Goal: Task Accomplishment & Management: Complete application form

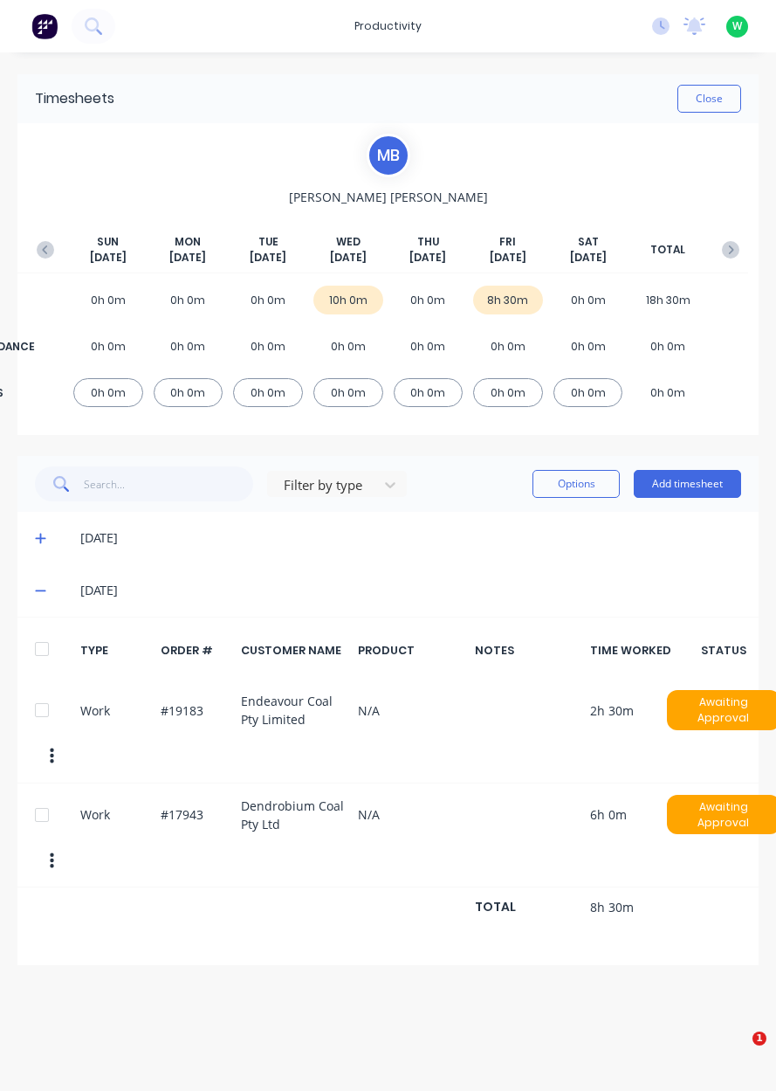
click at [404, 30] on div "productivity" at bounding box center [388, 26] width 85 height 26
click at [438, 194] on div "Timesheets" at bounding box center [433, 190] width 65 height 16
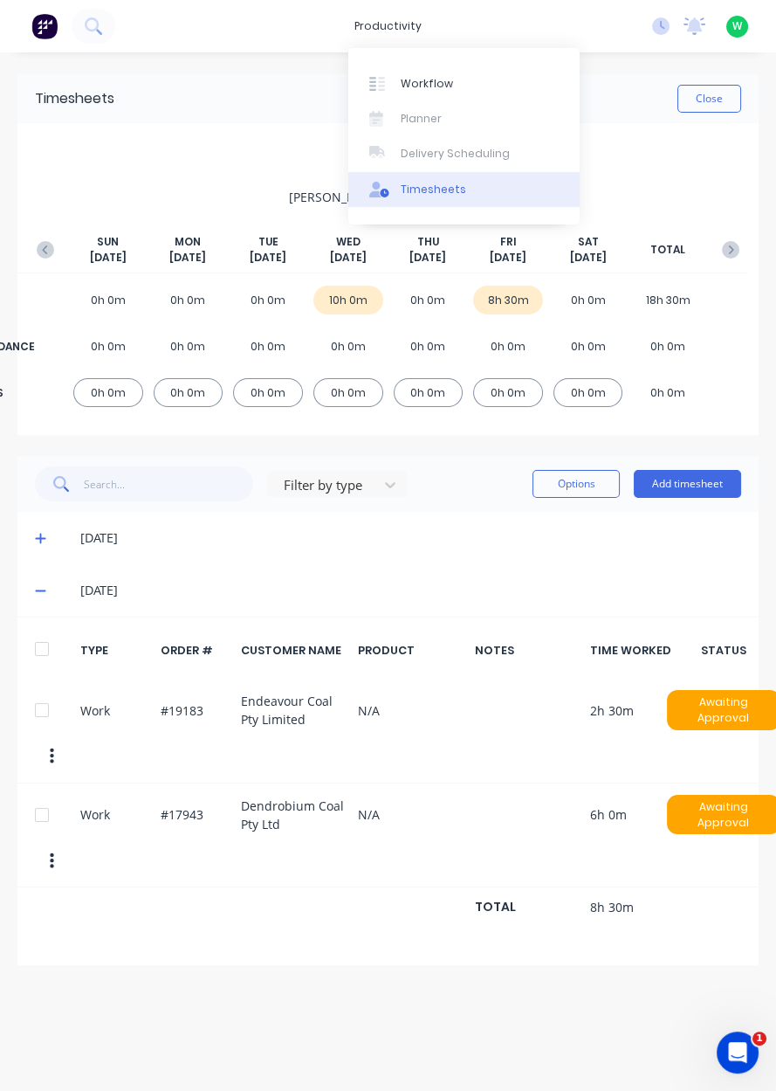
click at [436, 88] on div "Workflow" at bounding box center [427, 84] width 52 height 16
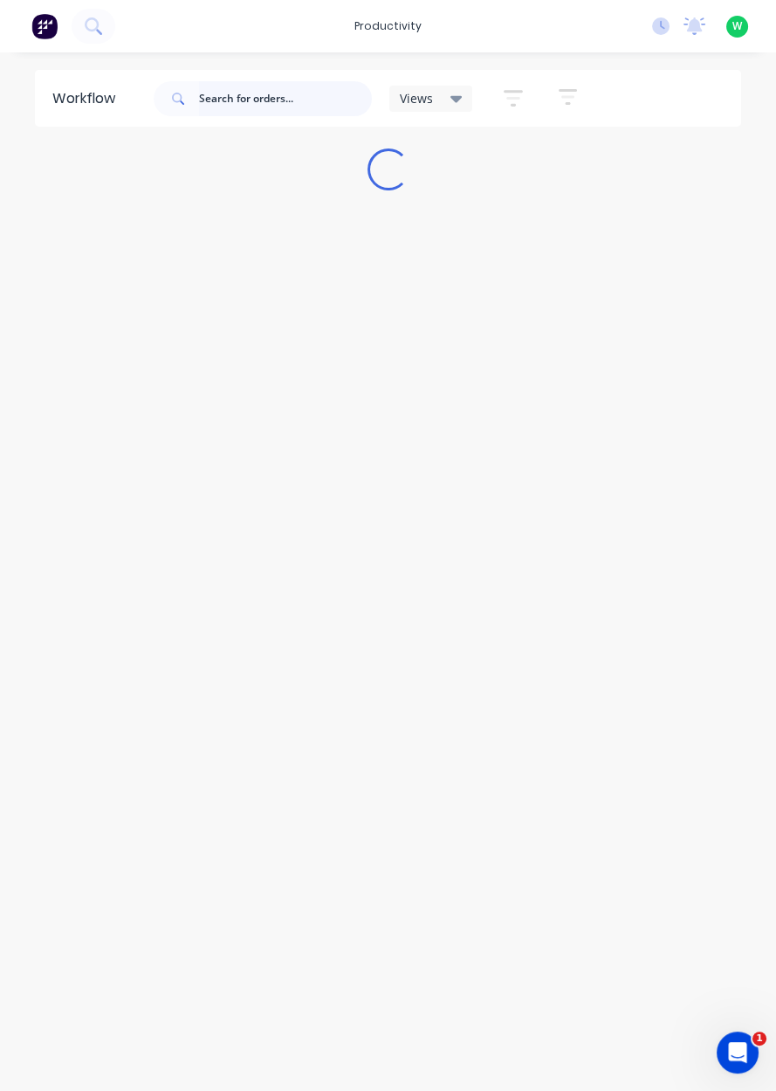
click at [314, 104] on input "text" at bounding box center [285, 98] width 173 height 35
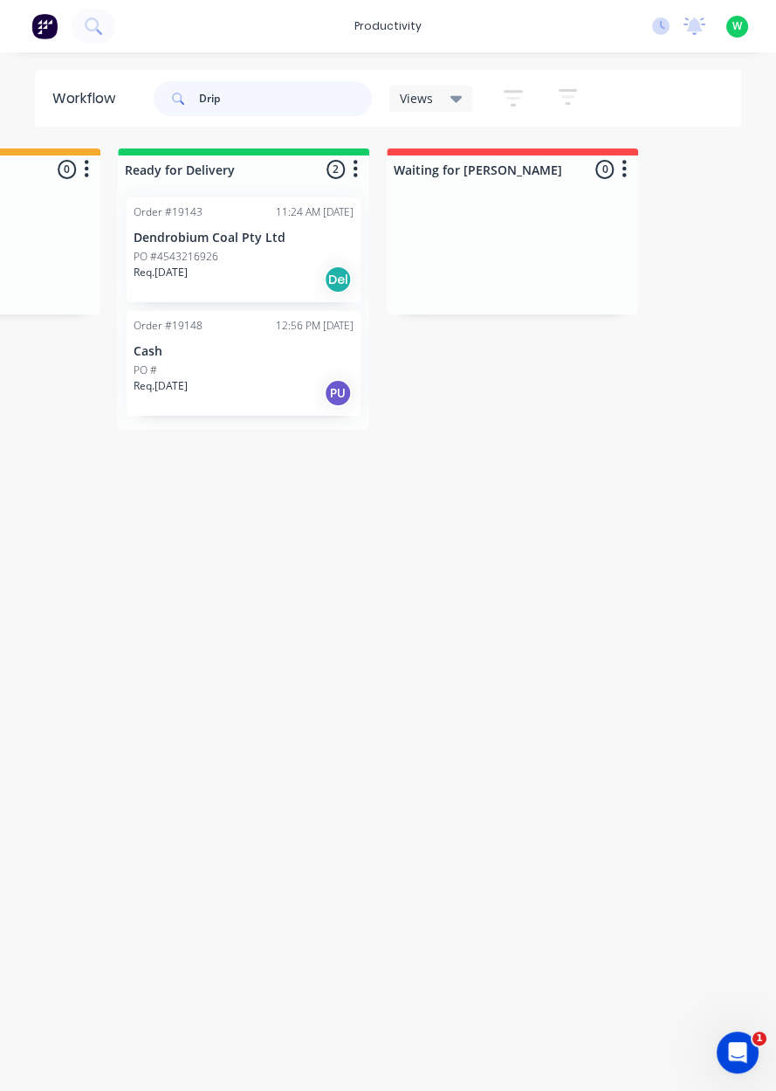
scroll to position [0, 1537]
type input "Drip"
click at [251, 380] on div "Req. [DATE] PU" at bounding box center [240, 393] width 220 height 30
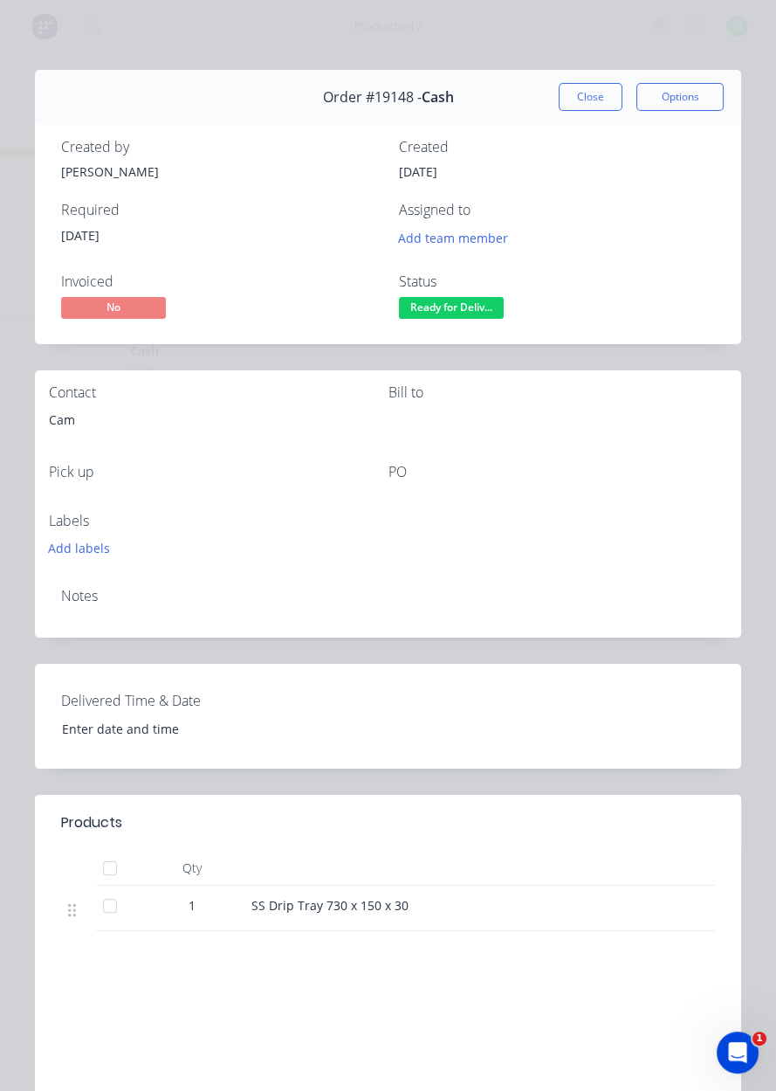
click at [561, 108] on button "Close" at bounding box center [591, 97] width 64 height 28
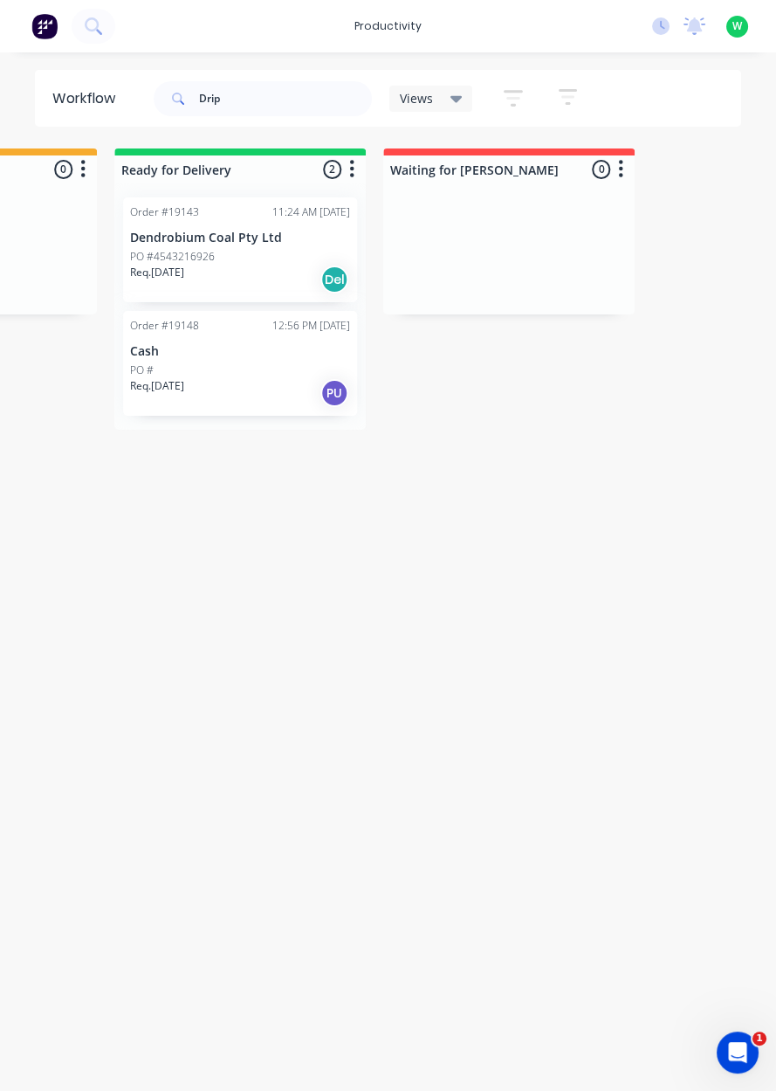
click at [227, 228] on div "Order #19143 11:24 AM [DATE] Dendrobium Coal Pty Ltd PO #4543216926 Req. [DATE]…" at bounding box center [240, 249] width 234 height 105
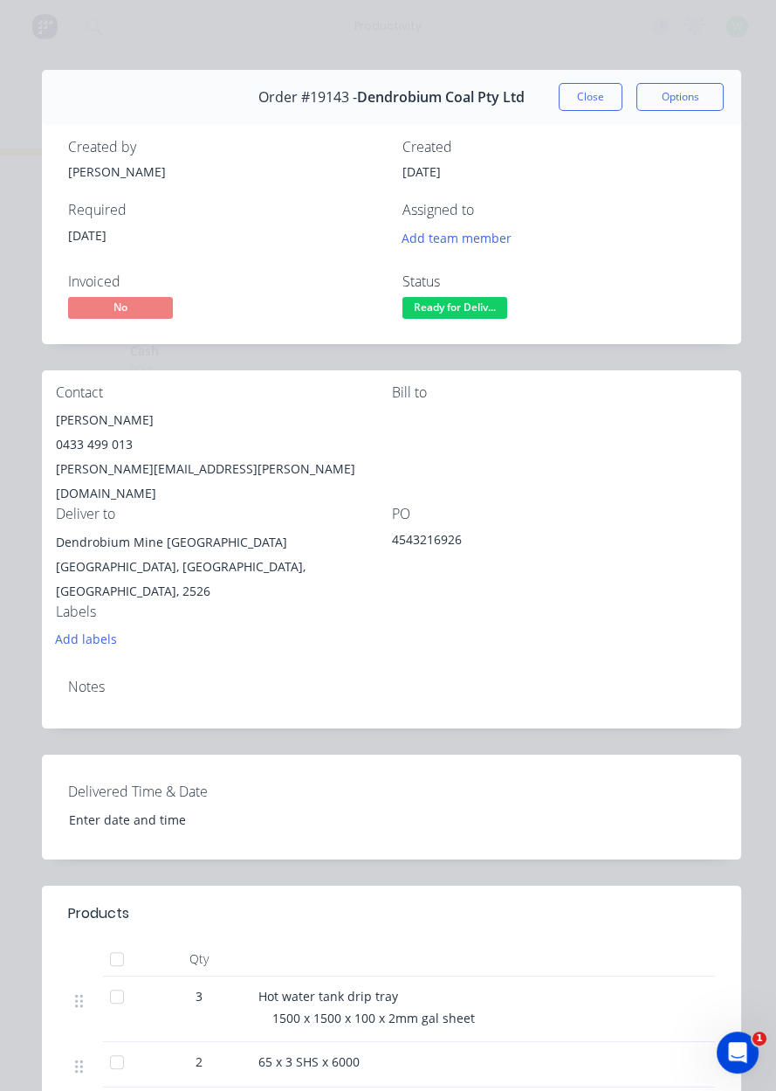
click at [586, 92] on button "Close" at bounding box center [591, 97] width 64 height 28
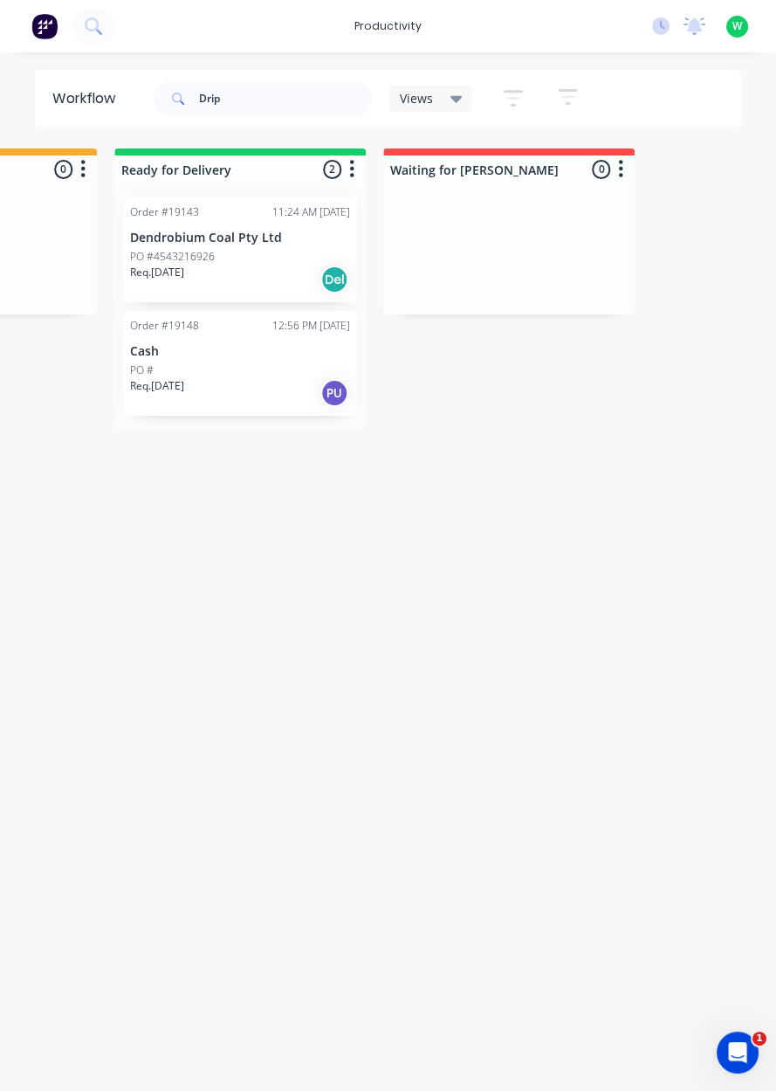
click at [411, 21] on div "productivity" at bounding box center [388, 26] width 85 height 26
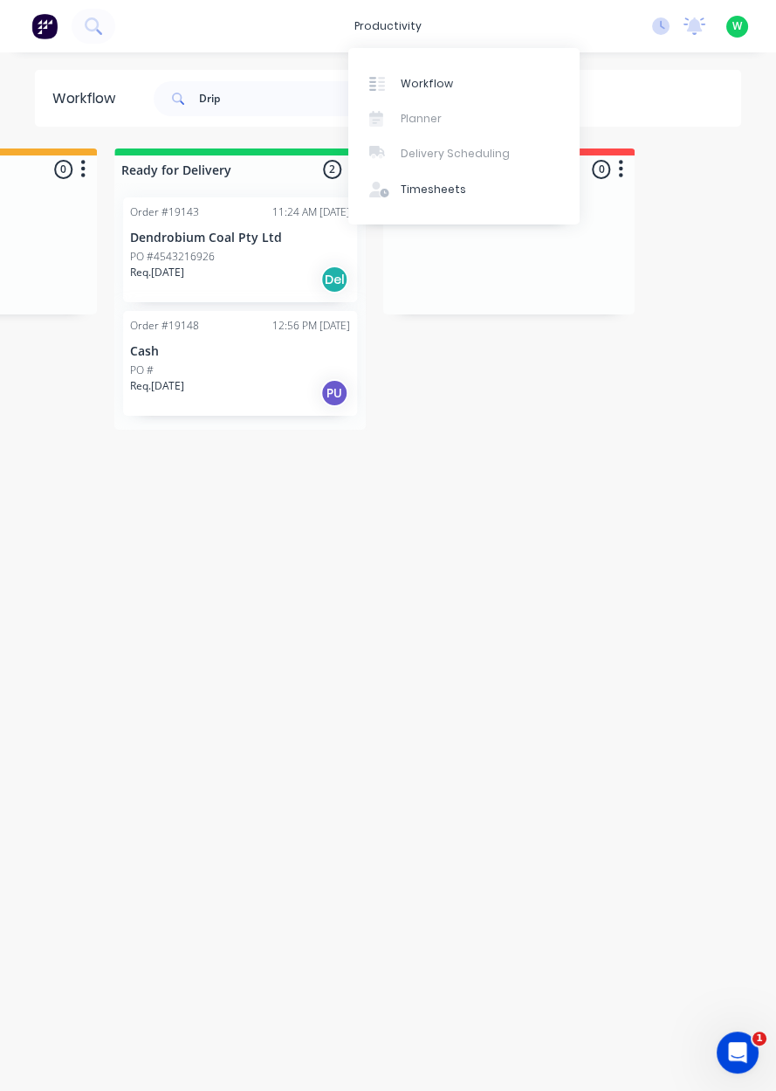
click at [424, 204] on link "Timesheets" at bounding box center [463, 189] width 231 height 35
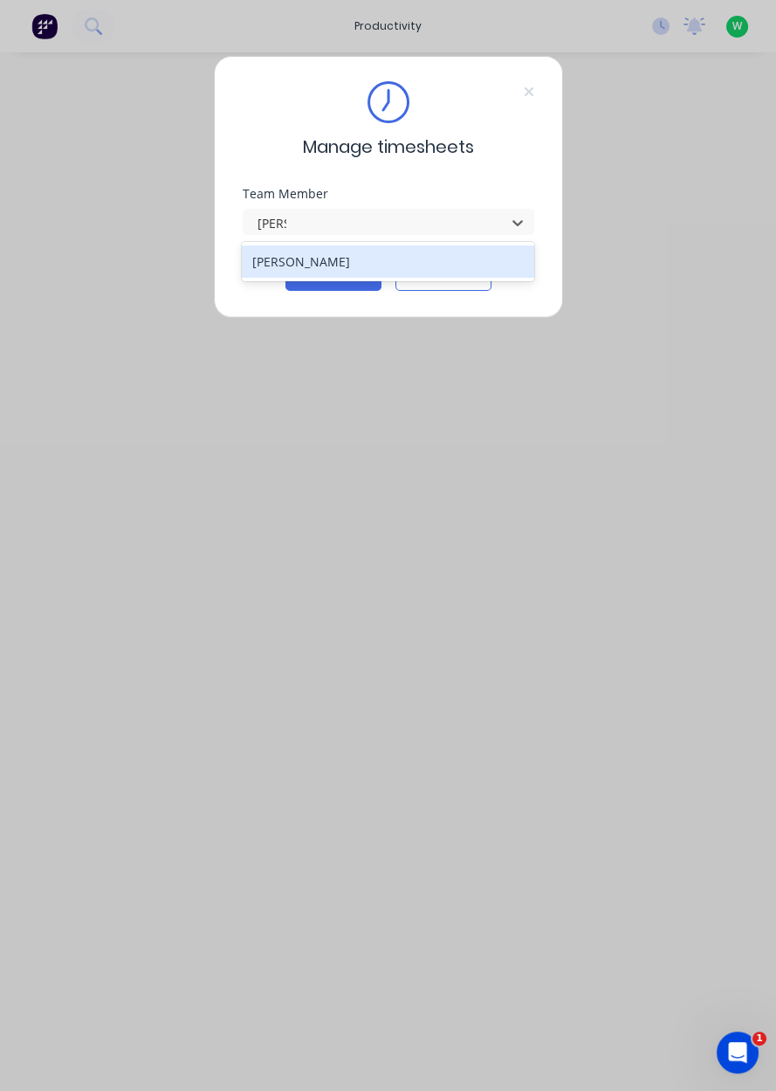
click at [396, 263] on div "[PERSON_NAME]" at bounding box center [388, 261] width 293 height 32
type input "[PERSON_NAME]"
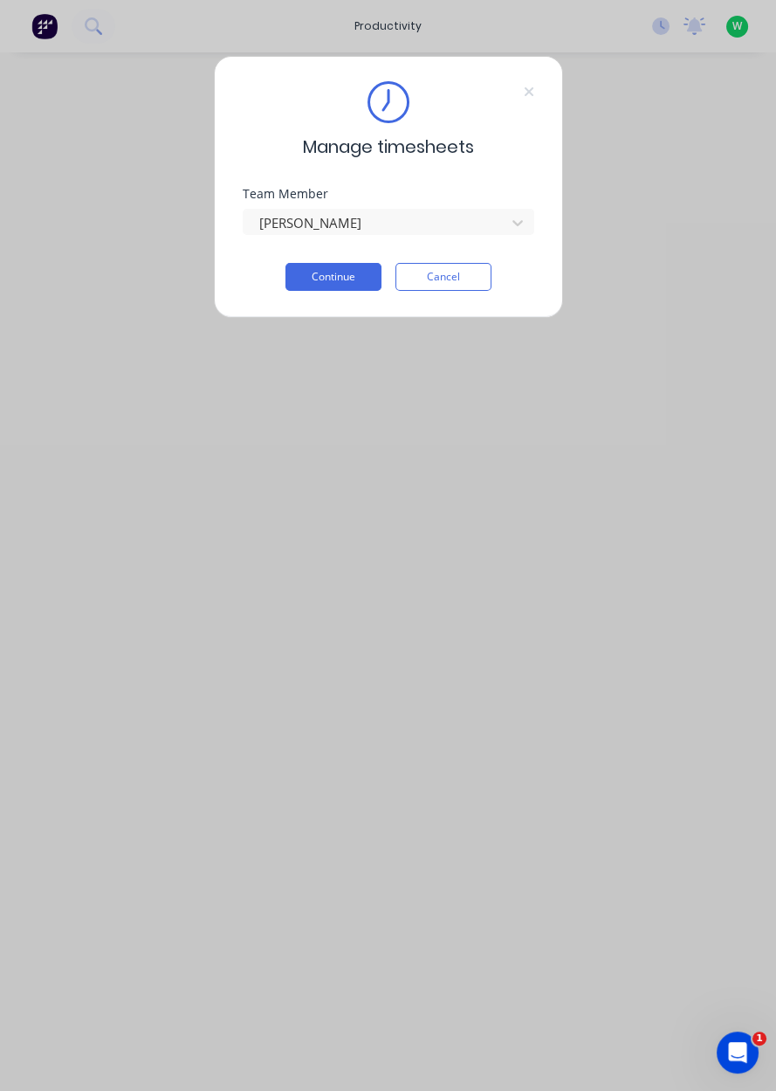
click at [354, 275] on button "Continue" at bounding box center [334, 277] width 96 height 28
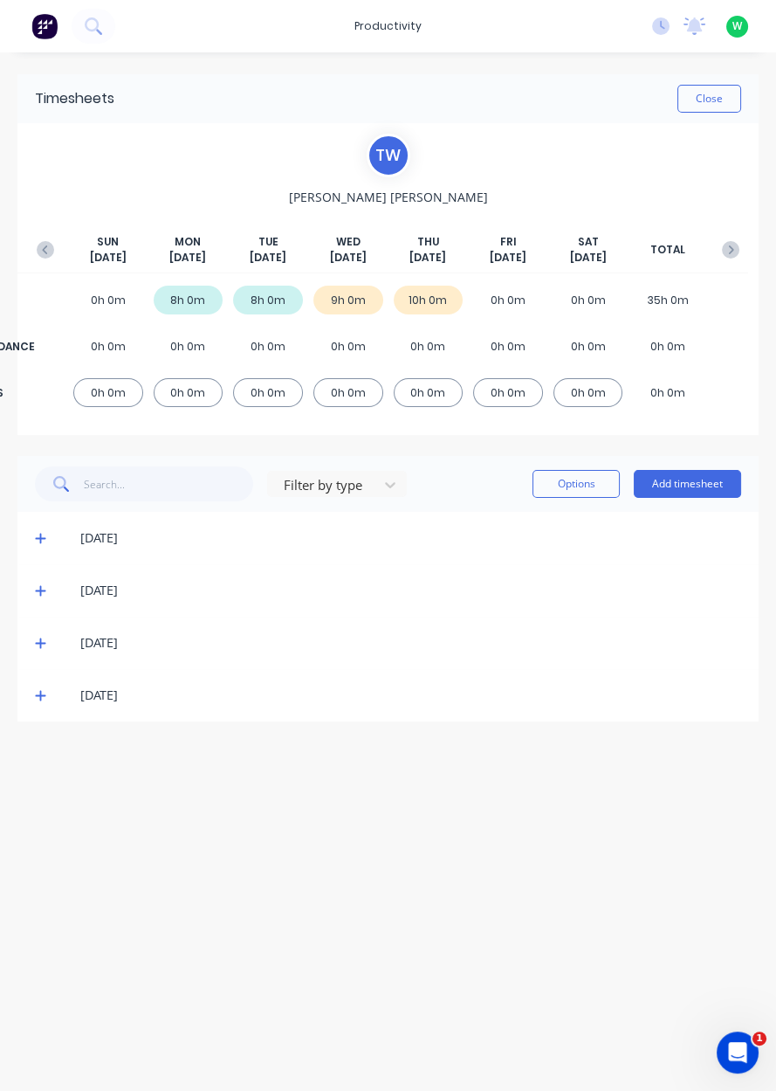
click at [39, 696] on icon at bounding box center [40, 696] width 10 height 10
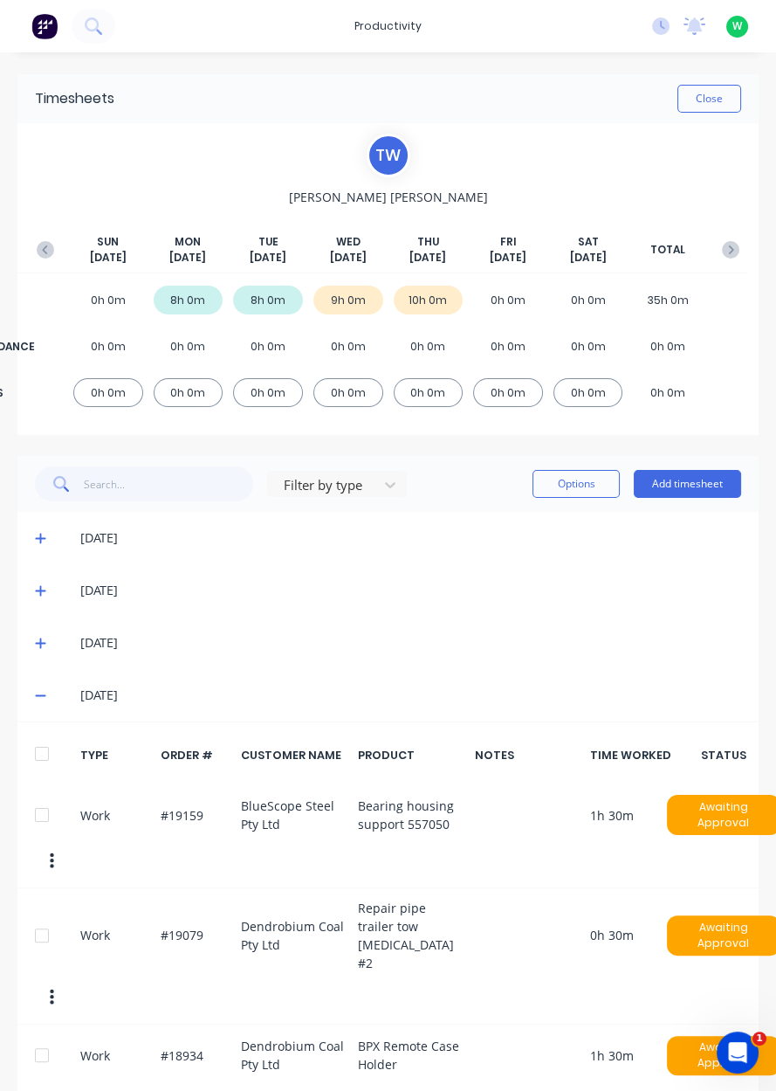
click at [401, 185] on div "T W [PERSON_NAME] [DATE] [DATE] [DATE] [DATE] [DATE] [DATE] [DATE] TOTAL WORK 0…" at bounding box center [388, 279] width 720 height 291
click at [721, 93] on button "Close" at bounding box center [710, 99] width 64 height 28
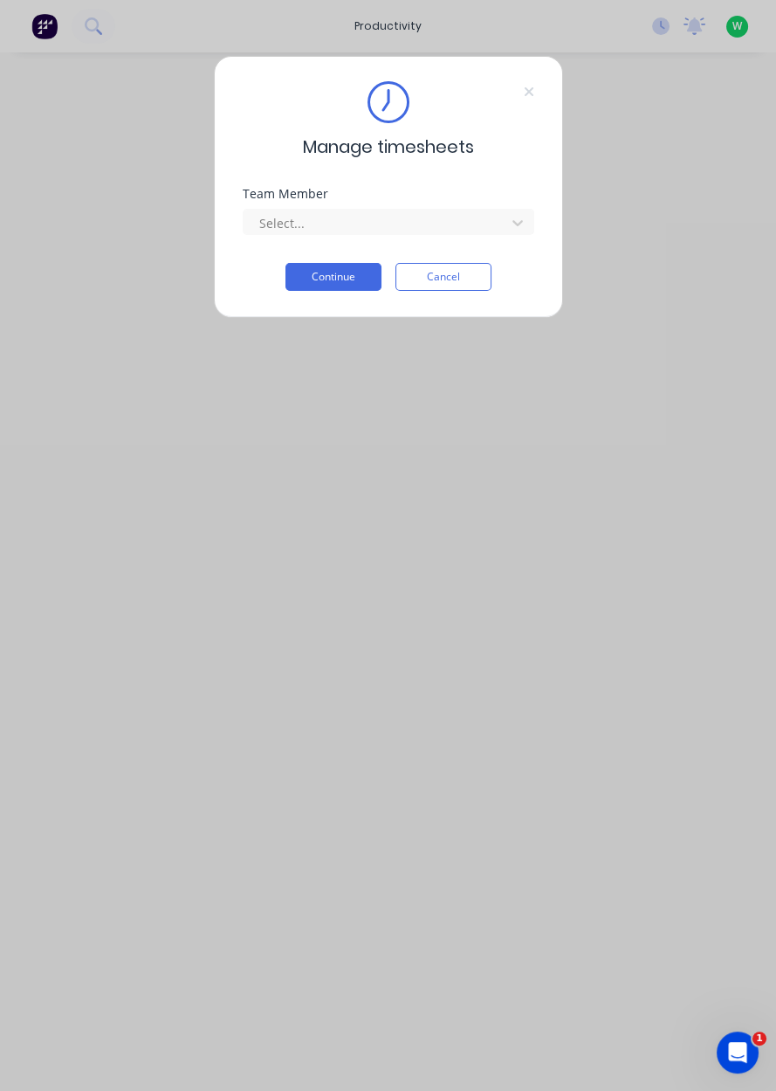
click at [501, 192] on div "Team Member" at bounding box center [389, 194] width 292 height 12
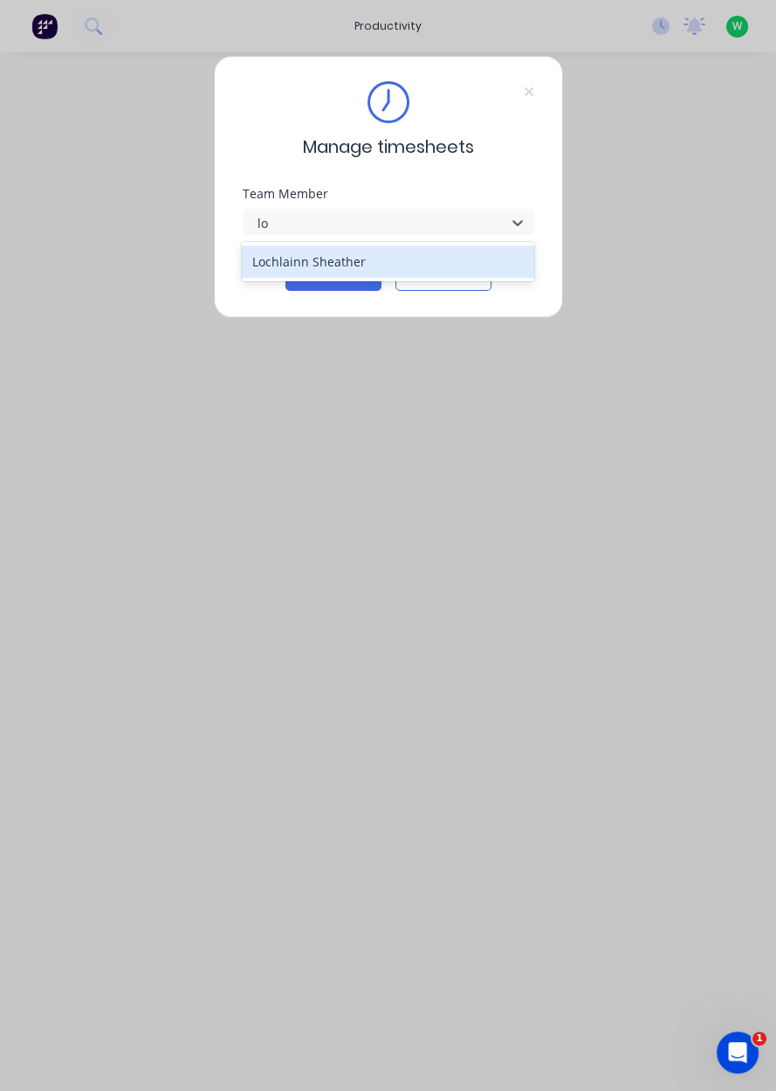
click at [419, 254] on div "Lochlainn Sheather" at bounding box center [388, 261] width 293 height 32
type input "lo"
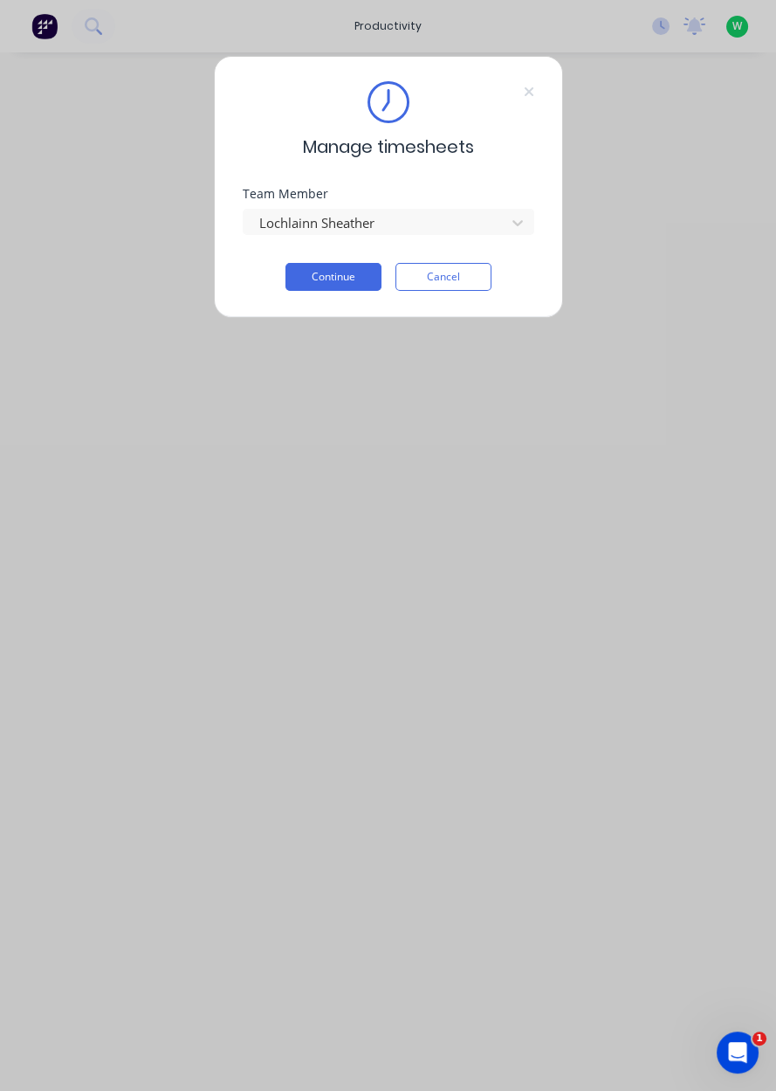
click at [348, 279] on button "Continue" at bounding box center [334, 277] width 96 height 28
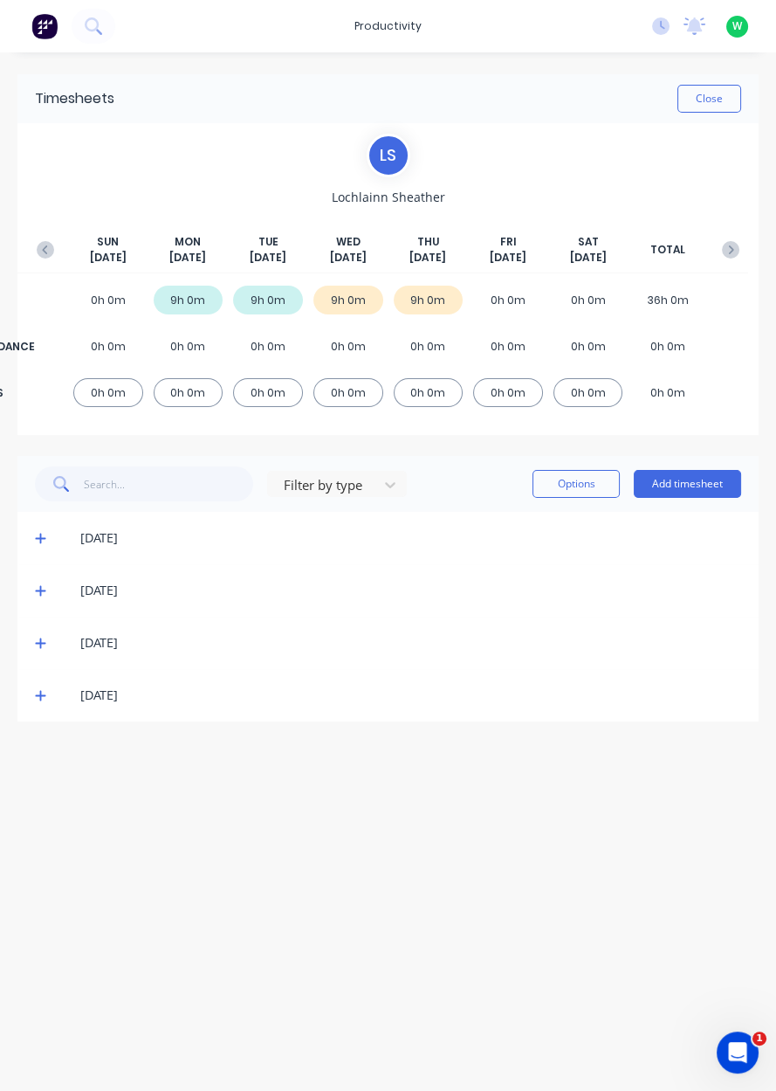
click at [668, 472] on button "Add timesheet" at bounding box center [687, 484] width 107 height 28
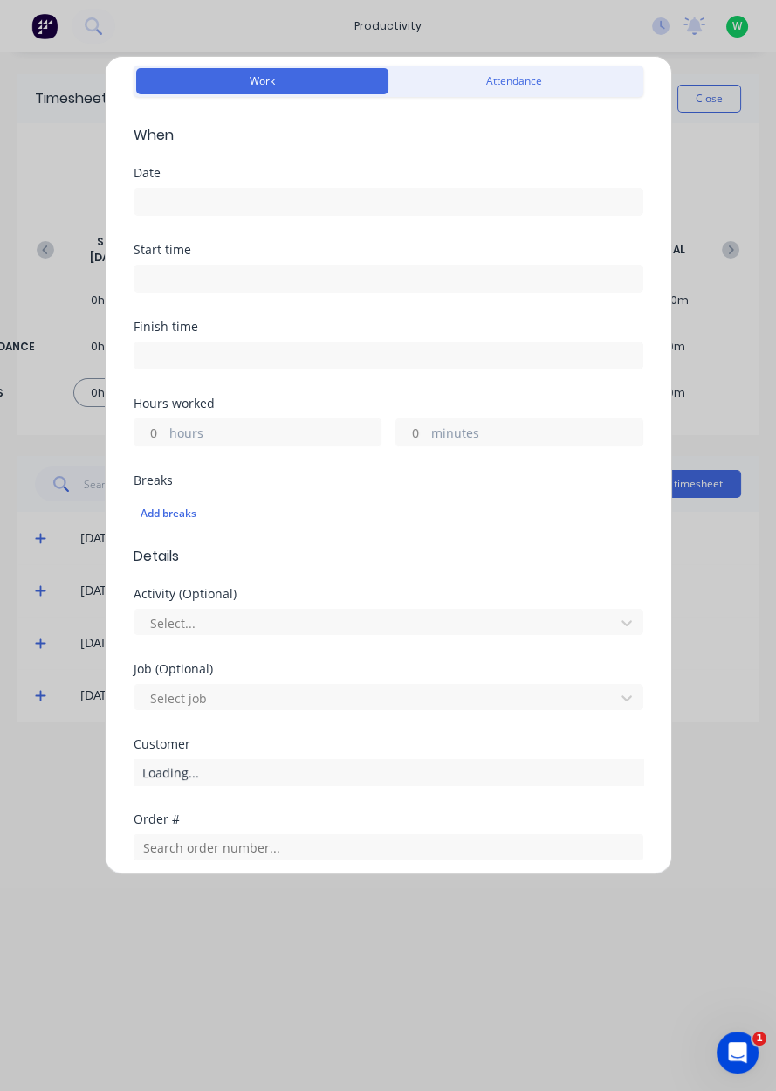
scroll to position [289, 0]
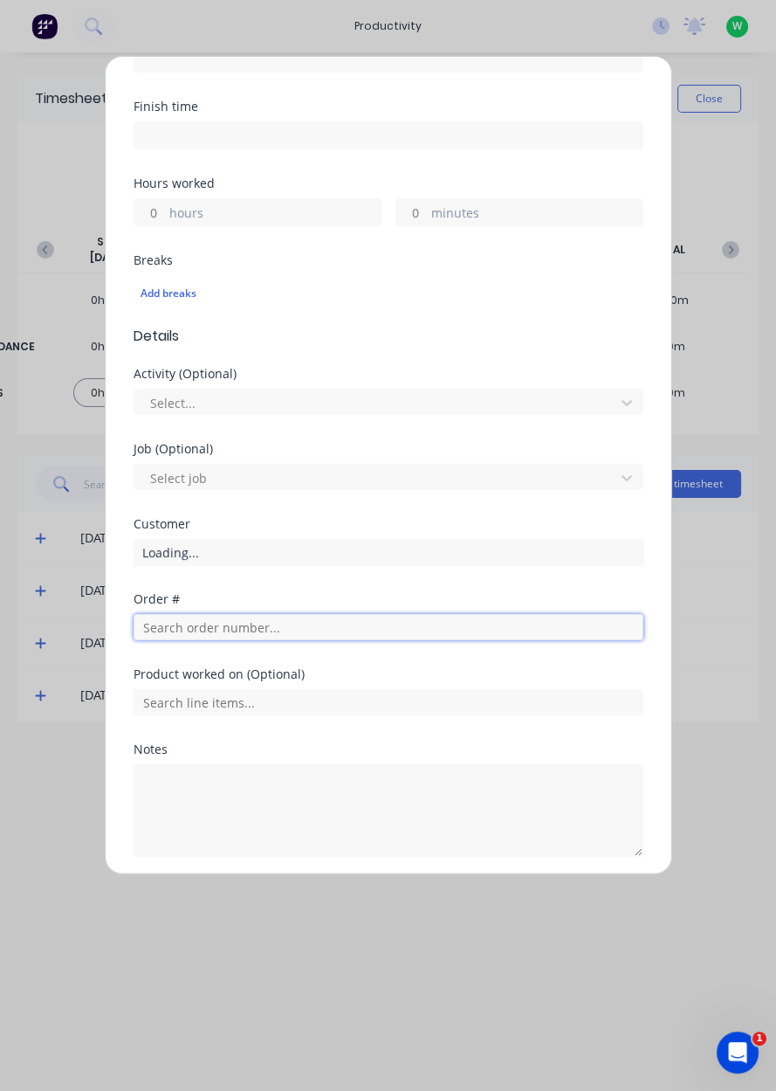
click at [157, 624] on input "text" at bounding box center [389, 627] width 510 height 26
type input "19143"
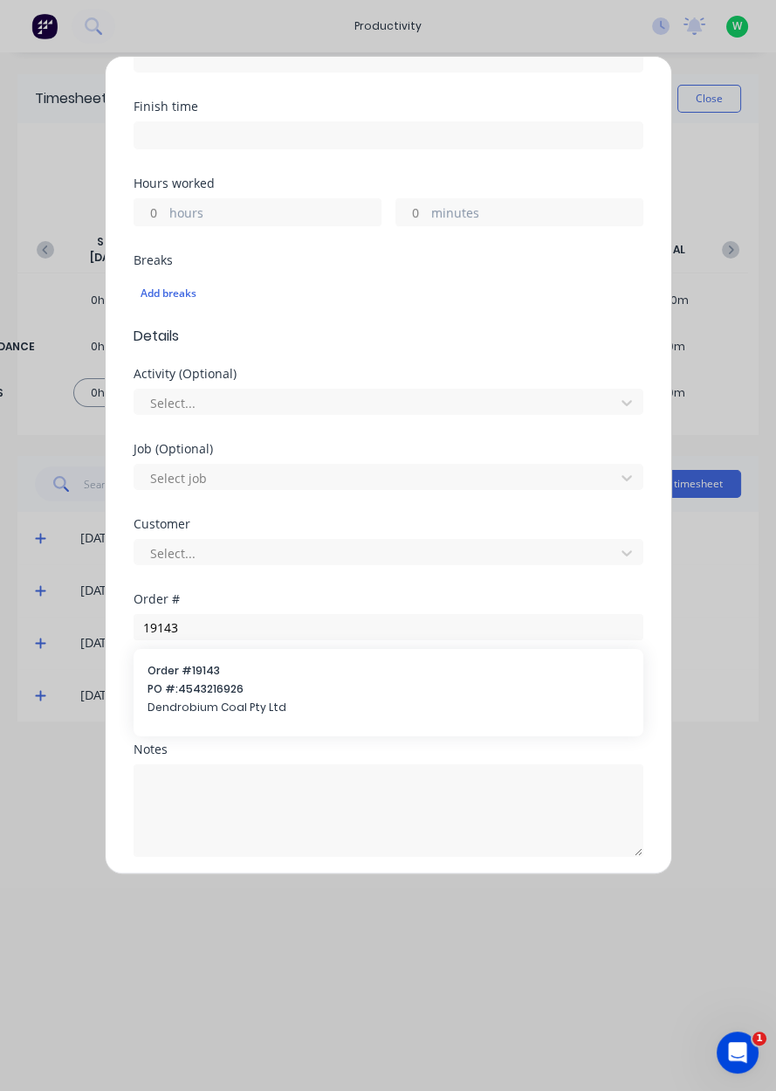
click at [239, 689] on span "PO #: 4543216926" at bounding box center [389, 689] width 482 height 16
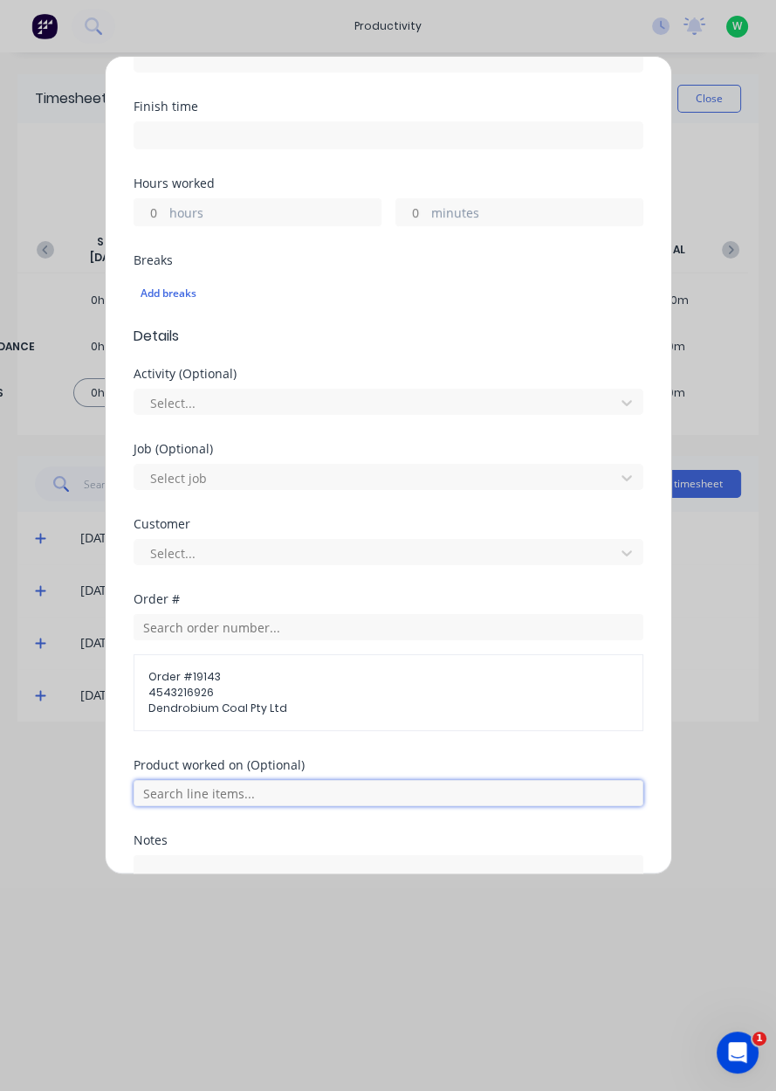
click at [423, 783] on input "text" at bounding box center [389, 793] width 510 height 26
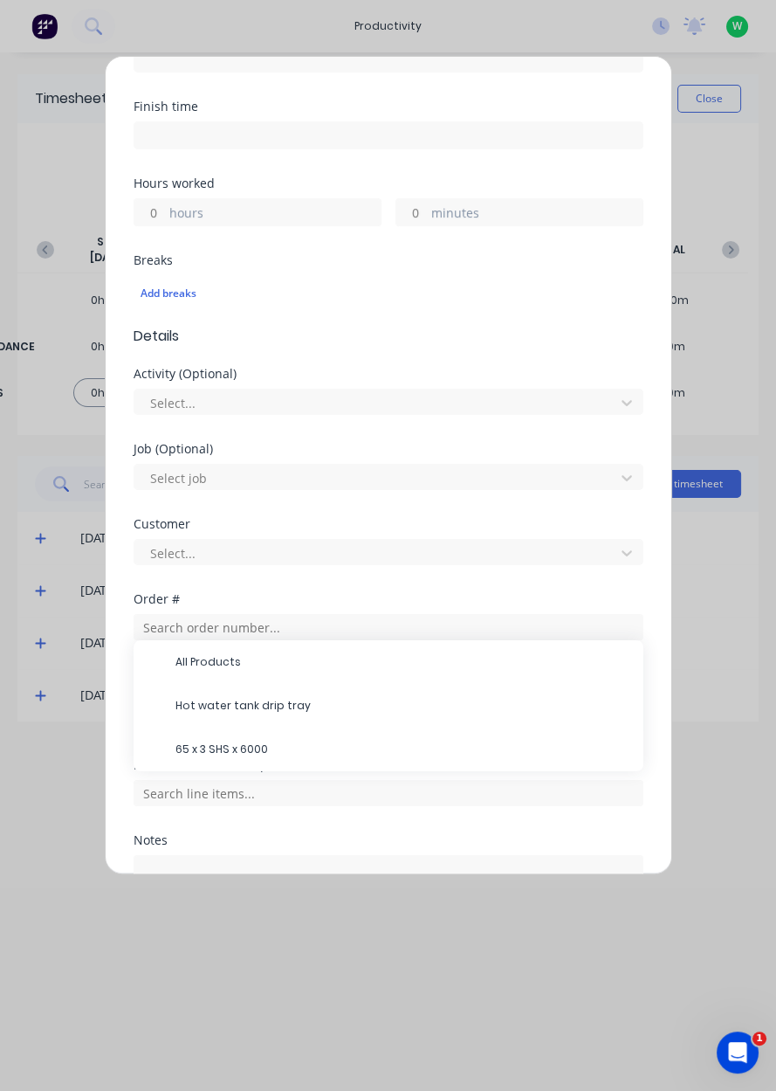
click at [314, 703] on span "Hot water tank drip tray" at bounding box center [403, 706] width 454 height 16
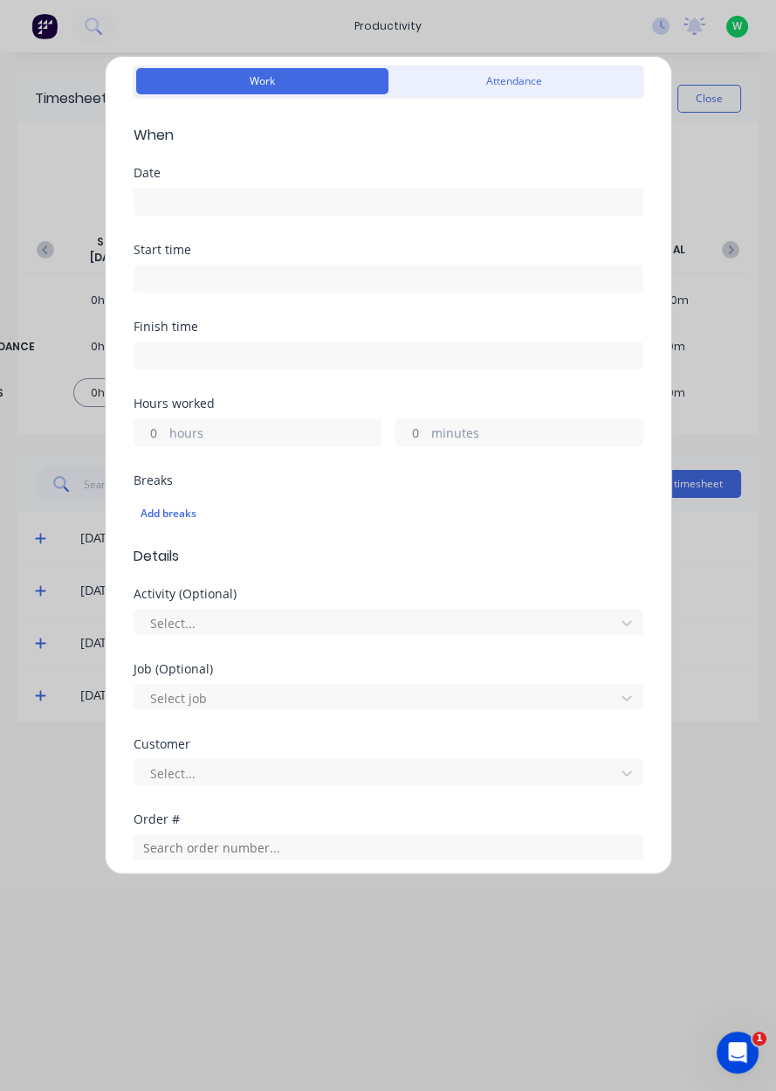
scroll to position [0, 0]
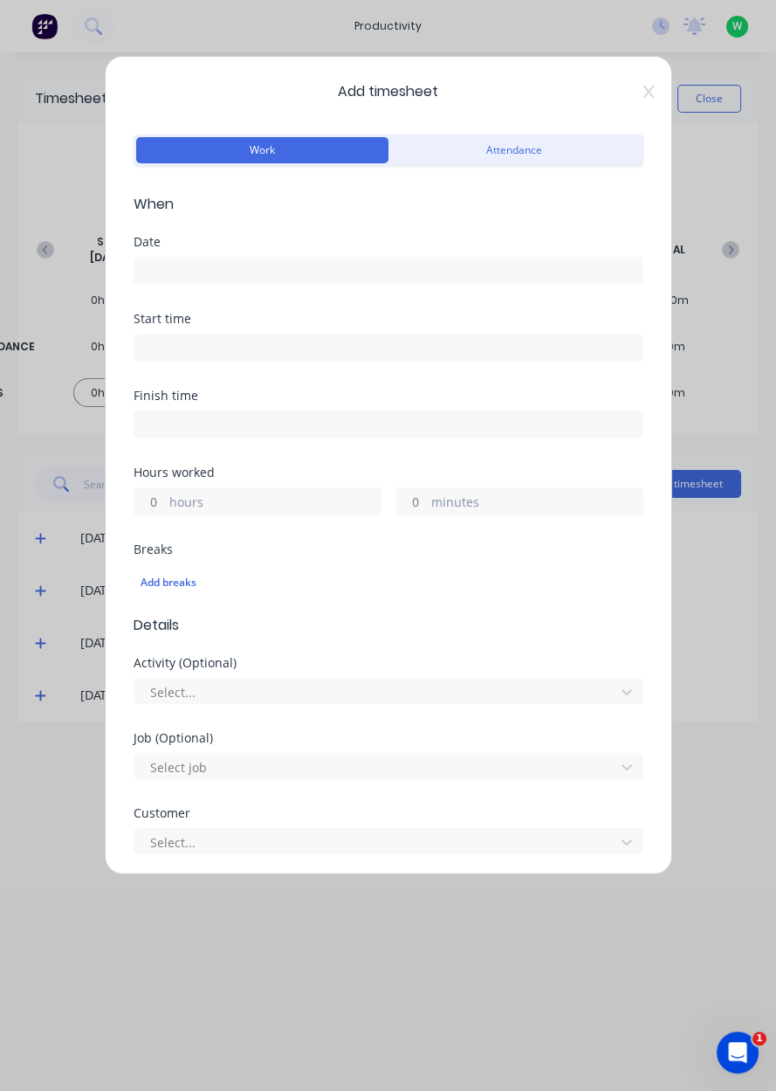
click at [228, 262] on input at bounding box center [388, 271] width 508 height 26
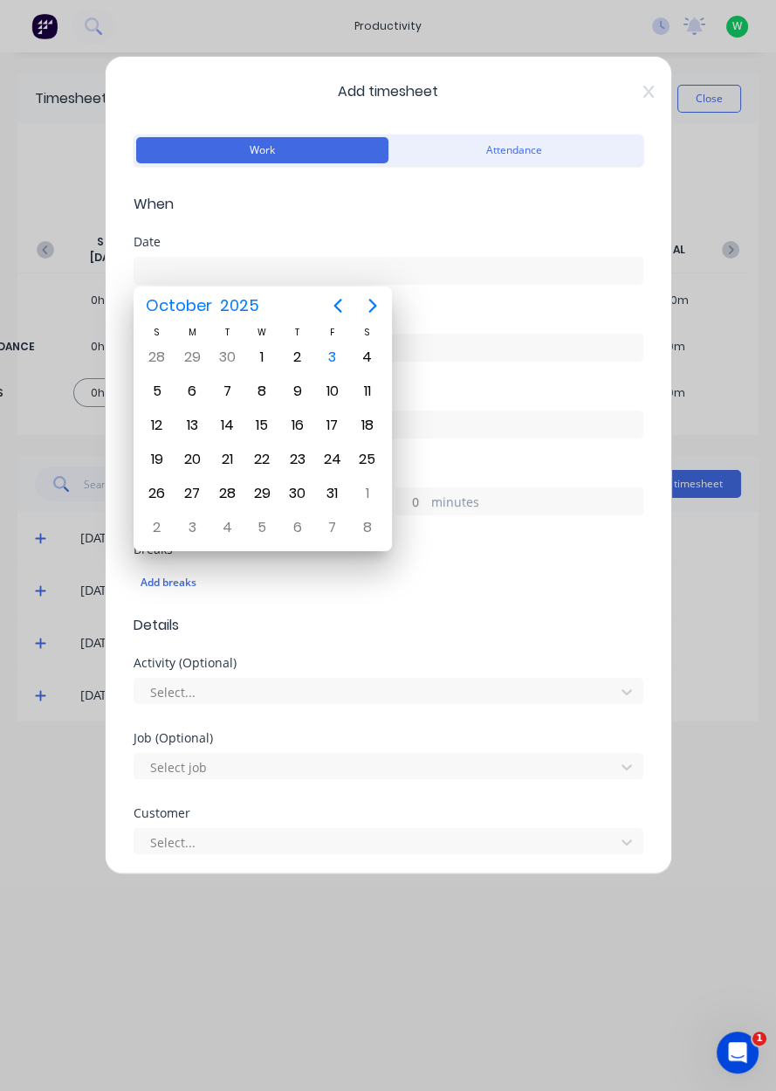
click at [346, 359] on div "3" at bounding box center [332, 357] width 35 height 33
type input "[DATE]"
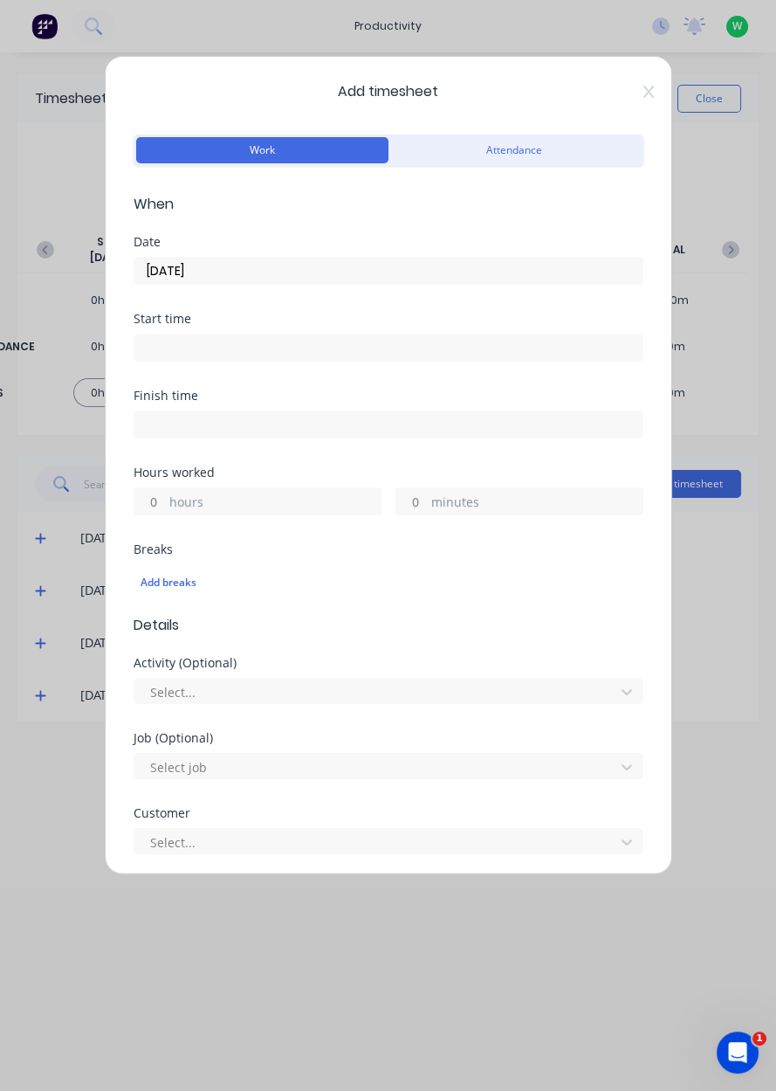
click at [172, 511] on label "hours" at bounding box center [274, 504] width 211 height 22
click at [165, 511] on input "hours" at bounding box center [149, 501] width 31 height 26
type input "1"
click at [413, 505] on input "minutes" at bounding box center [411, 501] width 31 height 26
type input "30"
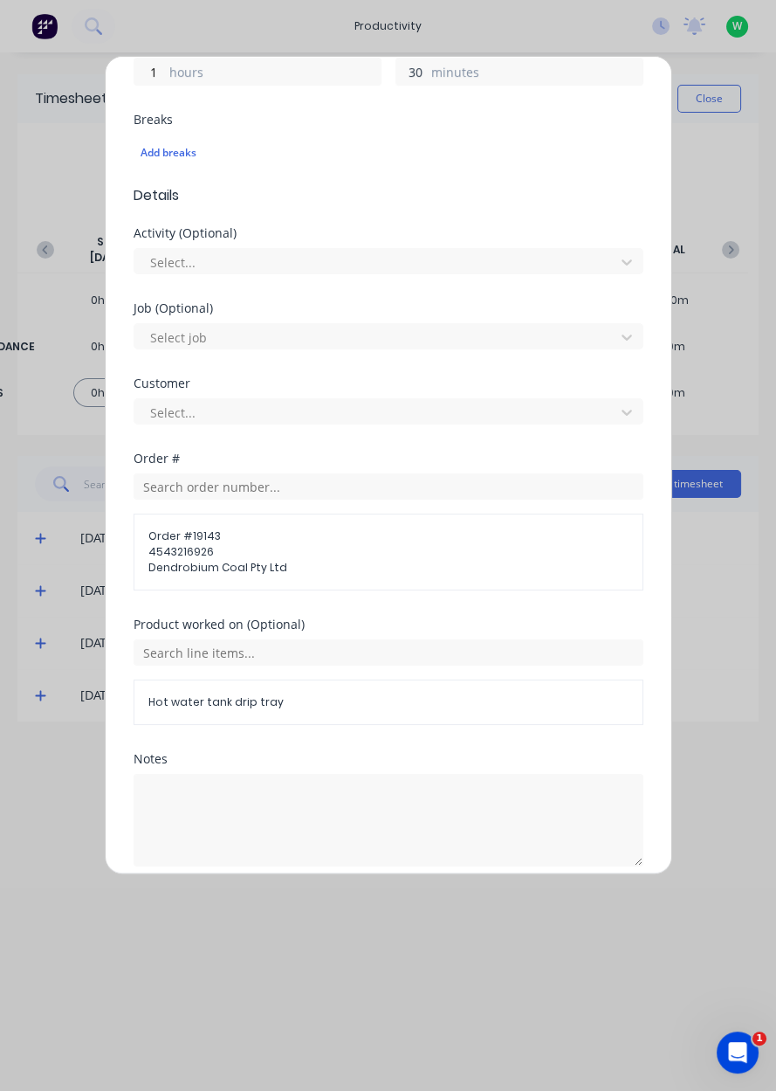
scroll to position [438, 0]
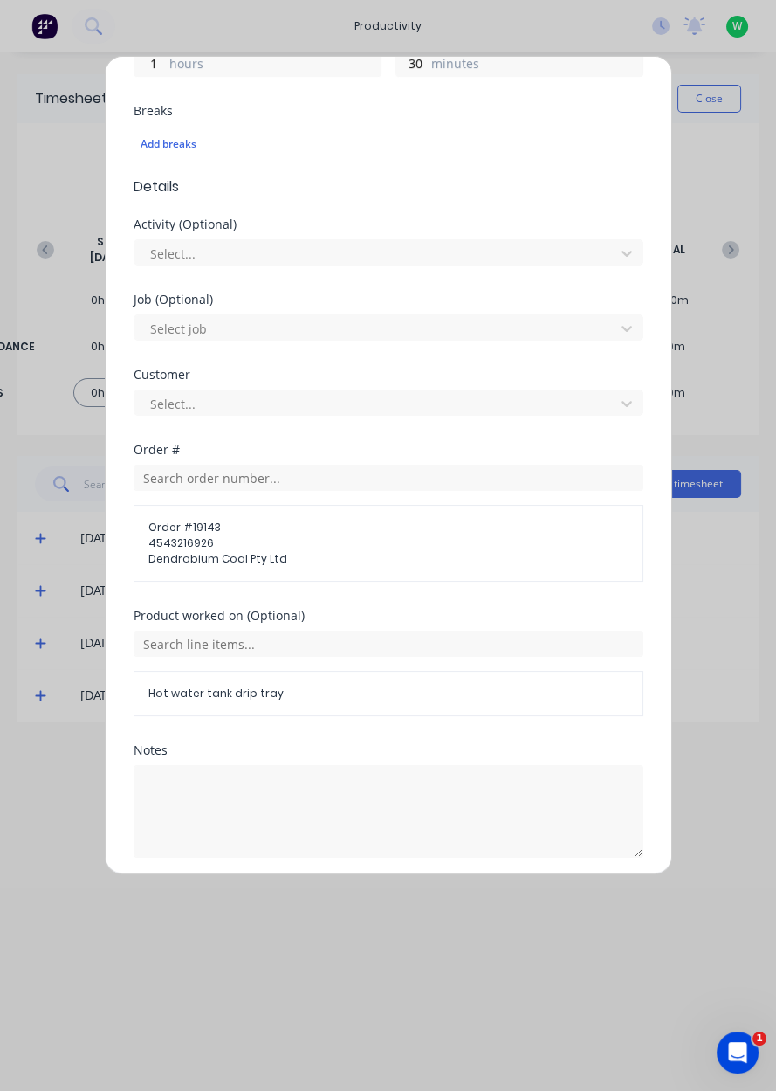
click at [377, 896] on button "Add manual time entry" at bounding box center [346, 899] width 148 height 28
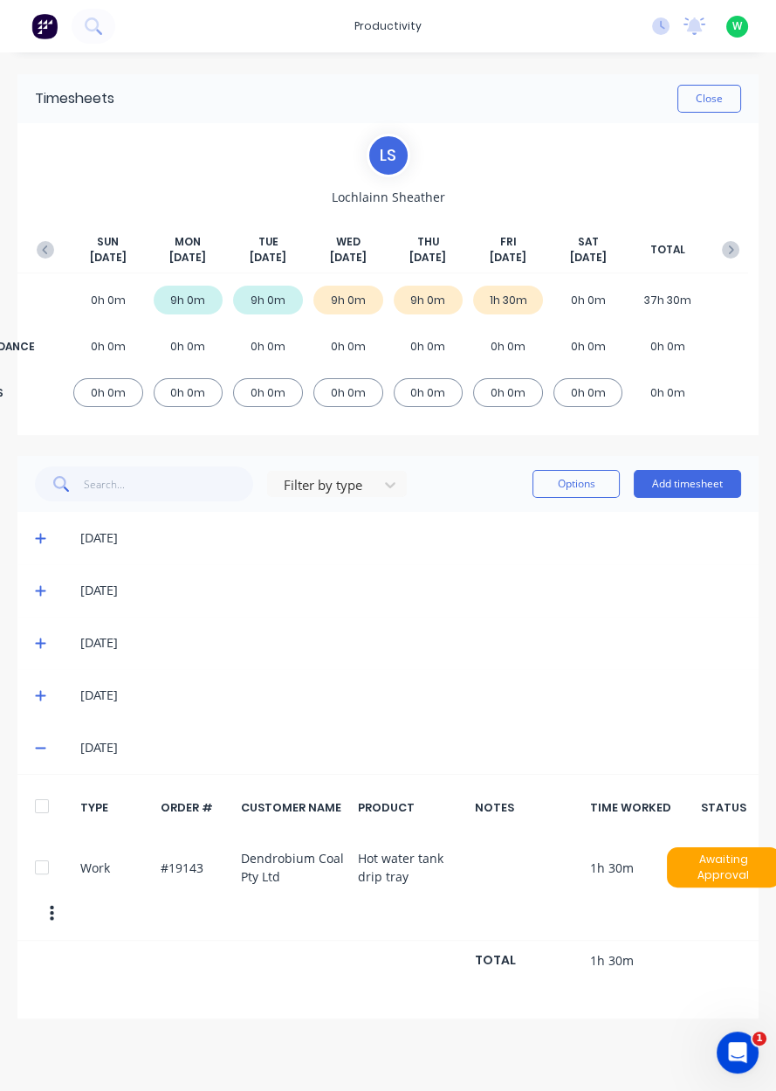
click at [696, 478] on button "Add timesheet" at bounding box center [687, 484] width 107 height 28
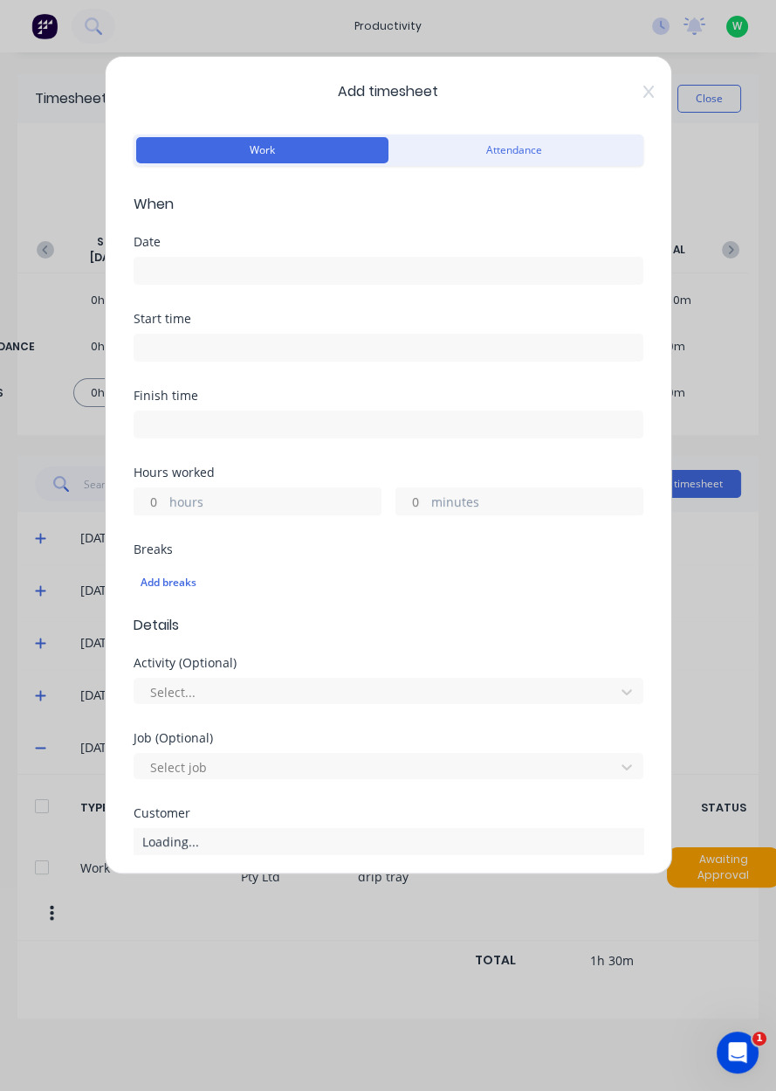
click at [229, 239] on div "Date" at bounding box center [389, 242] width 510 height 12
click at [362, 272] on input at bounding box center [388, 271] width 508 height 26
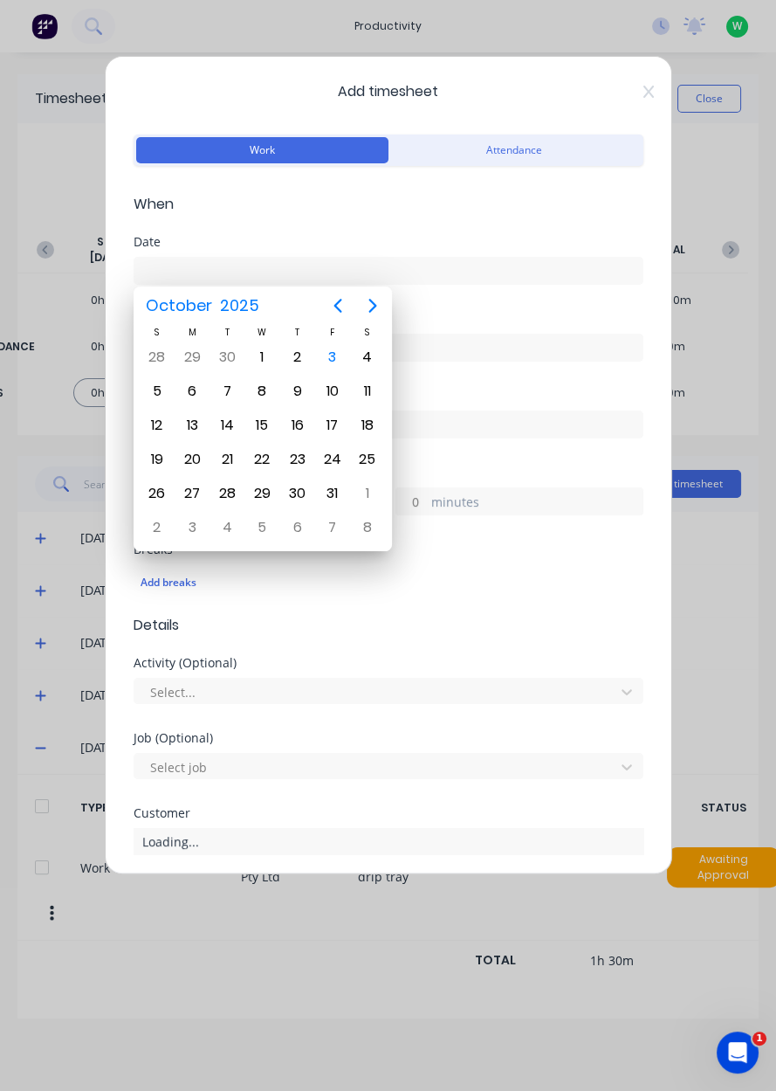
click at [339, 358] on div "3" at bounding box center [333, 357] width 26 height 26
type input "[DATE]"
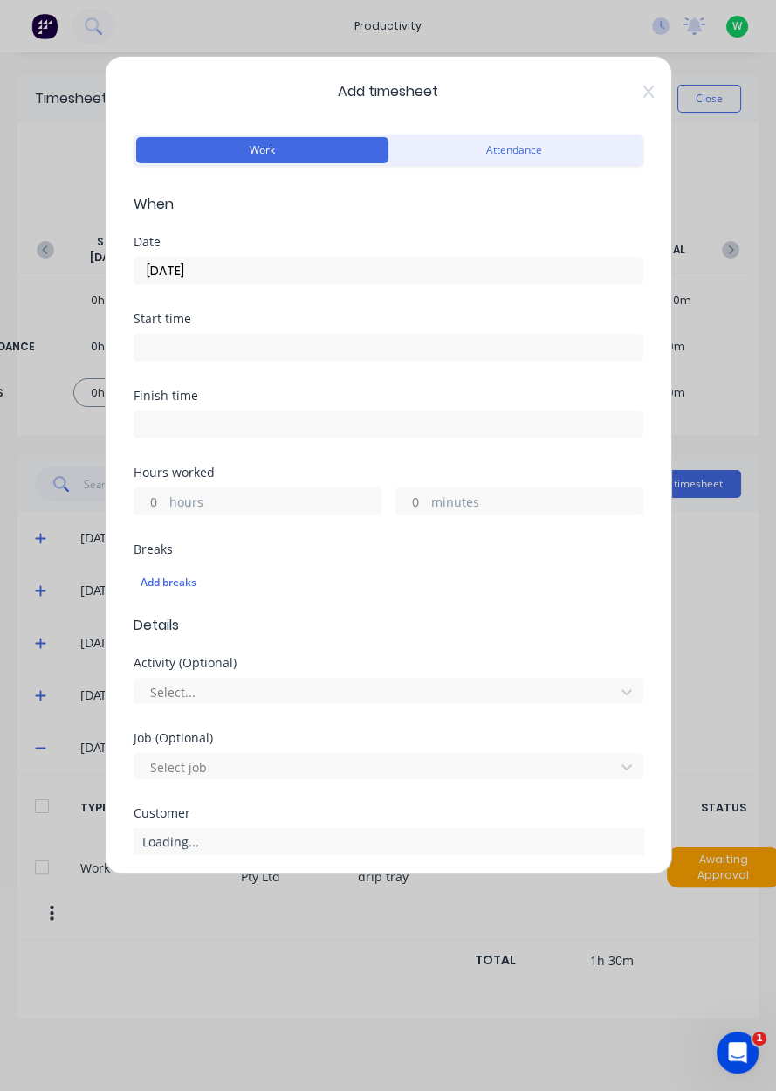
click at [162, 494] on input "hours" at bounding box center [149, 501] width 31 height 26
type input "1"
click at [415, 504] on input "minutes" at bounding box center [411, 501] width 31 height 26
type input "30"
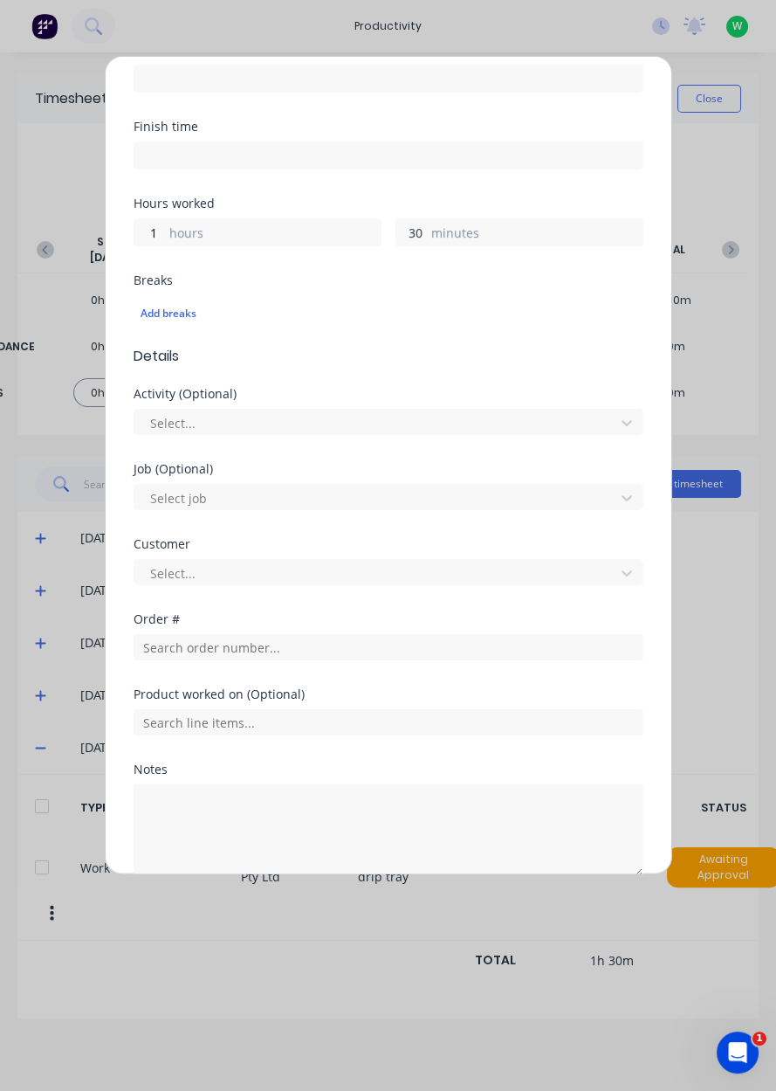
scroll to position [289, 0]
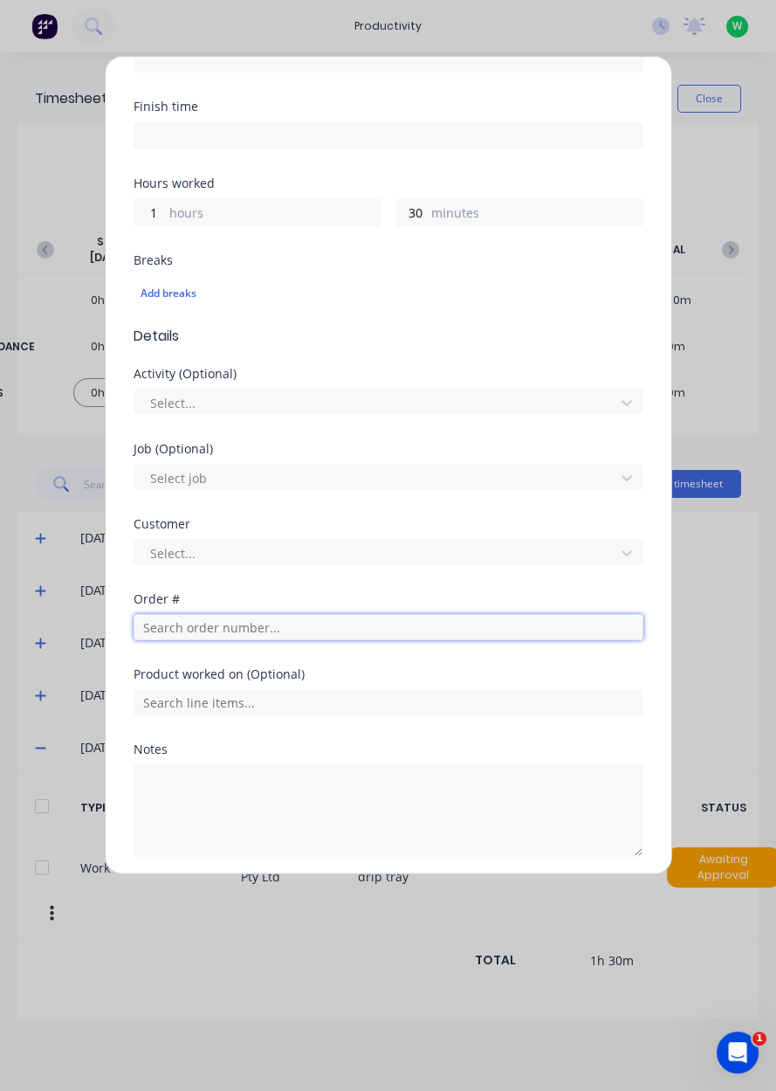
click at [237, 625] on input "text" at bounding box center [389, 627] width 510 height 26
type input "19079"
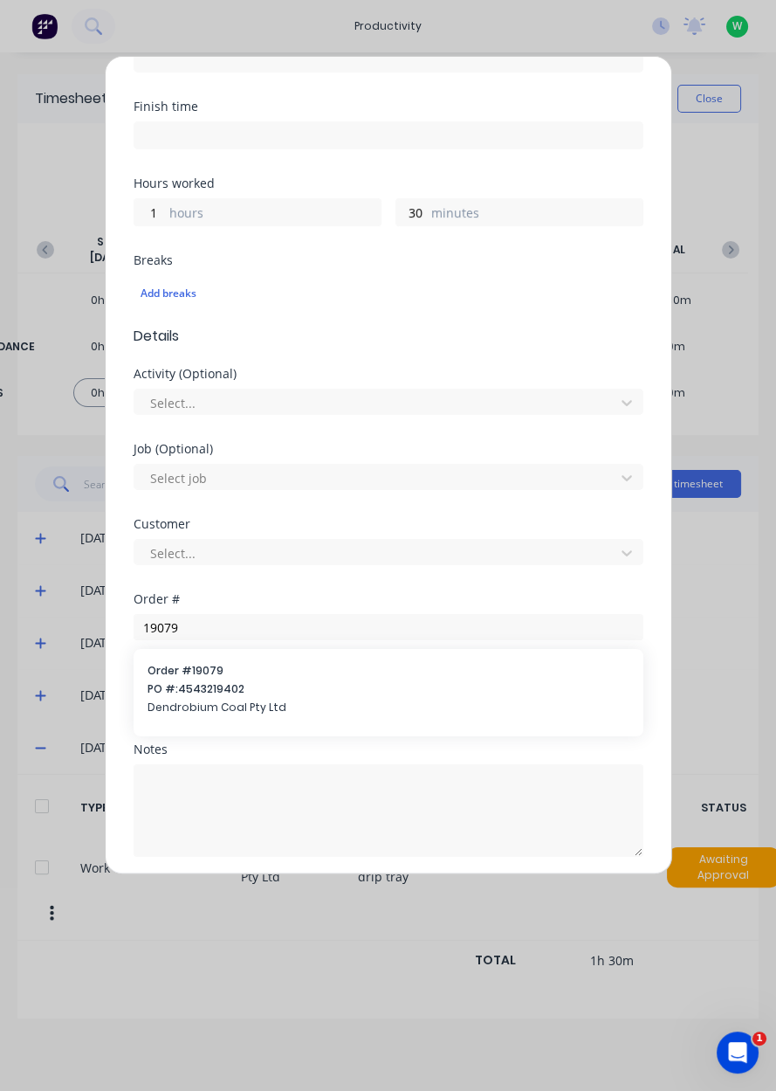
click at [259, 689] on span "PO #: 4543219402" at bounding box center [389, 689] width 482 height 16
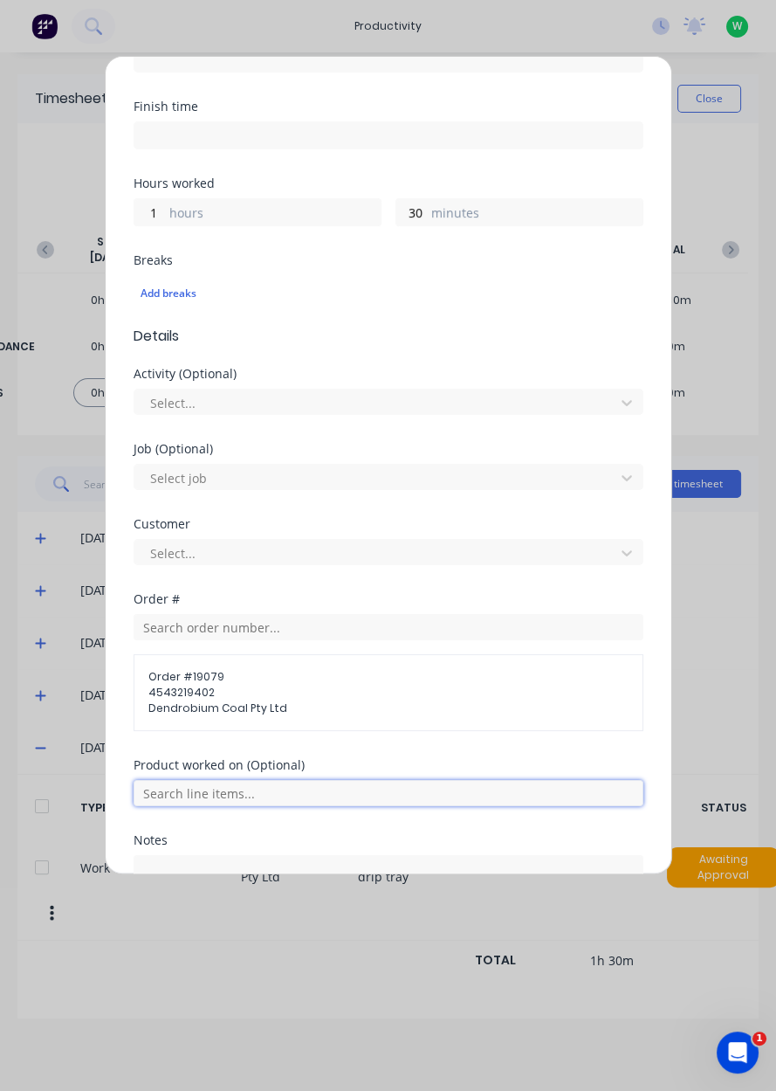
click at [173, 783] on input "text" at bounding box center [389, 793] width 510 height 26
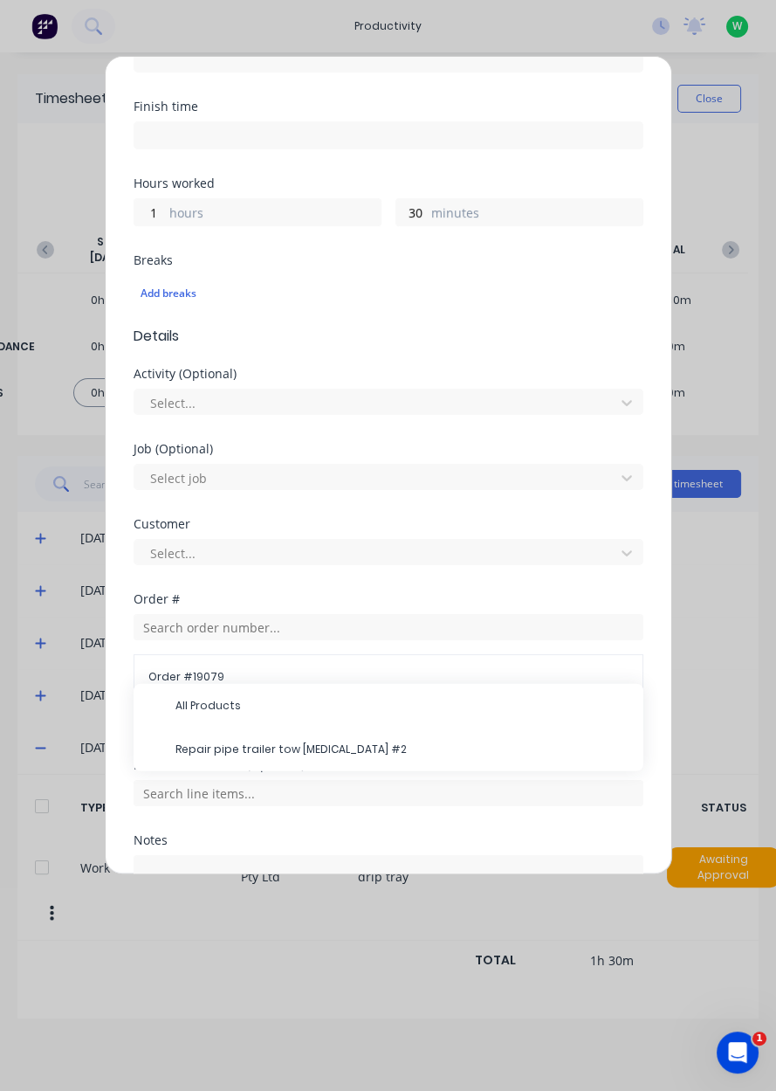
click at [224, 722] on div "All Products" at bounding box center [389, 706] width 510 height 44
click at [368, 878] on span "Repair pipe trailer tow [MEDICAL_DATA] #2" at bounding box center [403, 880] width 454 height 16
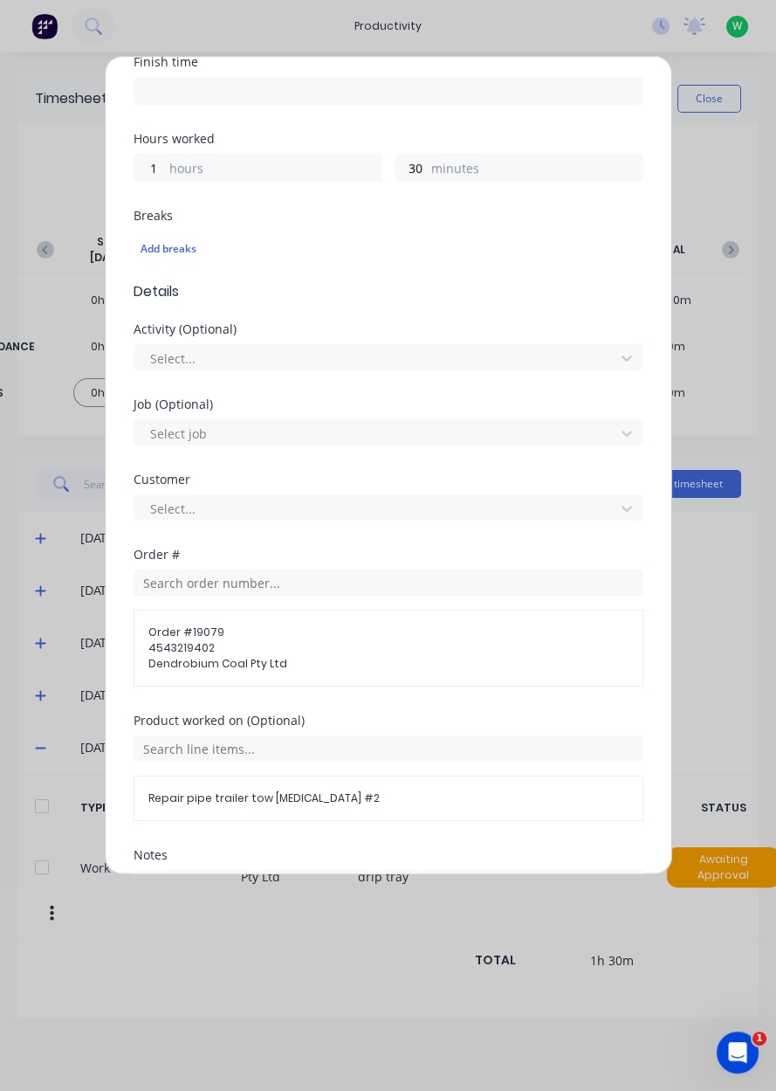
scroll to position [438, 0]
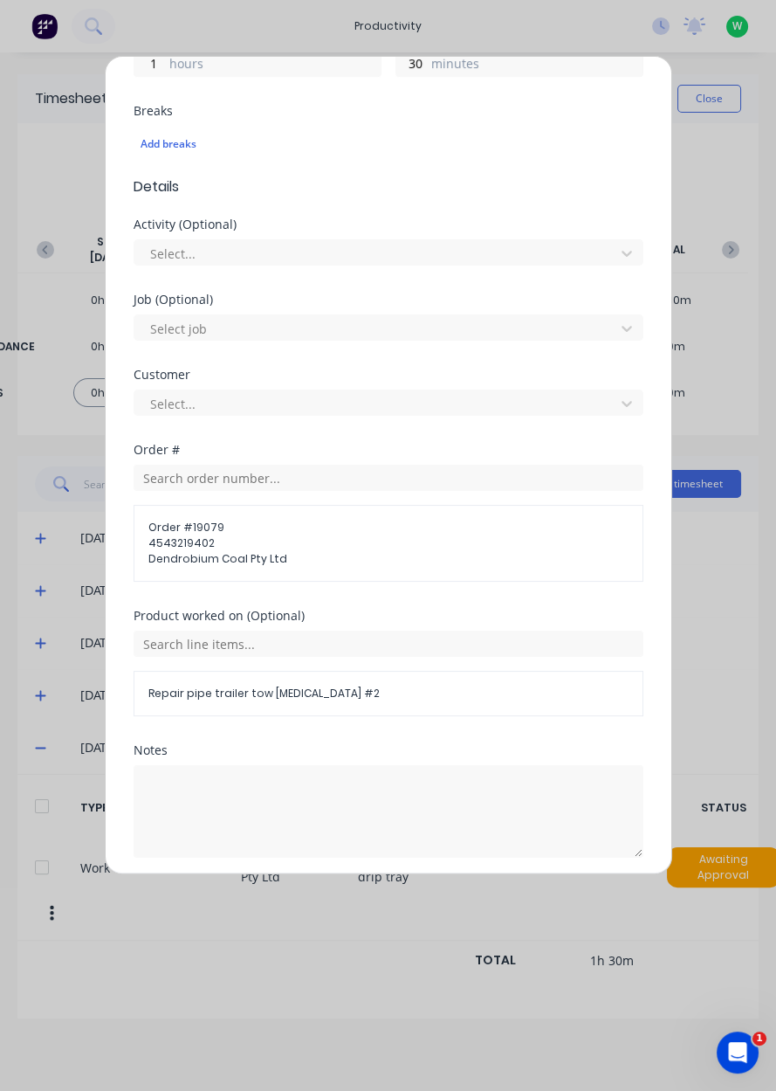
click at [356, 901] on button "Add manual time entry" at bounding box center [346, 899] width 148 height 28
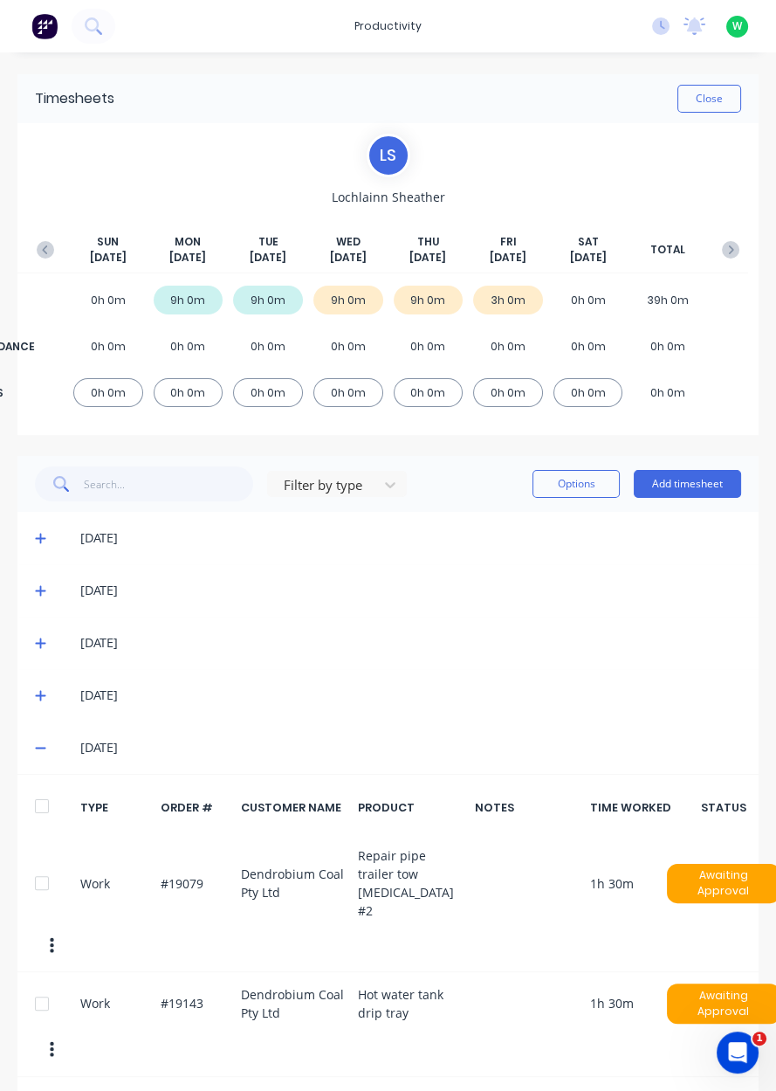
click at [702, 478] on button "Add timesheet" at bounding box center [687, 484] width 107 height 28
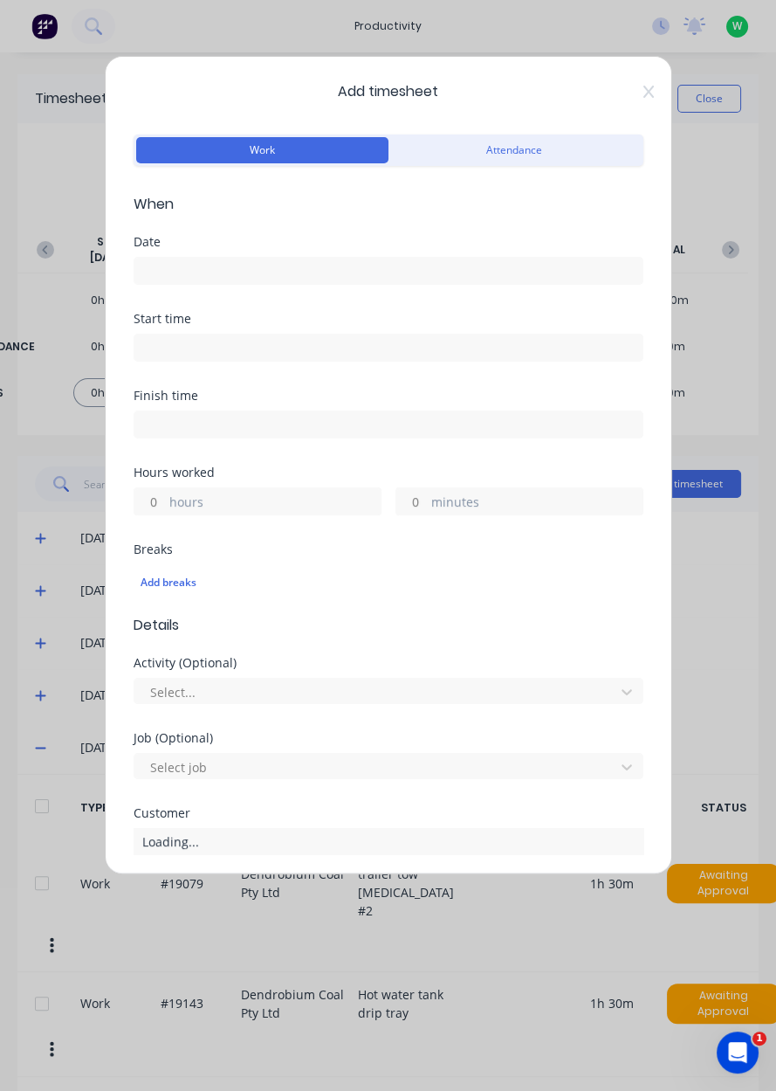
click at [191, 266] on input at bounding box center [388, 271] width 508 height 26
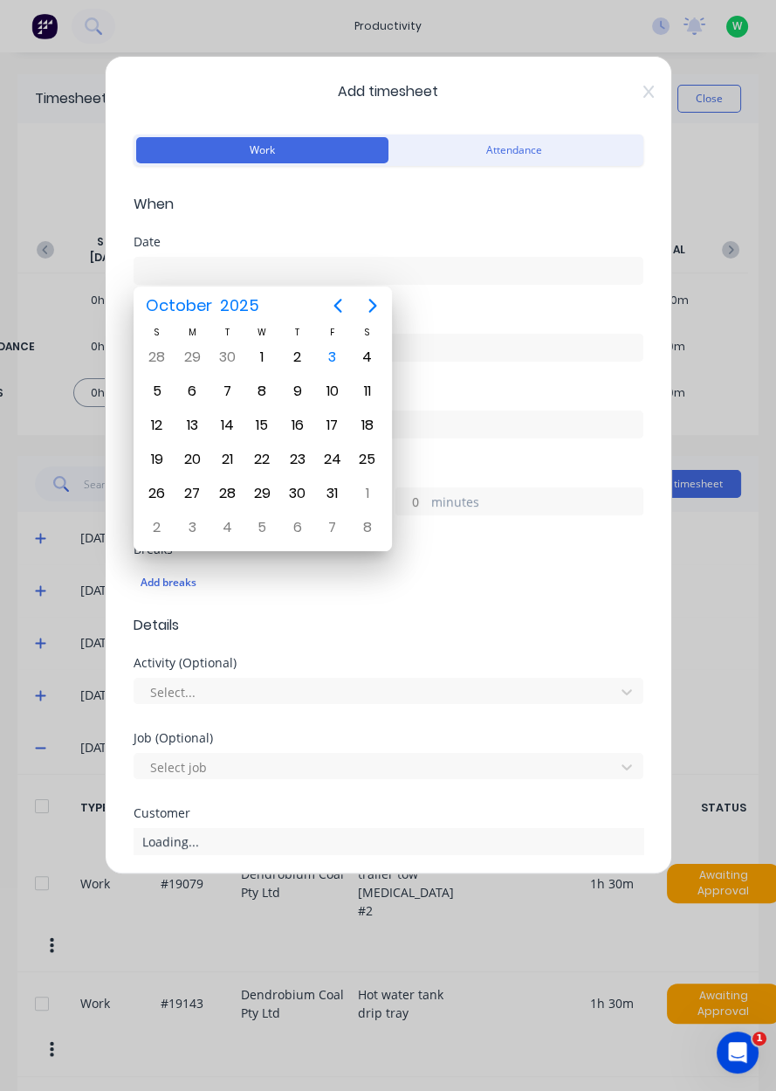
click at [336, 351] on div "3" at bounding box center [333, 357] width 26 height 26
type input "[DATE]"
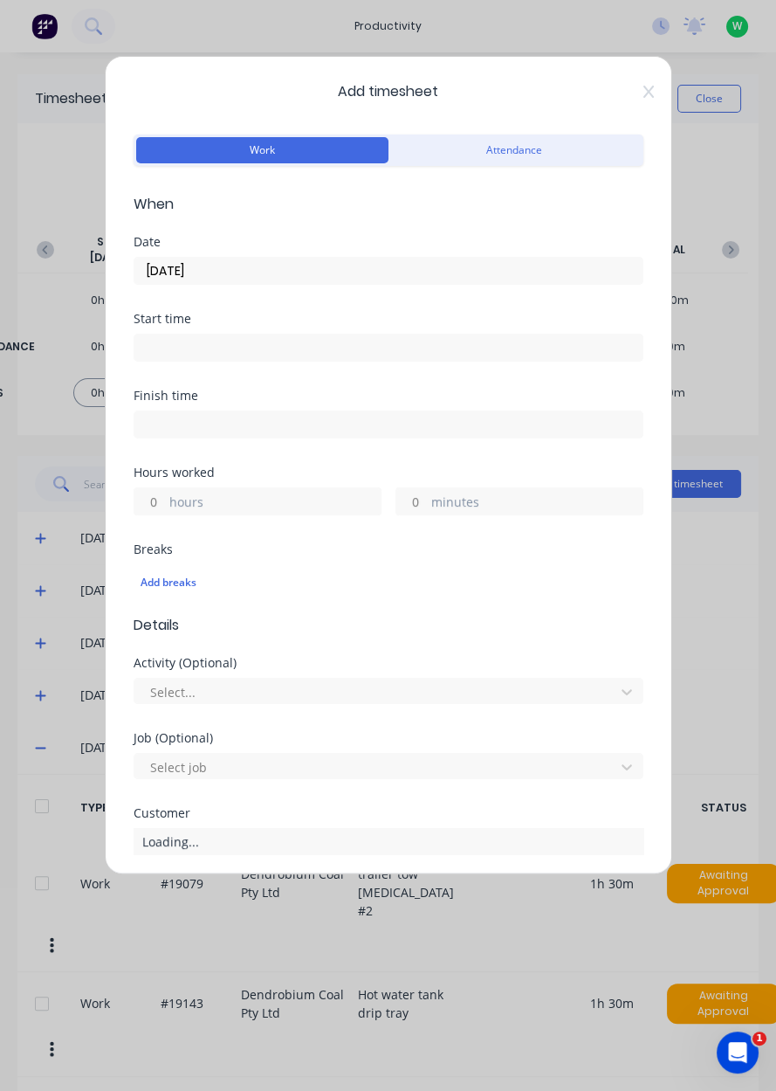
click at [170, 508] on label "hours" at bounding box center [274, 504] width 211 height 22
click at [165, 508] on input "hours" at bounding box center [149, 501] width 31 height 26
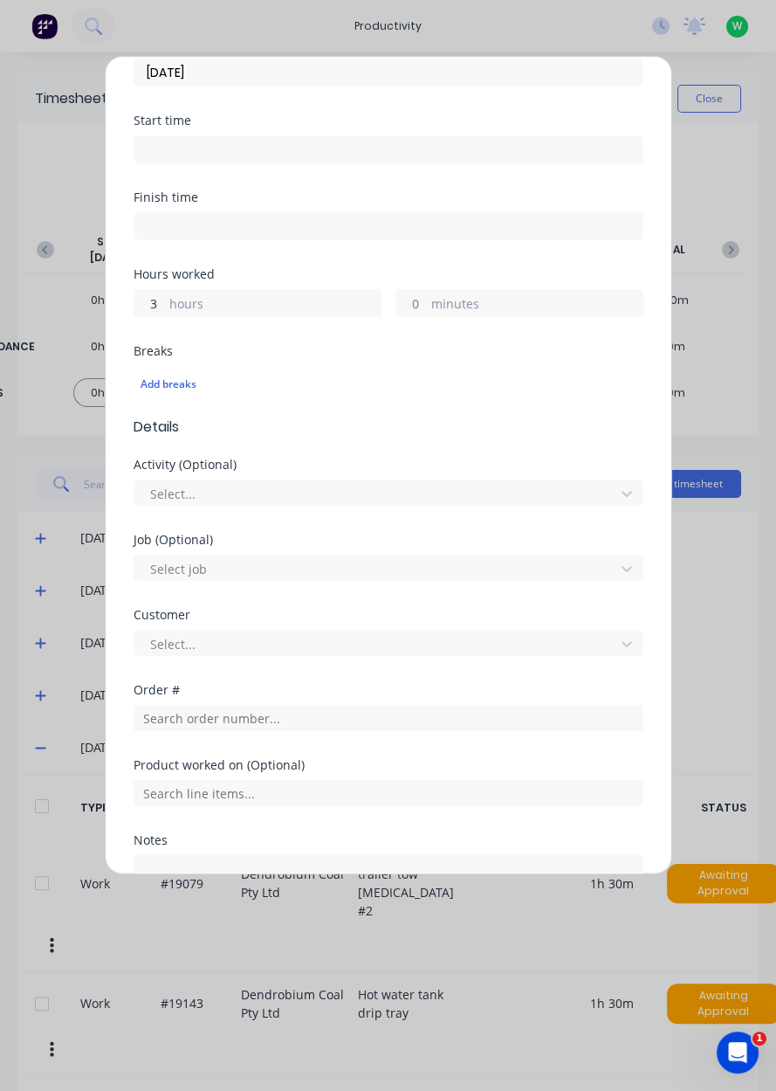
scroll to position [196, 0]
type input "3"
click at [205, 716] on input "text" at bounding box center [389, 719] width 510 height 26
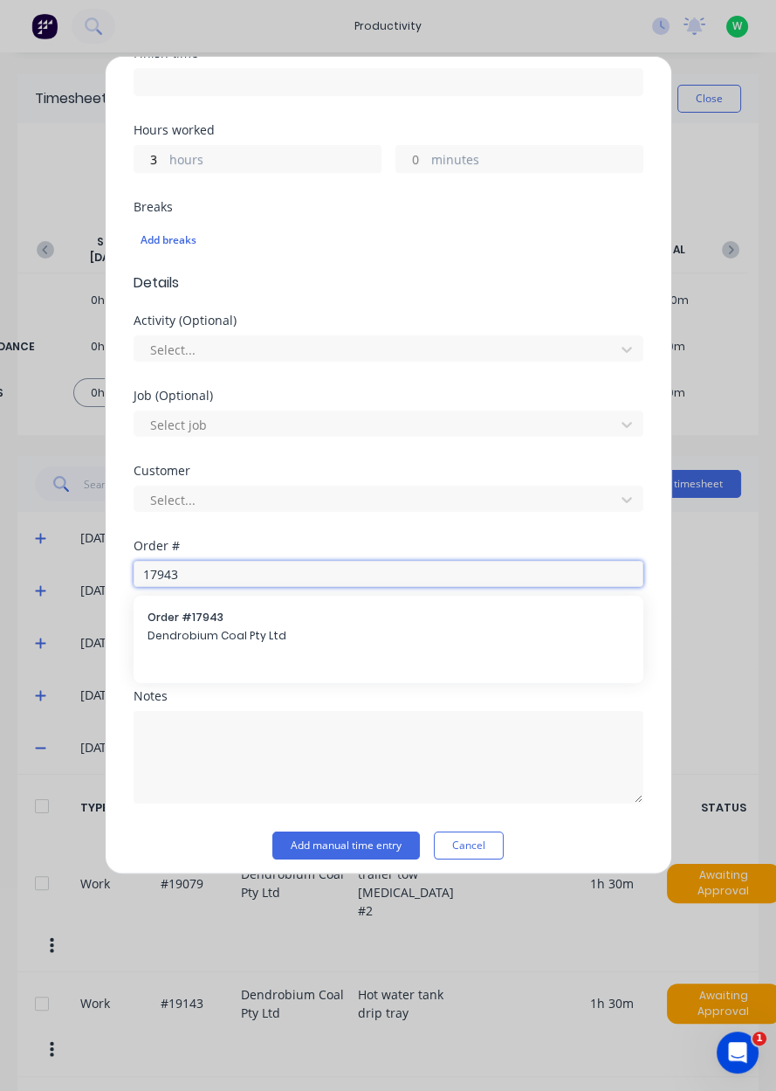
scroll to position [341, 0]
type input "17943"
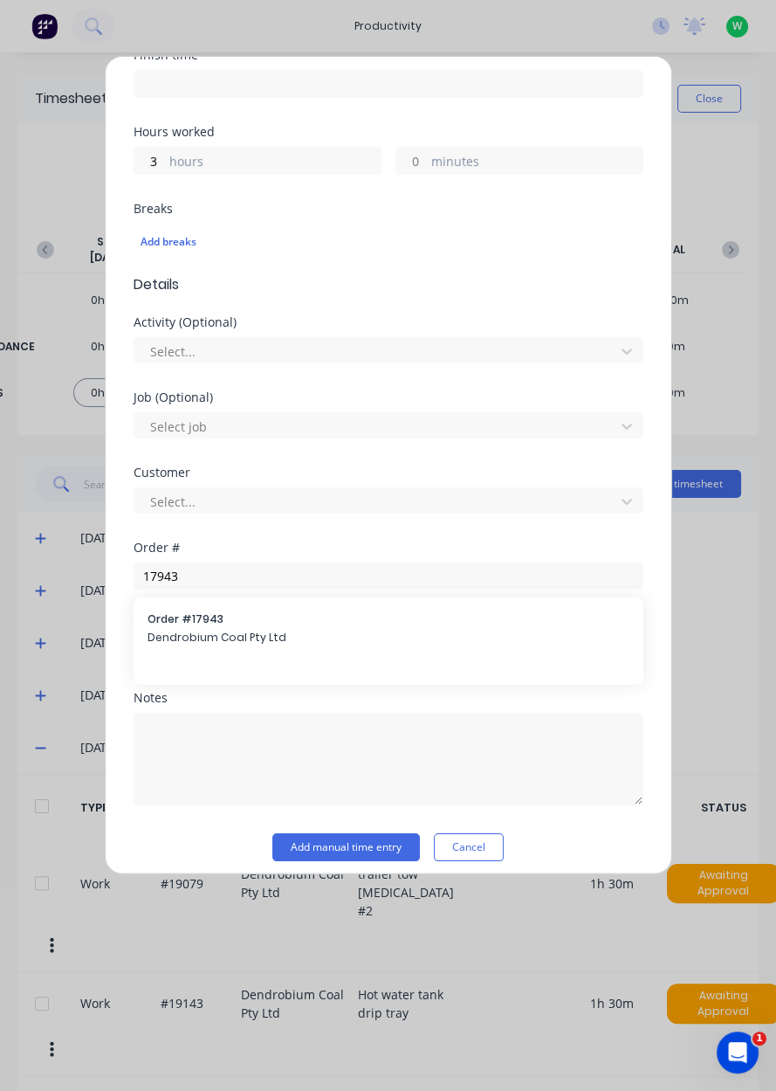
click at [258, 635] on span "Dendrobium Coal Pty Ltd" at bounding box center [389, 638] width 482 height 16
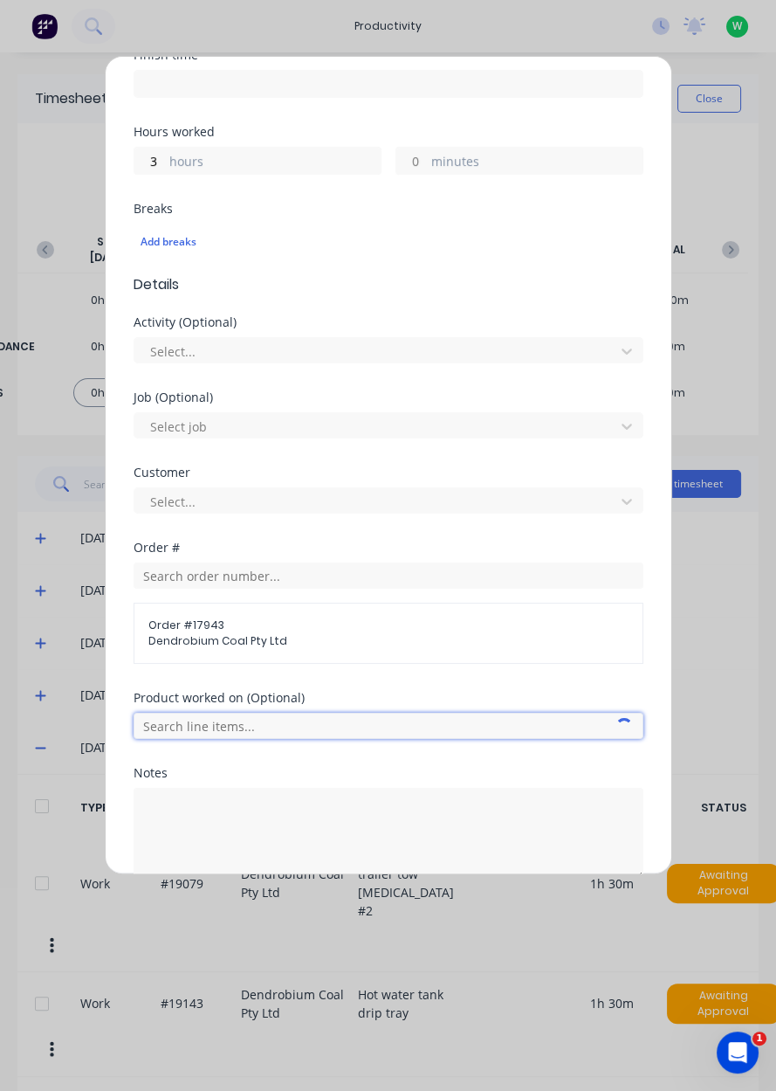
click at [326, 717] on input "text" at bounding box center [389, 726] width 510 height 26
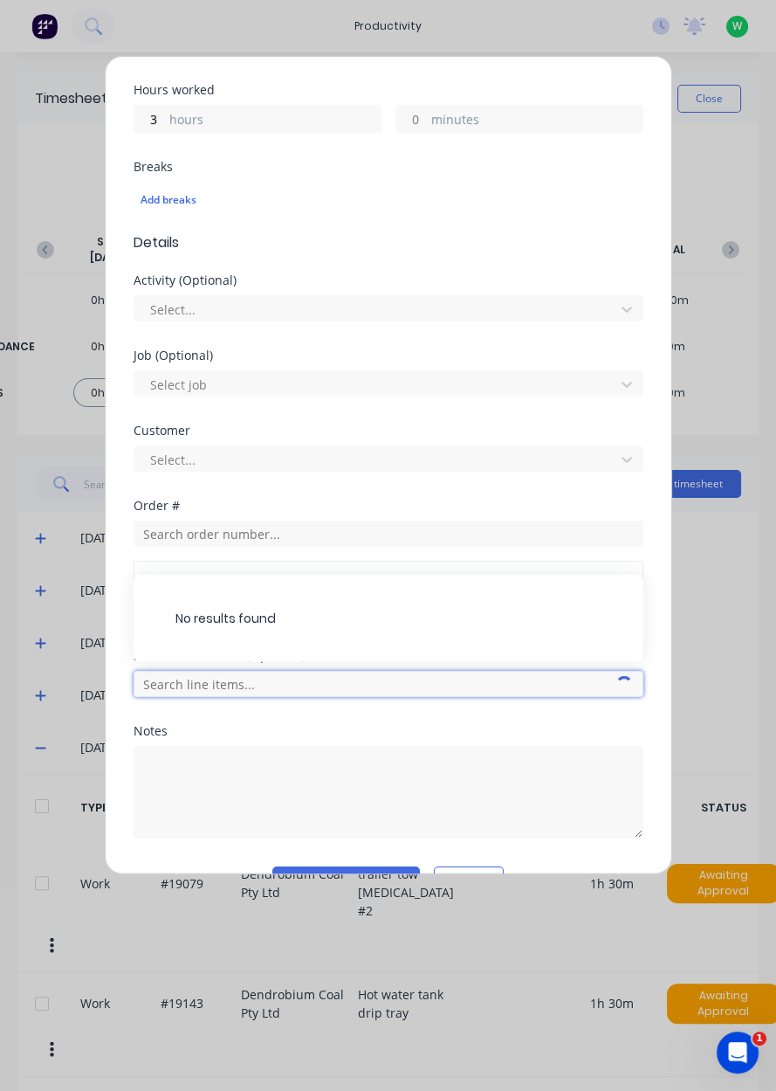
scroll to position [424, 0]
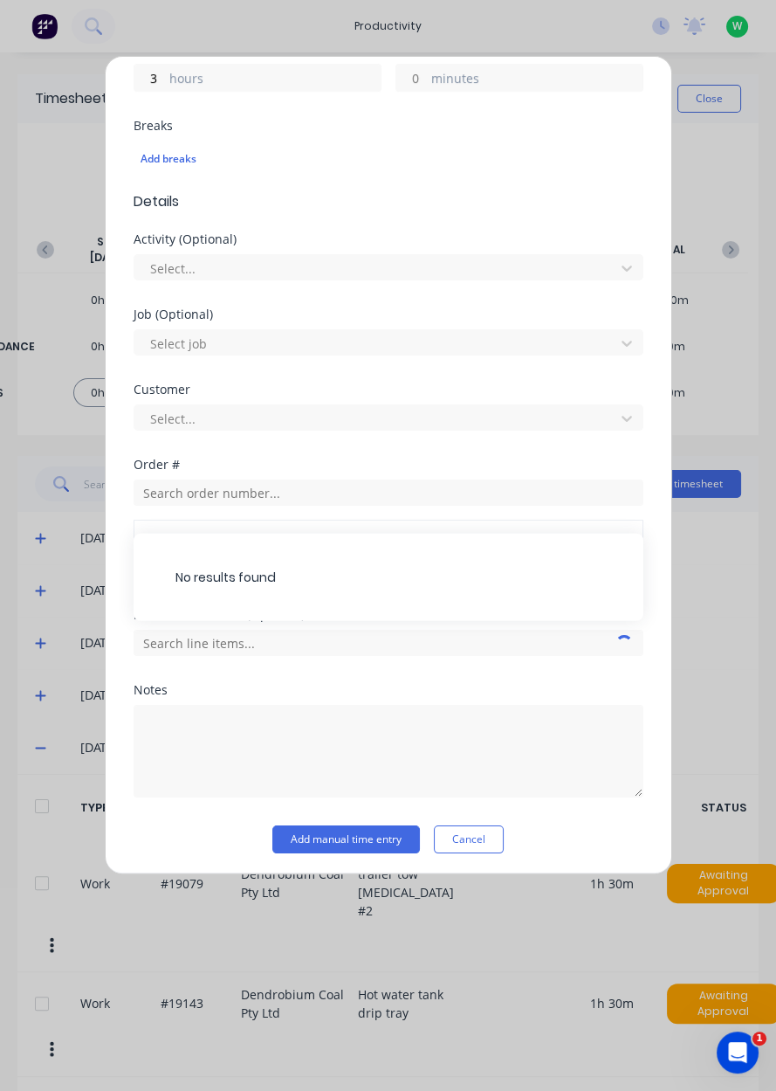
click at [361, 568] on div "No results found" at bounding box center [389, 577] width 510 height 87
click at [296, 701] on div "No results found" at bounding box center [389, 708] width 510 height 87
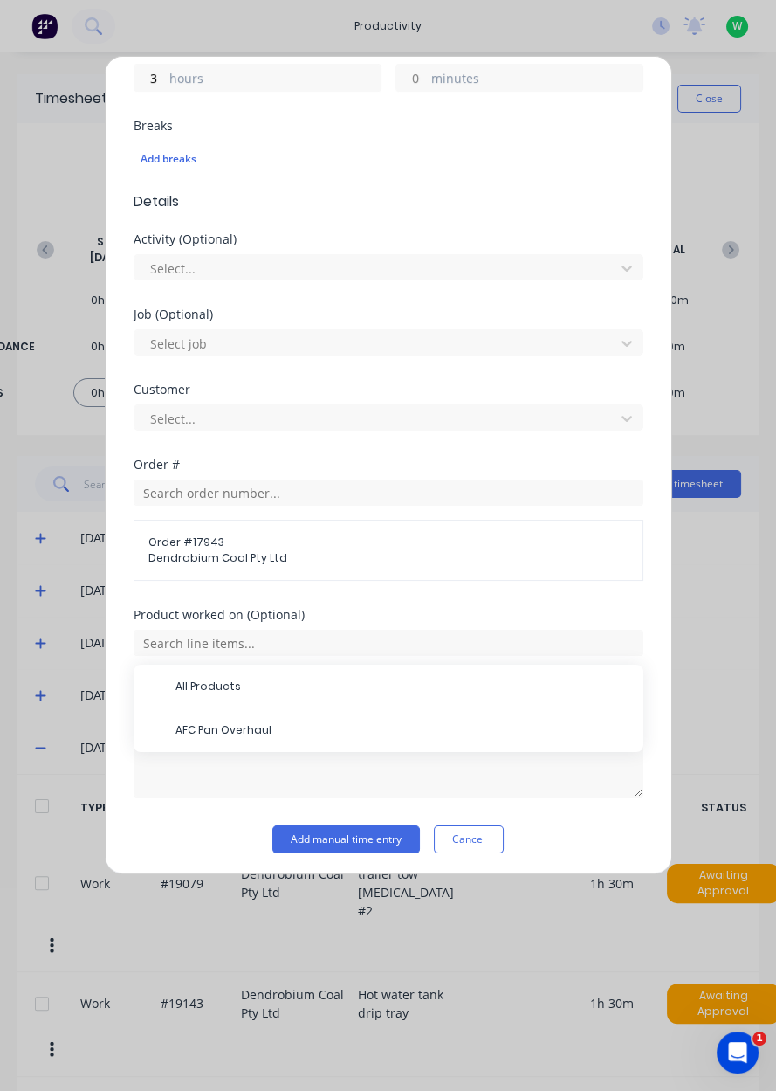
click at [278, 727] on span "AFC Pan Overhaul" at bounding box center [403, 730] width 454 height 16
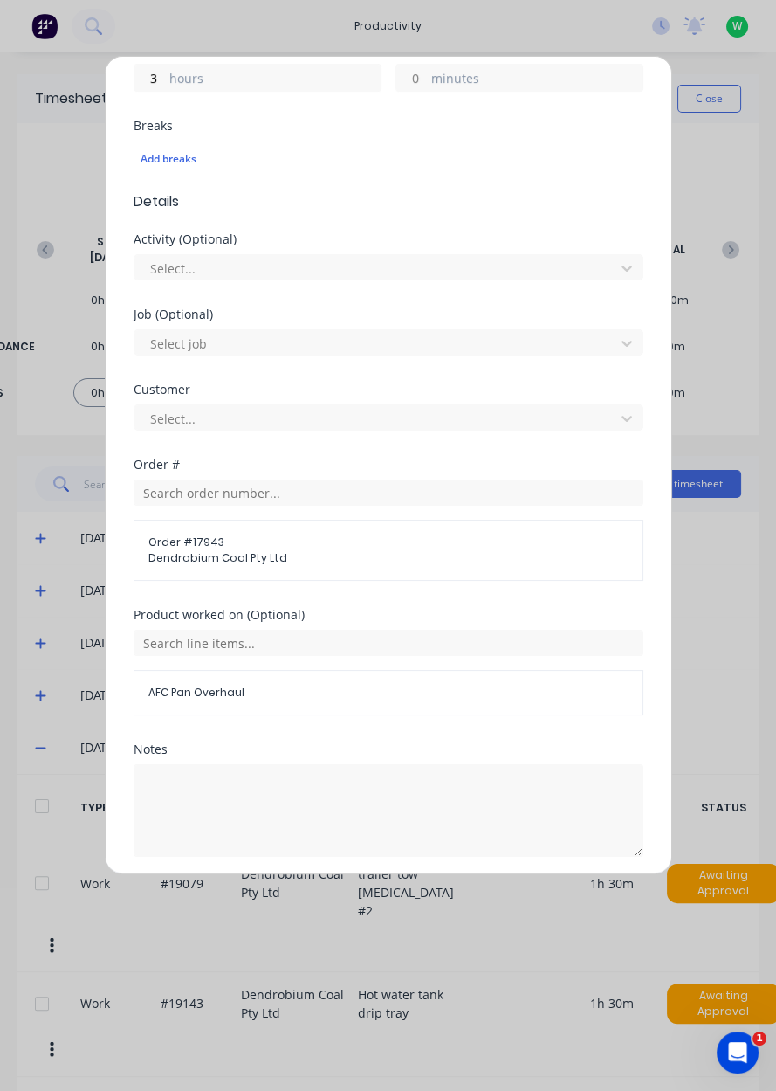
scroll to position [483, 0]
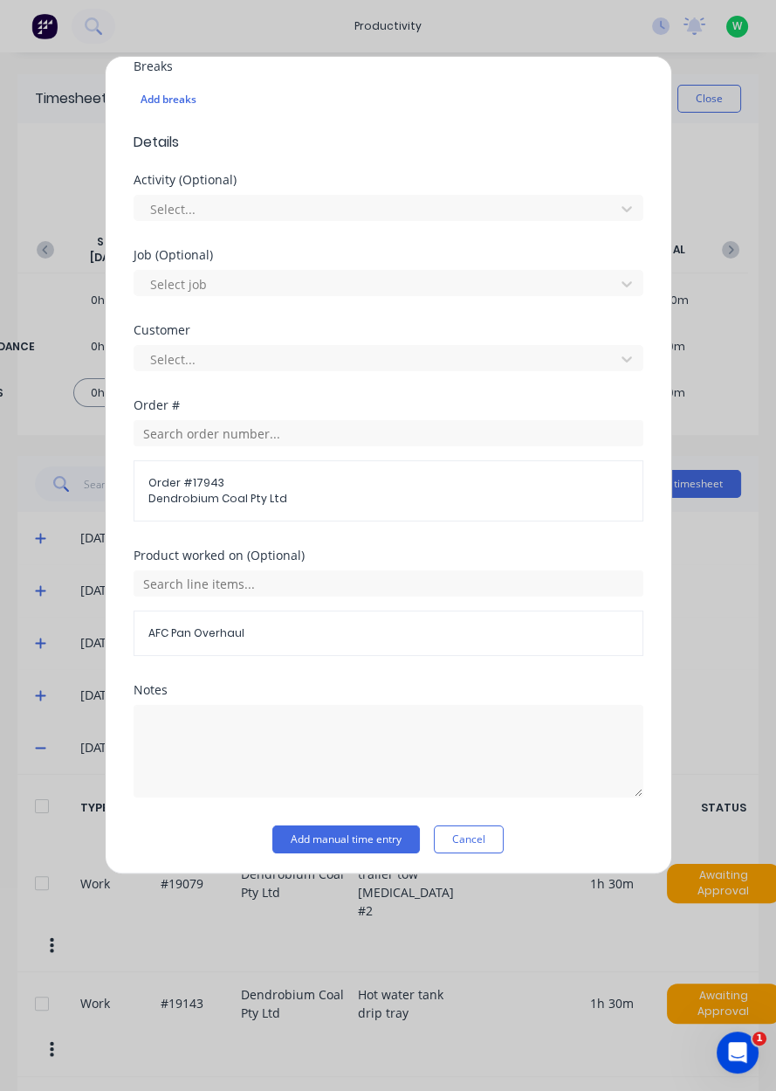
click at [384, 840] on button "Add manual time entry" at bounding box center [346, 839] width 148 height 28
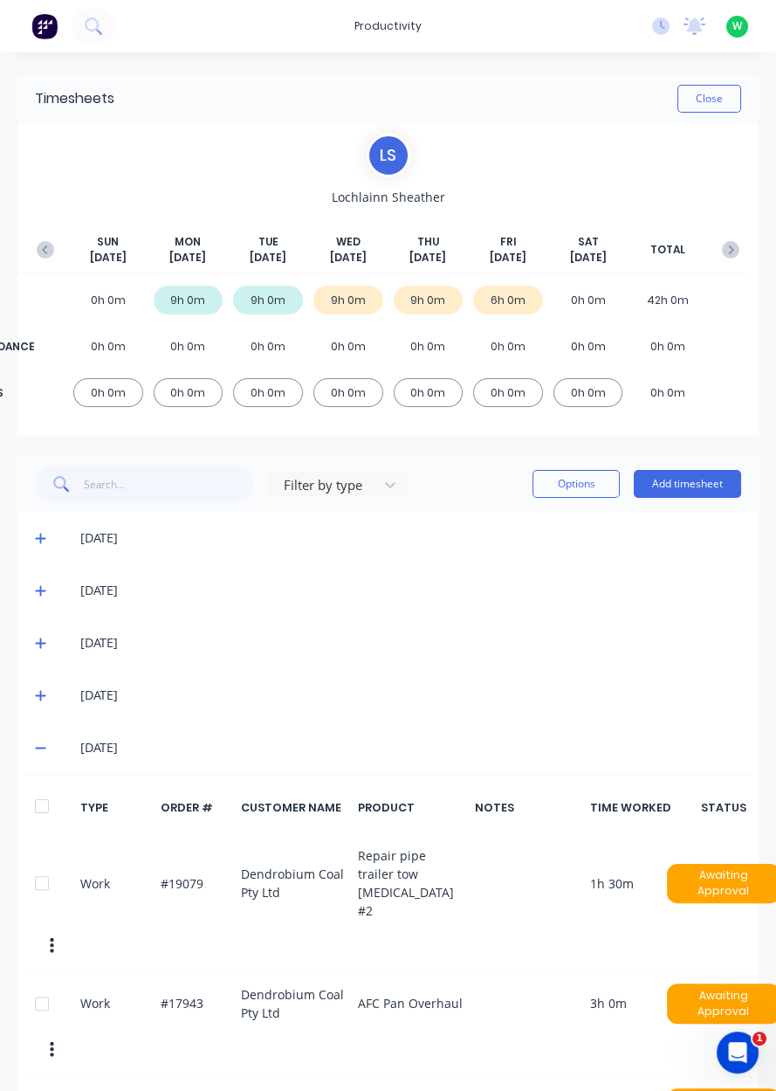
click at [691, 487] on button "Add timesheet" at bounding box center [687, 484] width 107 height 28
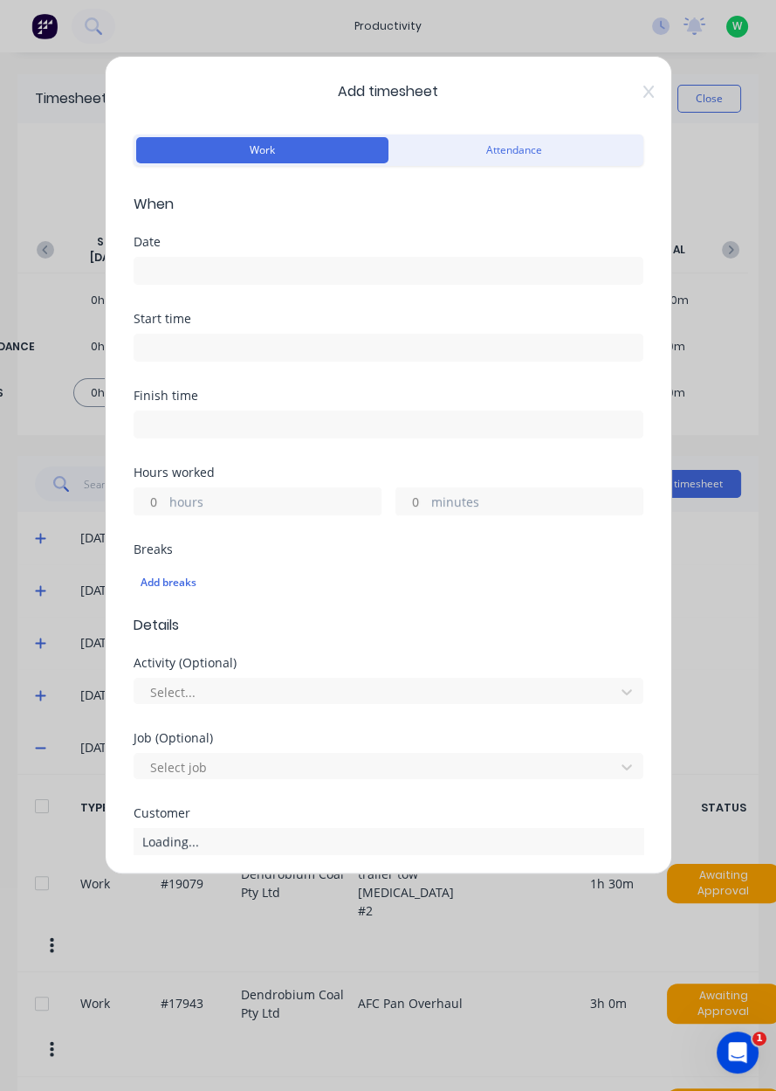
click at [214, 266] on input at bounding box center [388, 271] width 508 height 26
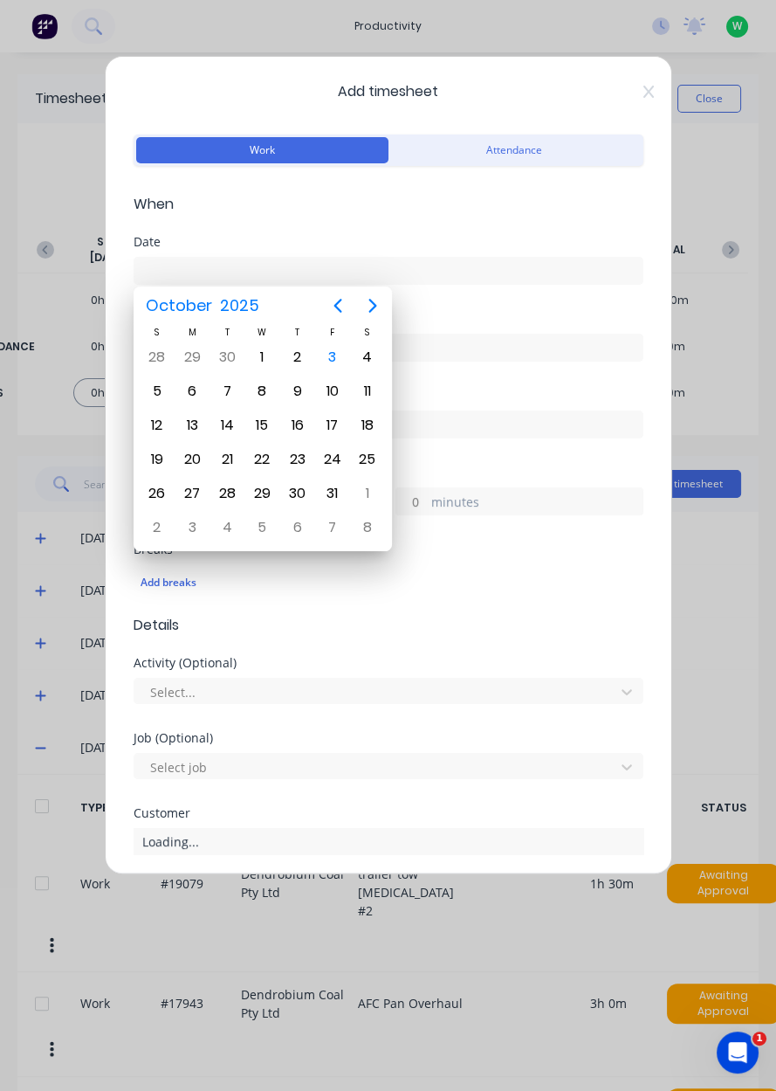
click at [337, 354] on div "3" at bounding box center [333, 357] width 26 height 26
type input "[DATE]"
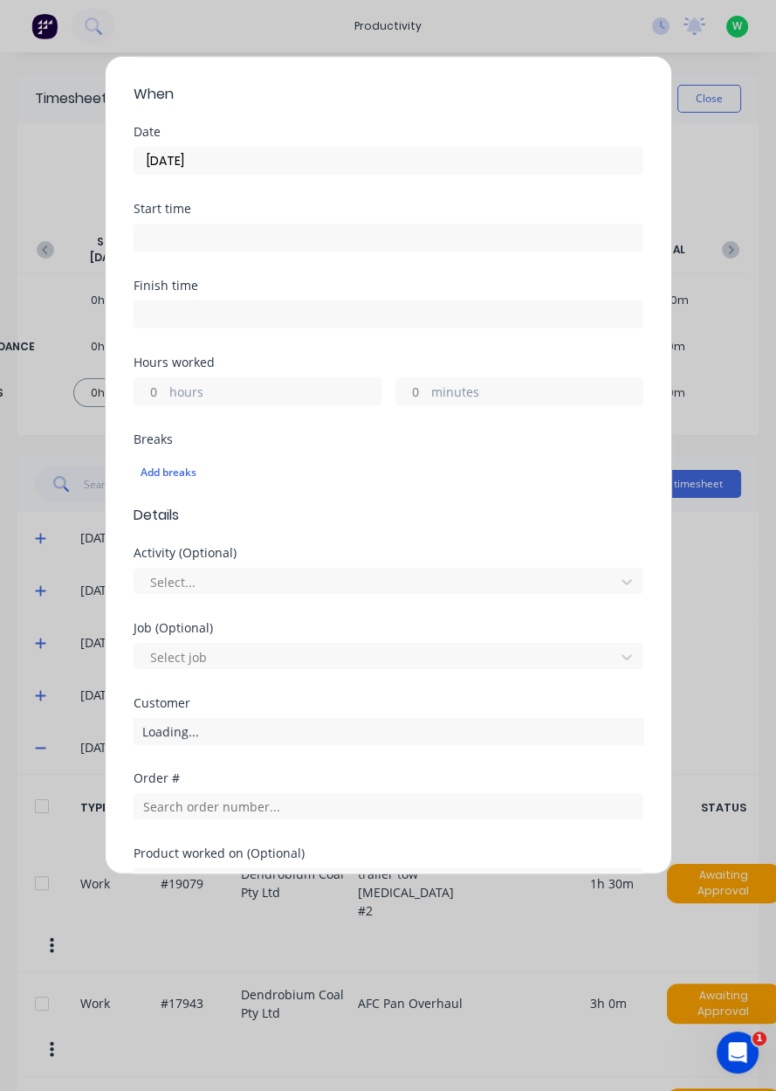
scroll to position [111, 0]
click at [158, 386] on input "hours" at bounding box center [149, 390] width 31 height 26
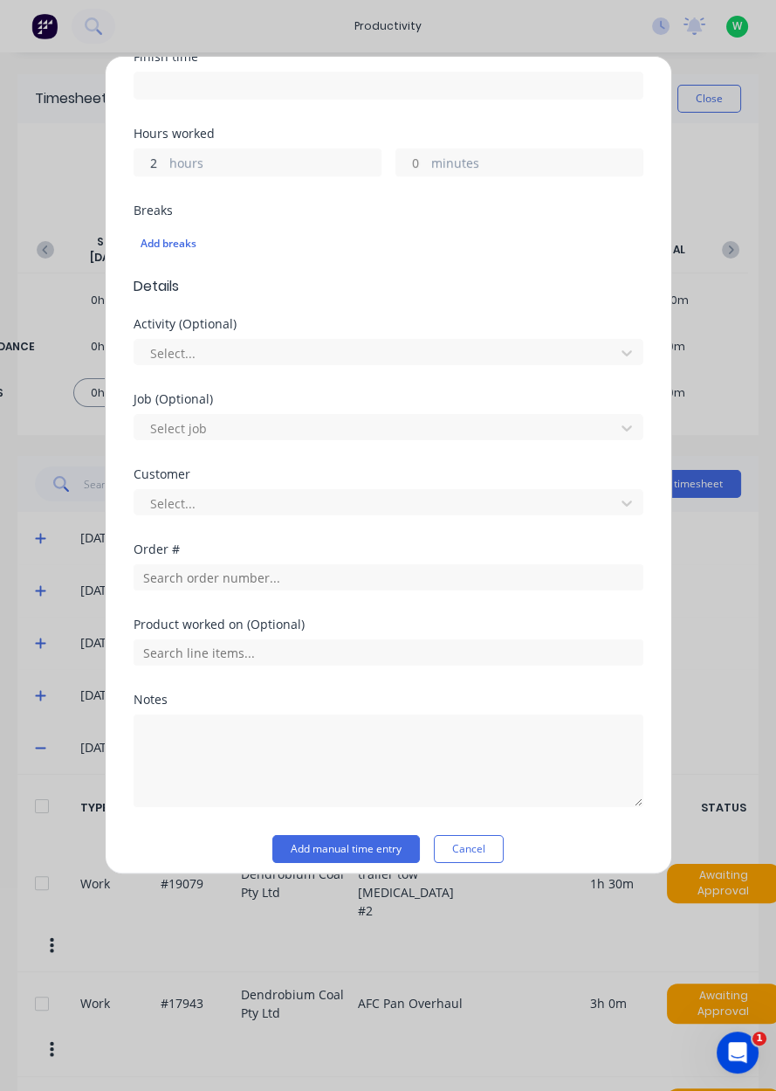
scroll to position [349, 0]
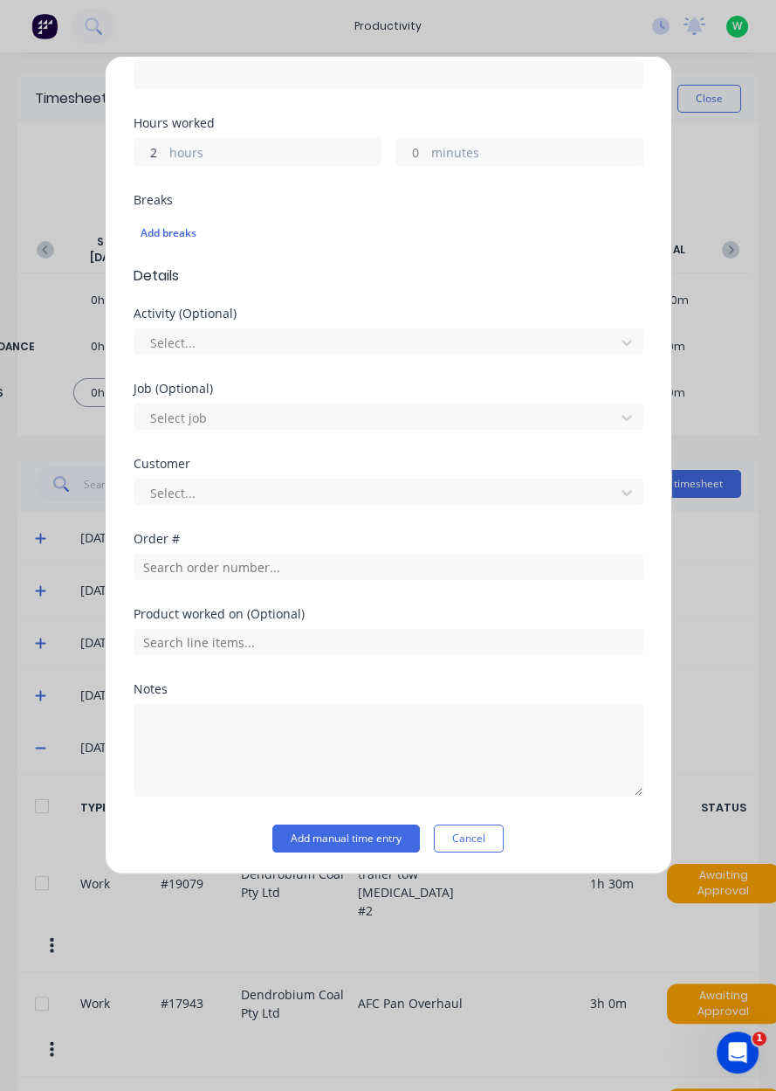
type input "2"
click at [337, 557] on input "text" at bounding box center [389, 567] width 510 height 26
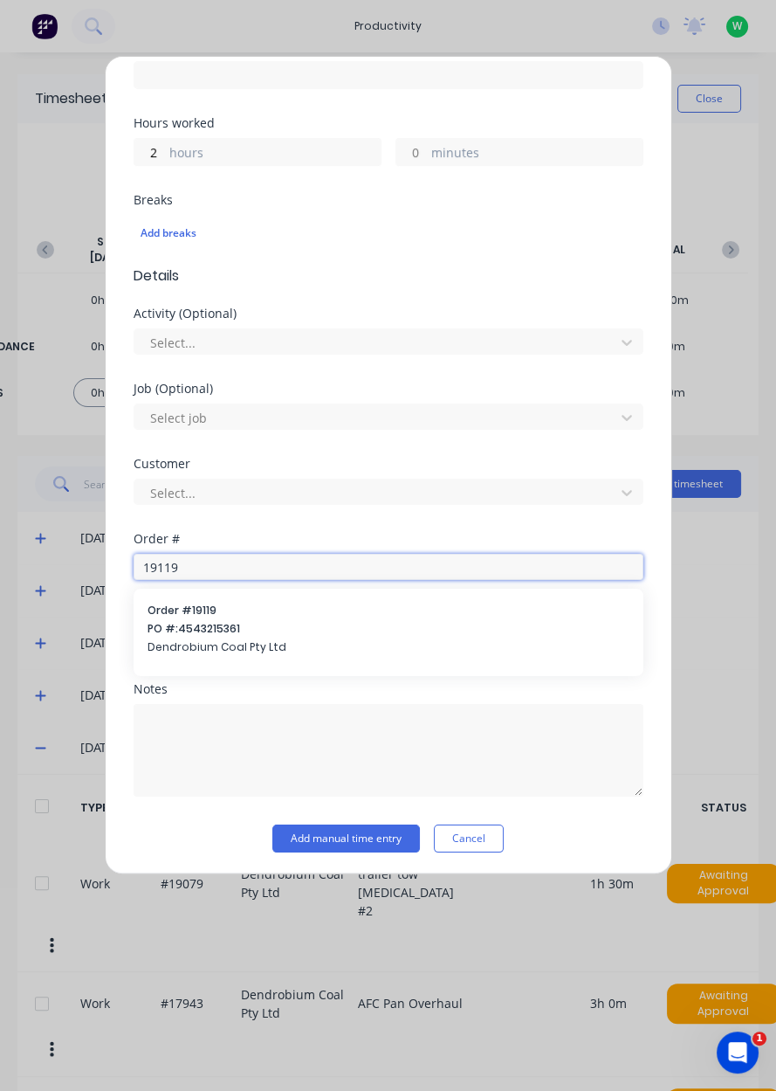
type input "19119"
click at [179, 633] on span "PO #: 4543215361" at bounding box center [389, 629] width 482 height 16
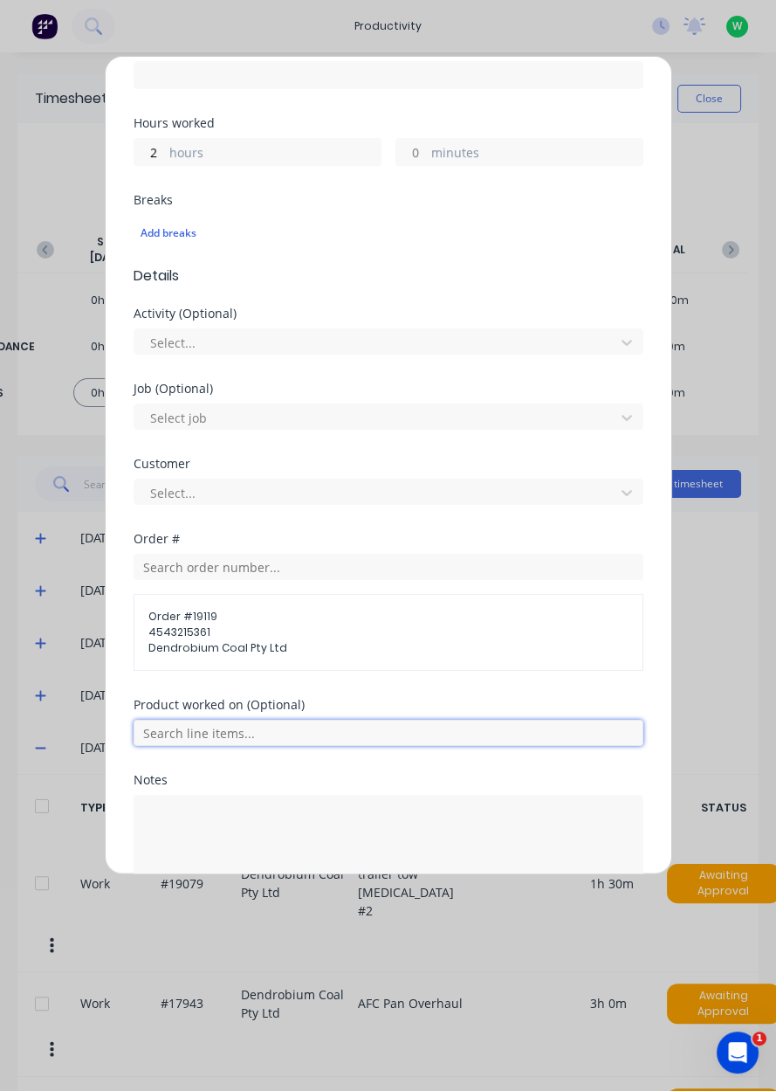
click at [183, 726] on input "text" at bounding box center [389, 733] width 510 height 26
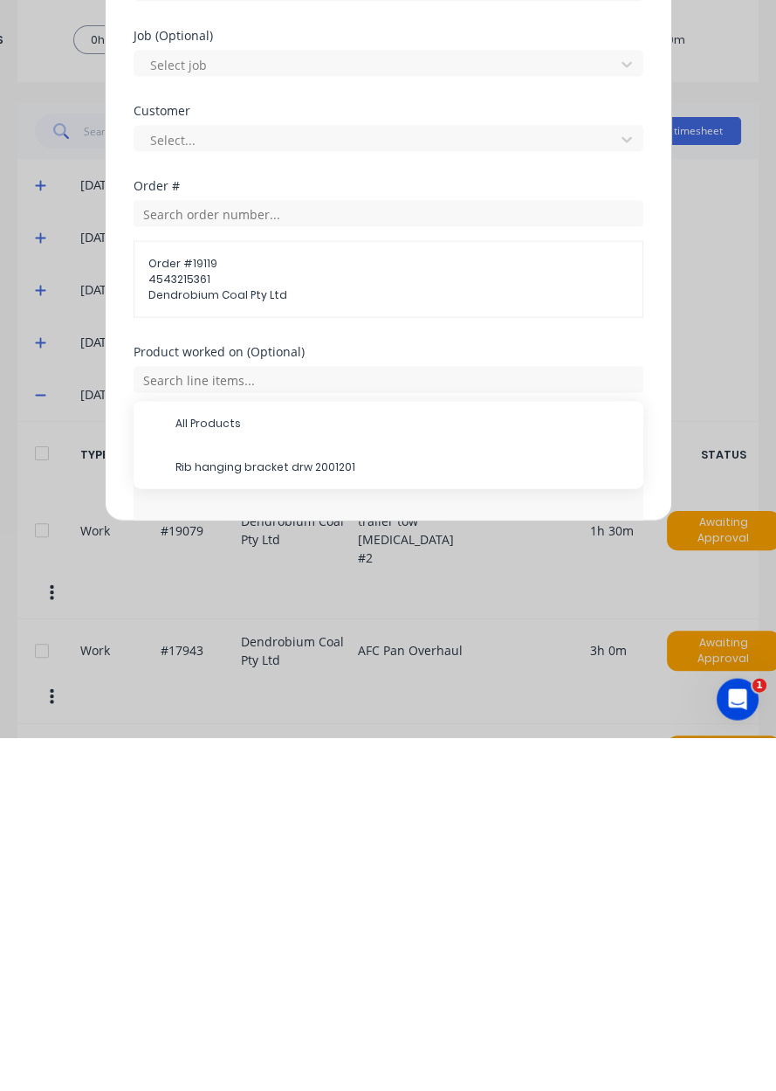
click at [323, 821] on span "Rib hanging bracket drw 2001201" at bounding box center [403, 820] width 454 height 16
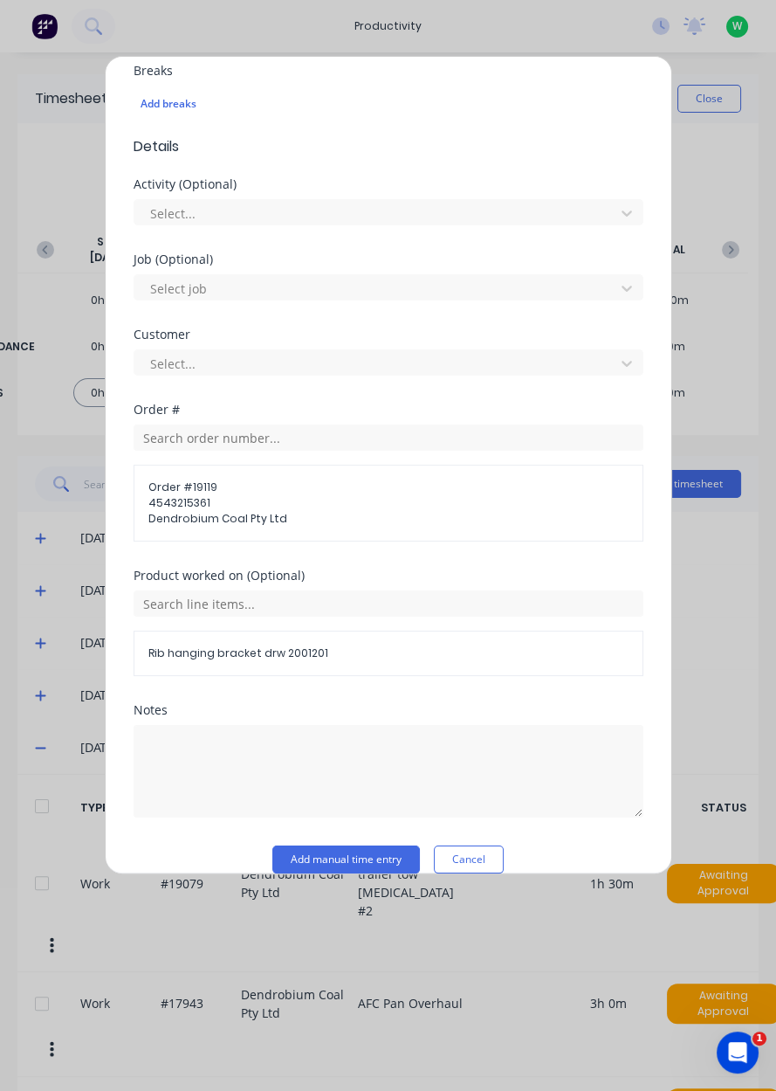
scroll to position [499, 0]
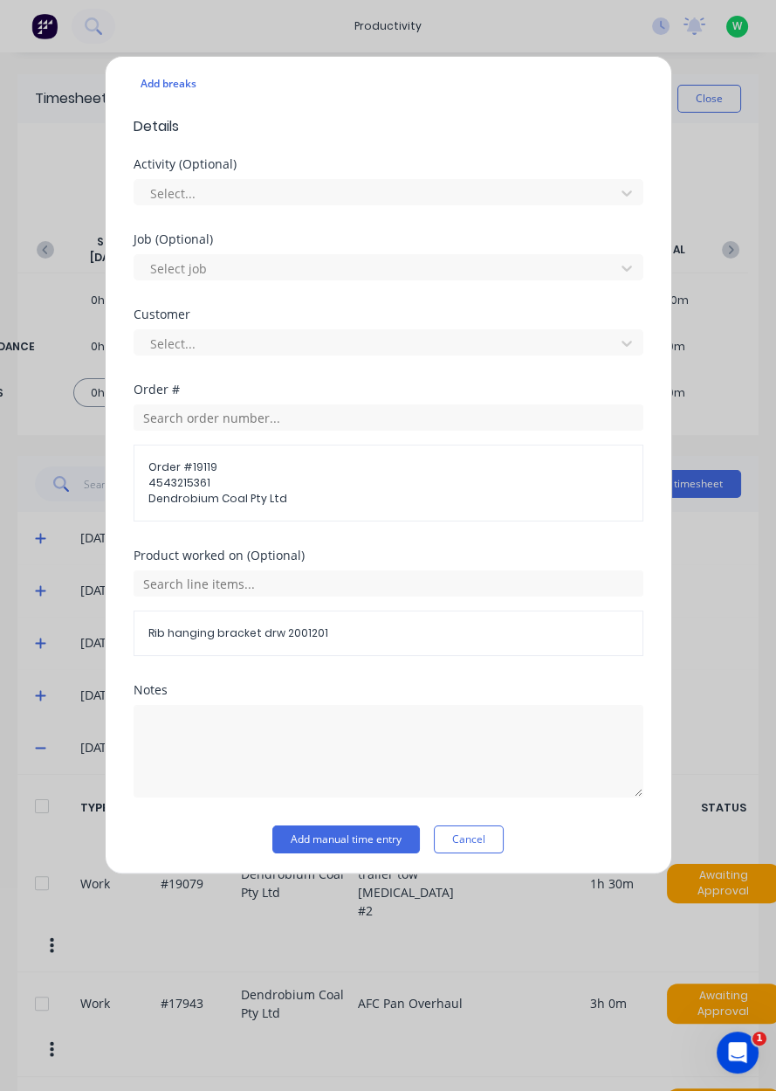
click at [348, 837] on button "Add manual time entry" at bounding box center [346, 839] width 148 height 28
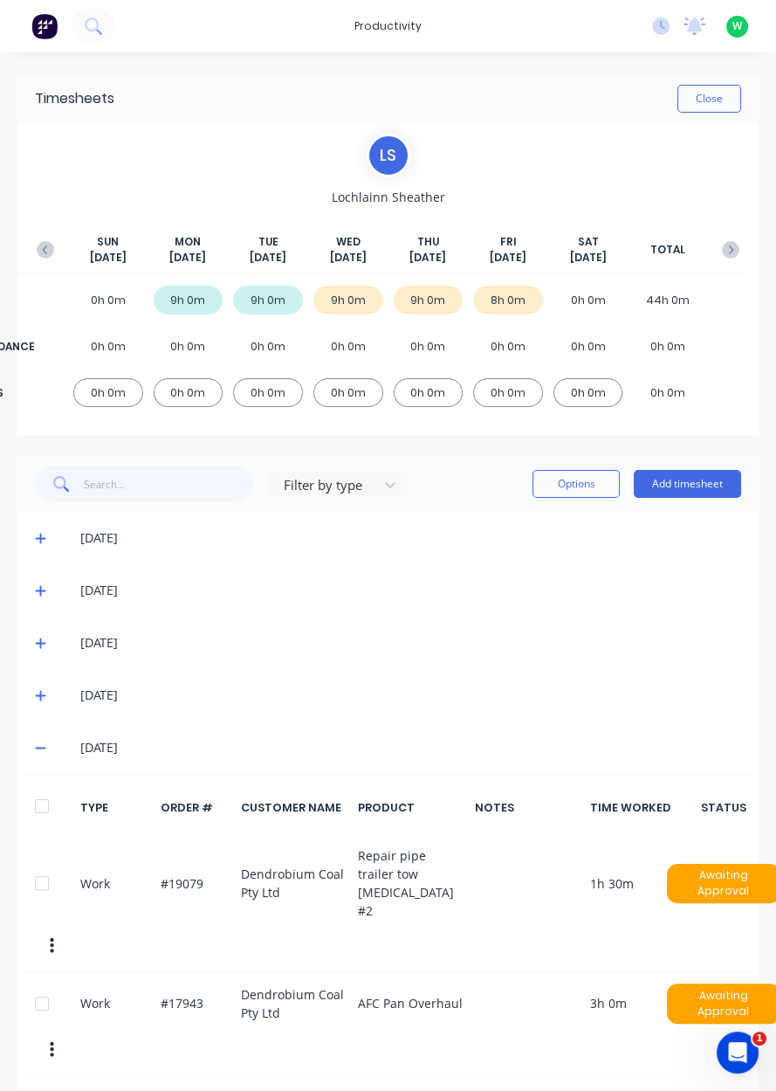
click at [687, 476] on button "Add timesheet" at bounding box center [687, 484] width 107 height 28
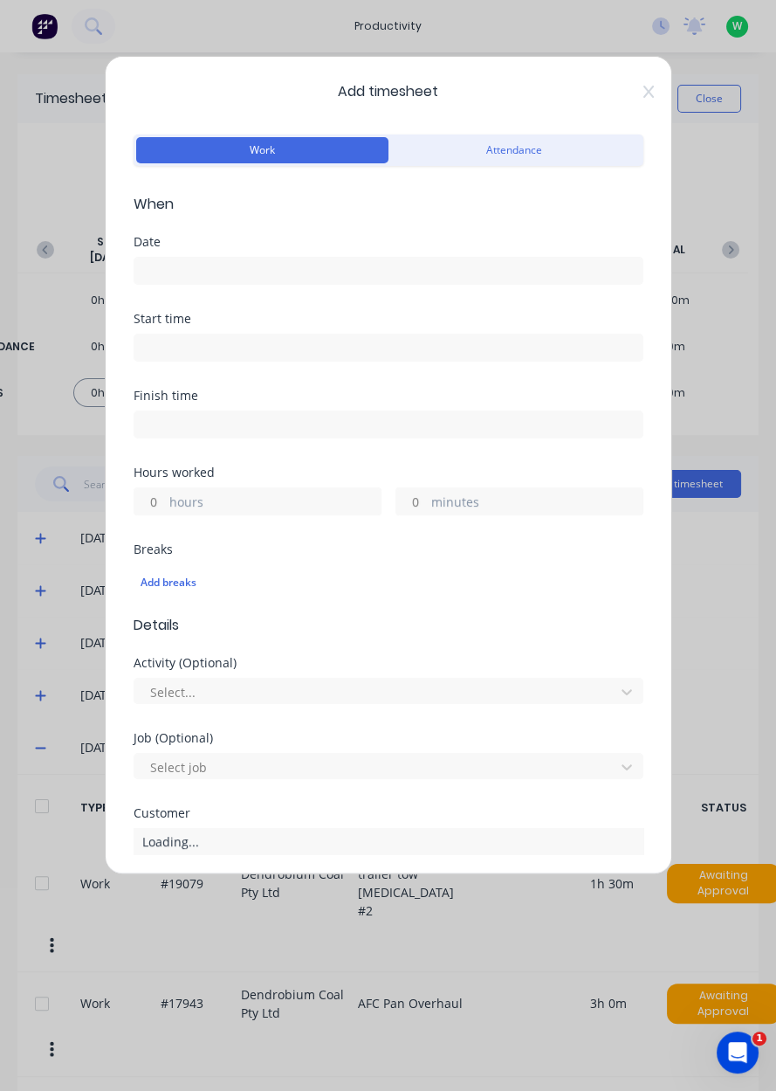
click at [221, 267] on input at bounding box center [388, 271] width 508 height 26
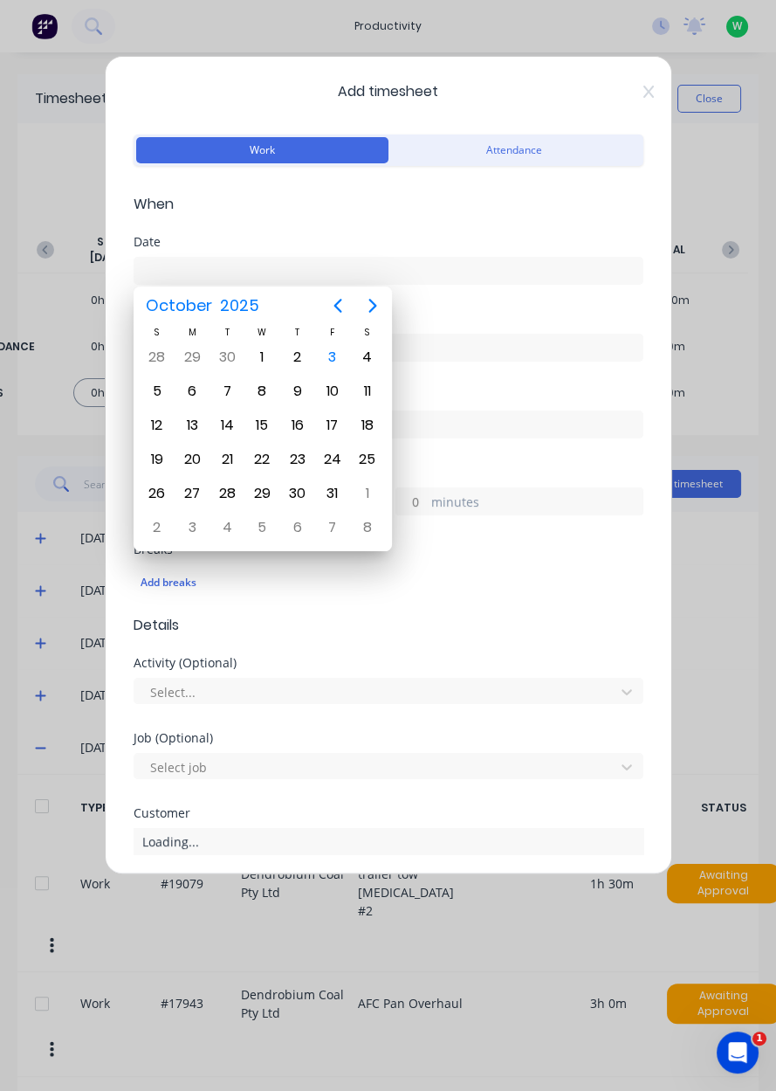
click at [334, 353] on div "3" at bounding box center [333, 357] width 26 height 26
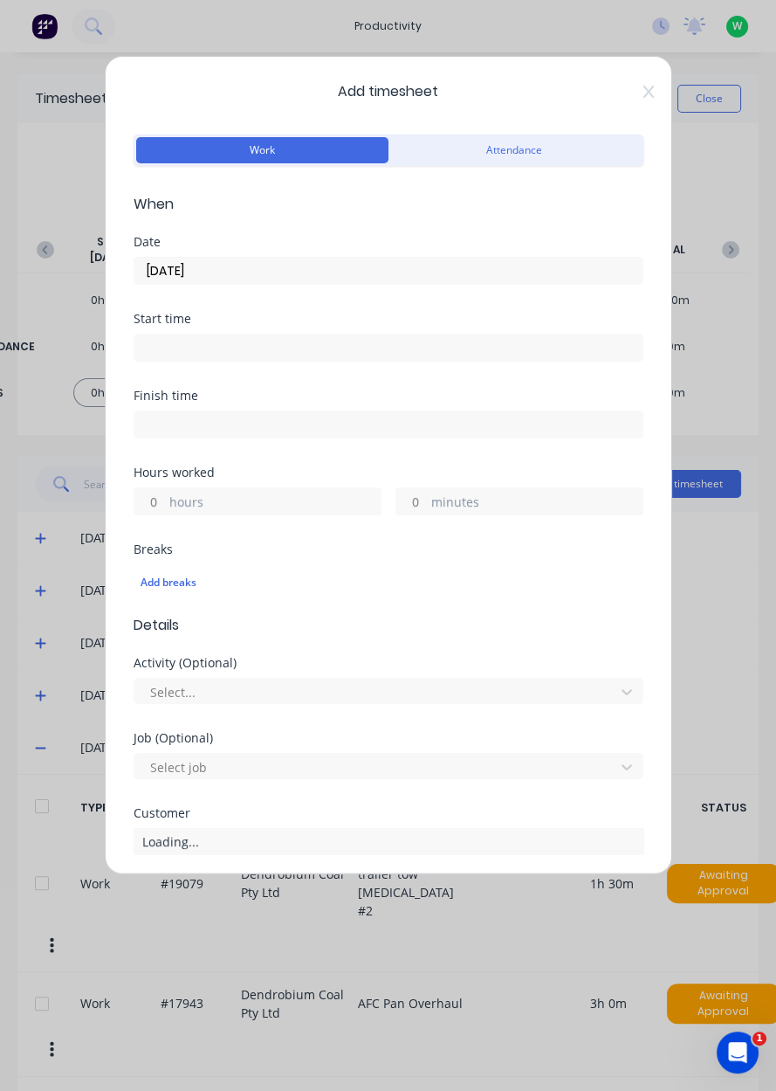
type input "[DATE]"
click at [154, 496] on input "hours" at bounding box center [149, 501] width 31 height 26
type input "1"
click at [436, 578] on div "Add breaks" at bounding box center [389, 582] width 496 height 23
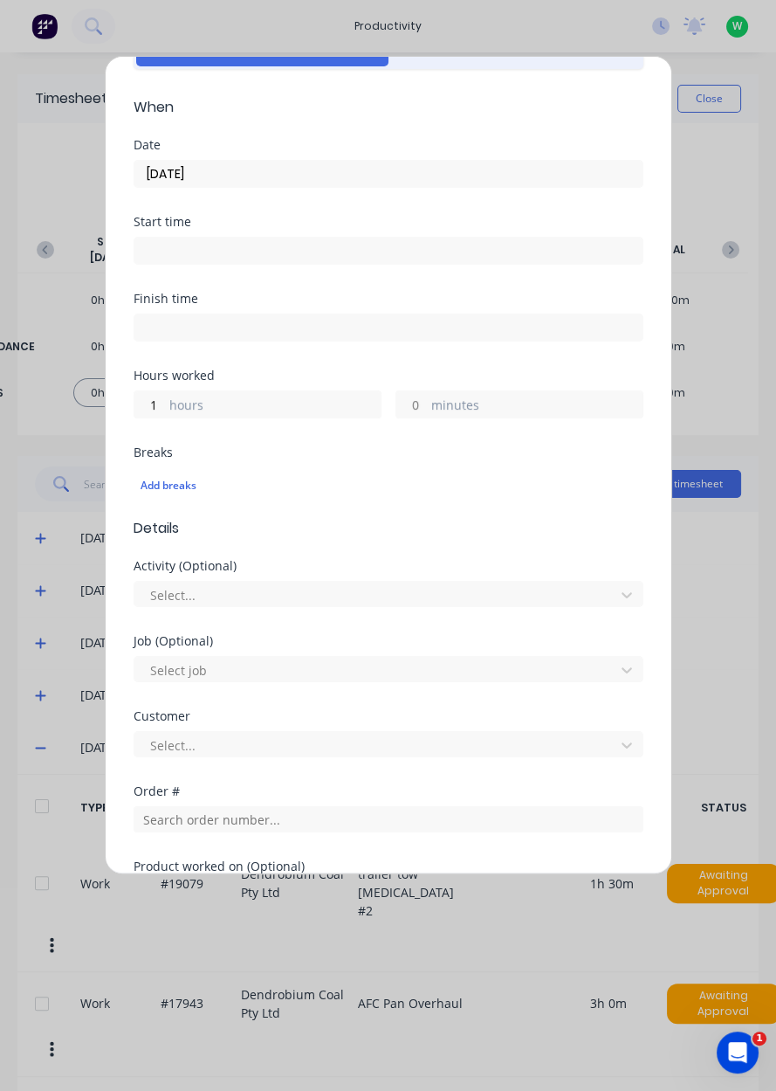
scroll to position [98, 0]
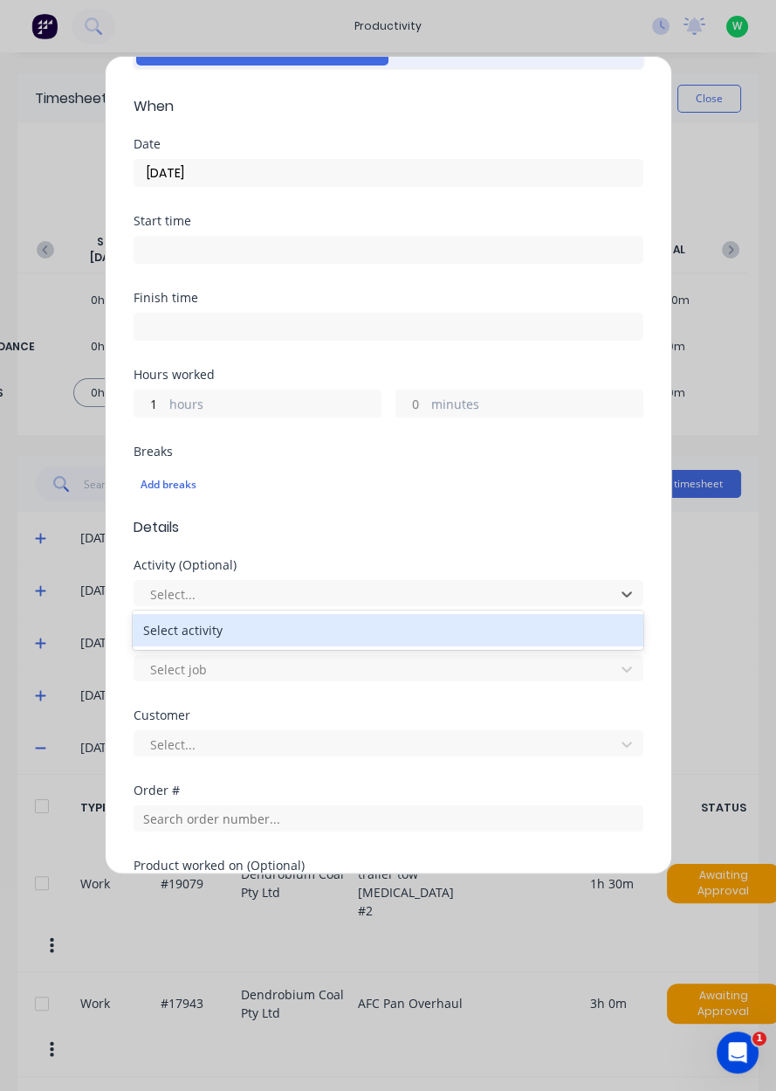
click at [417, 534] on span "Details" at bounding box center [389, 527] width 510 height 21
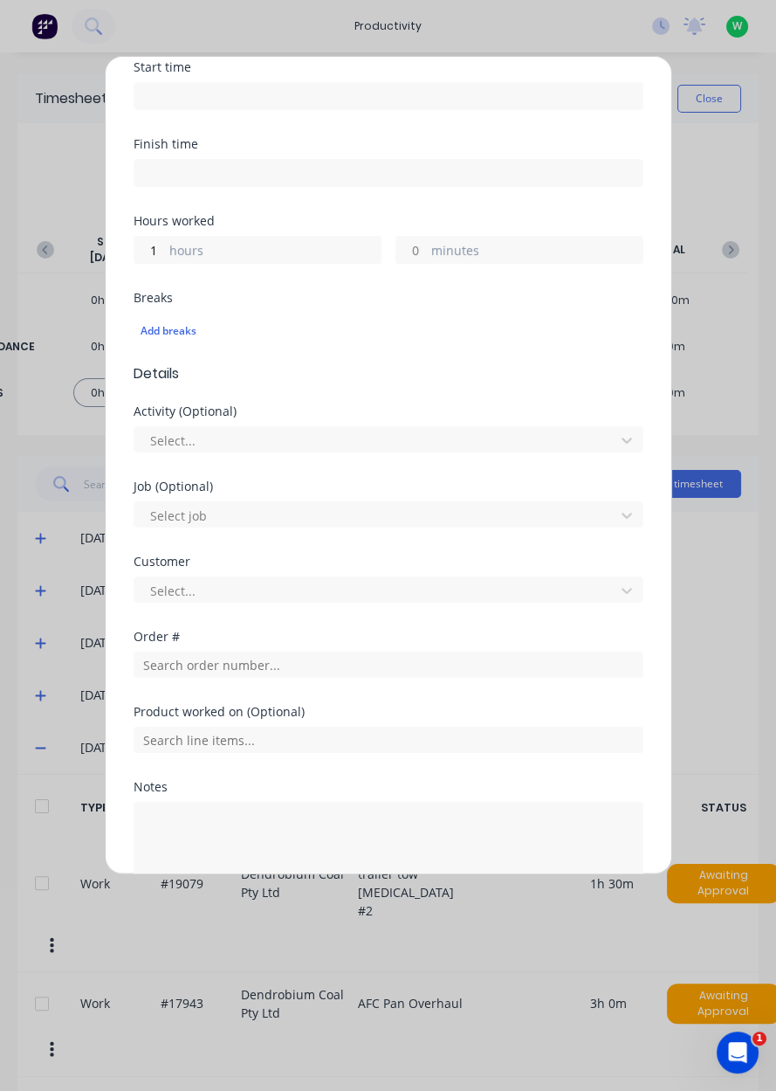
scroll to position [275, 0]
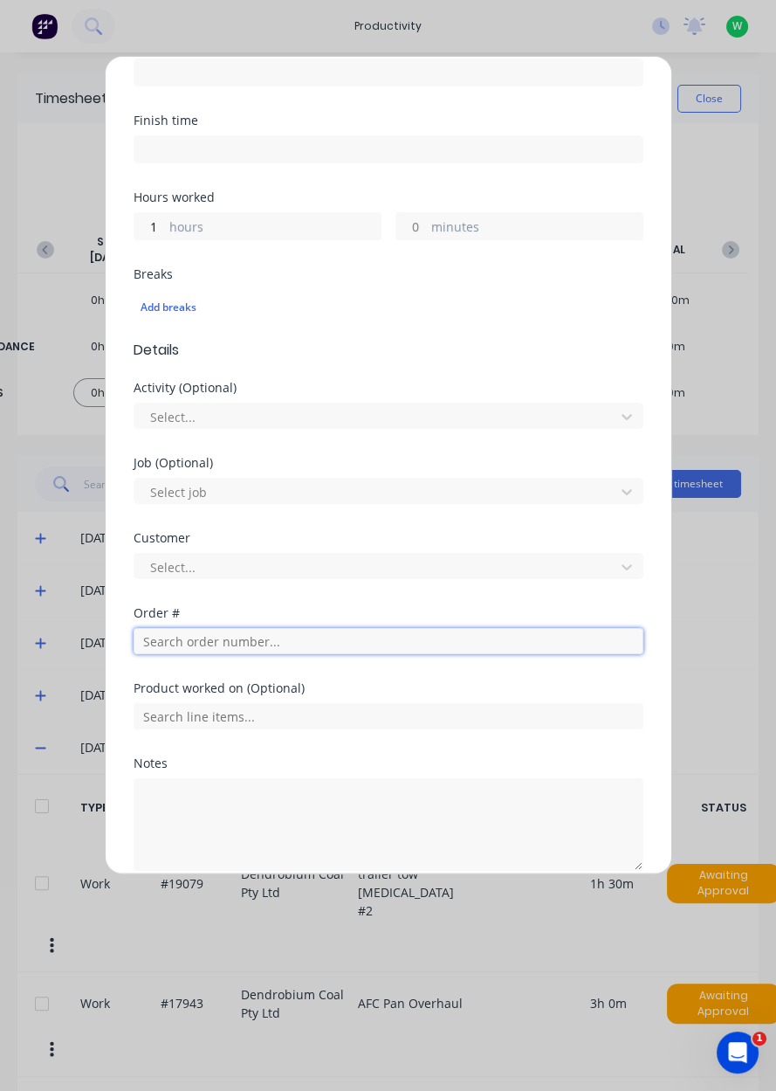
click at [340, 646] on input "text" at bounding box center [389, 641] width 510 height 26
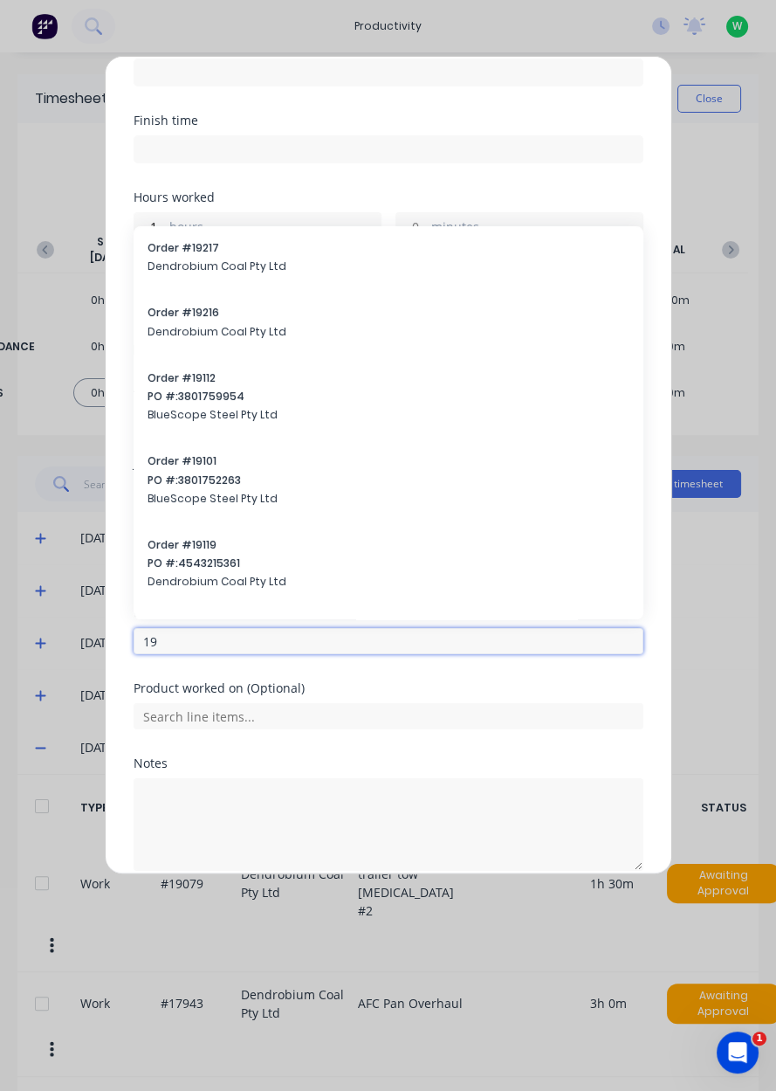
type input "1"
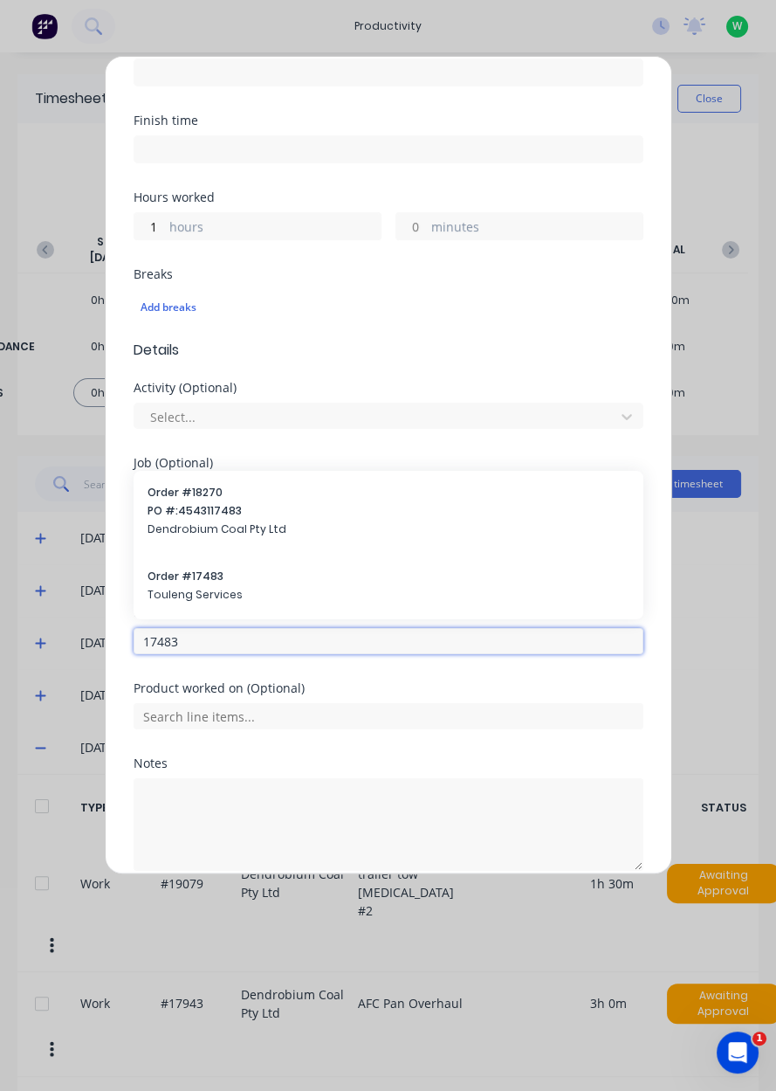
type input "17483"
click at [304, 587] on span "Touleng Services" at bounding box center [389, 595] width 482 height 16
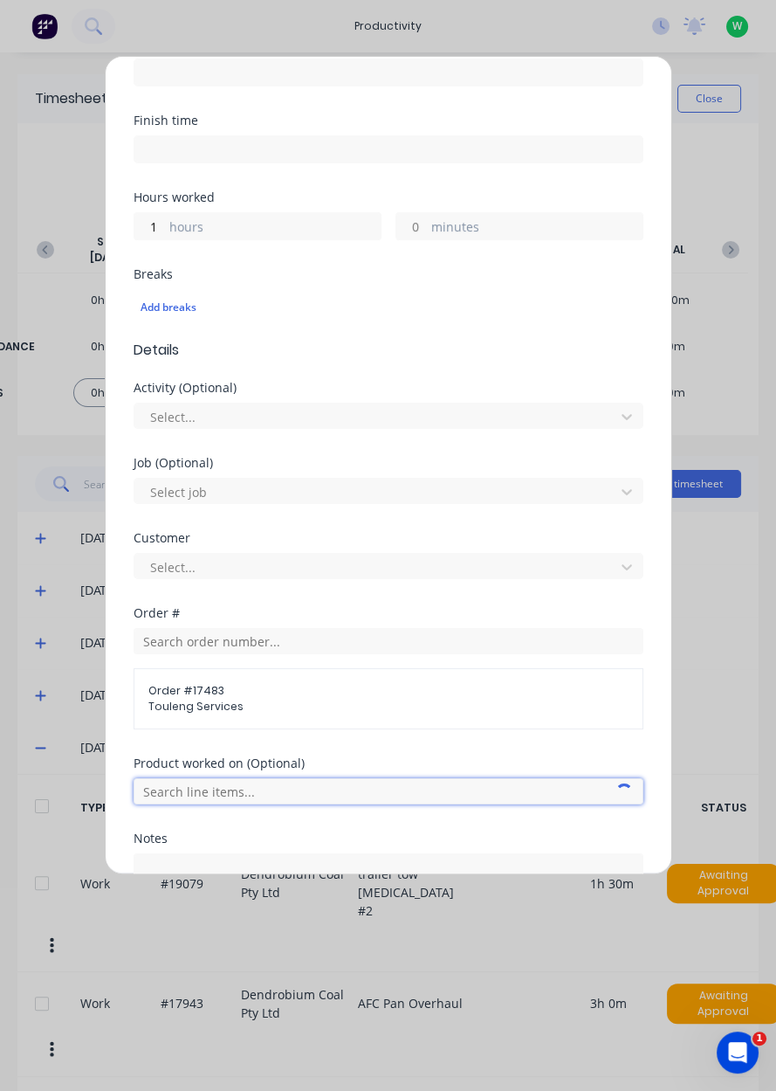
click at [324, 795] on input "text" at bounding box center [389, 791] width 510 height 26
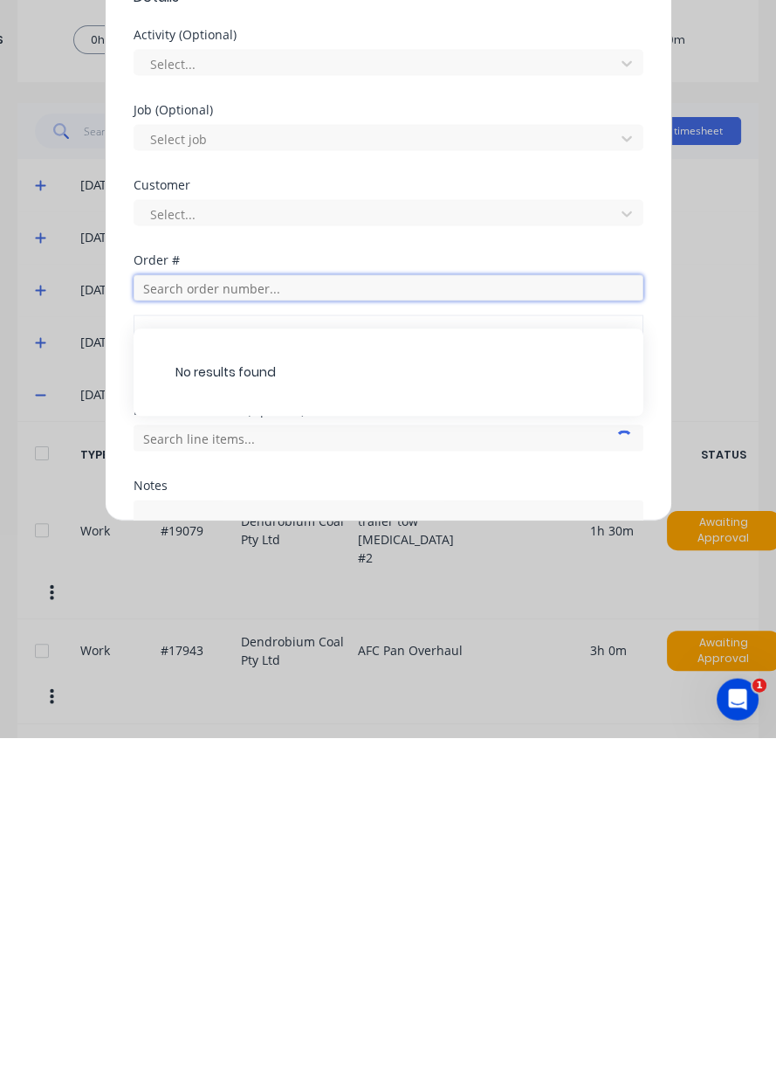
click at [249, 644] on input "text" at bounding box center [389, 641] width 510 height 26
click at [293, 641] on input "text" at bounding box center [389, 641] width 510 height 26
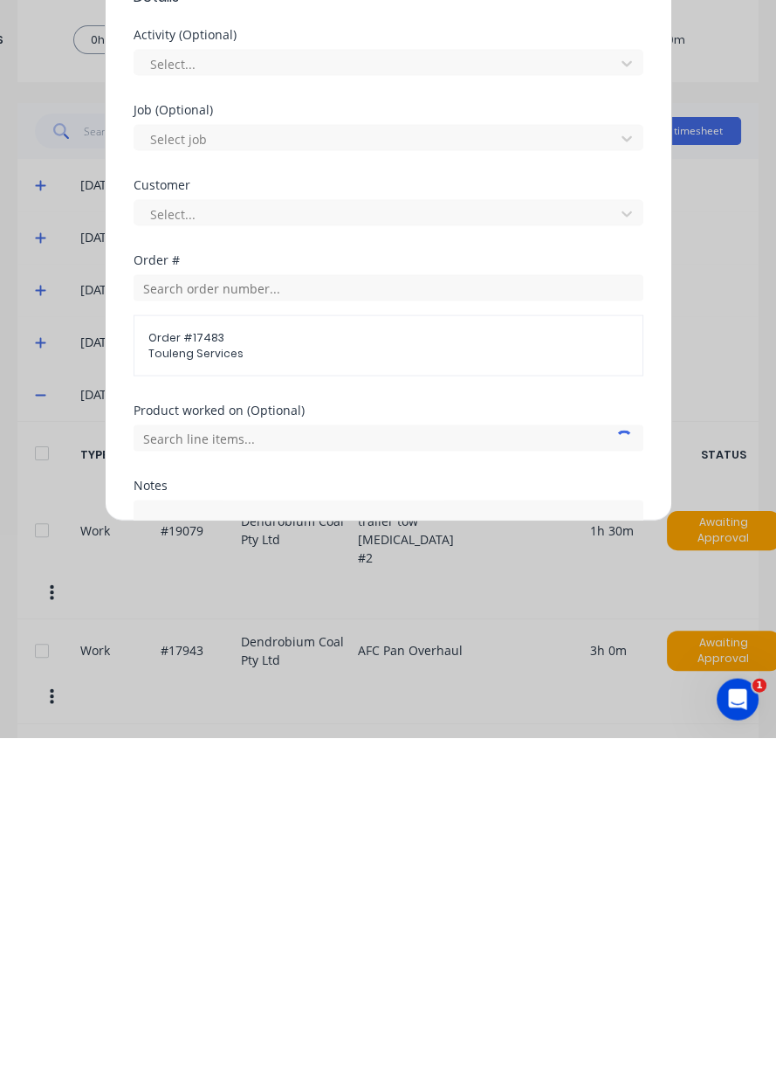
click at [222, 688] on span "Order # 17483" at bounding box center [388, 691] width 480 height 16
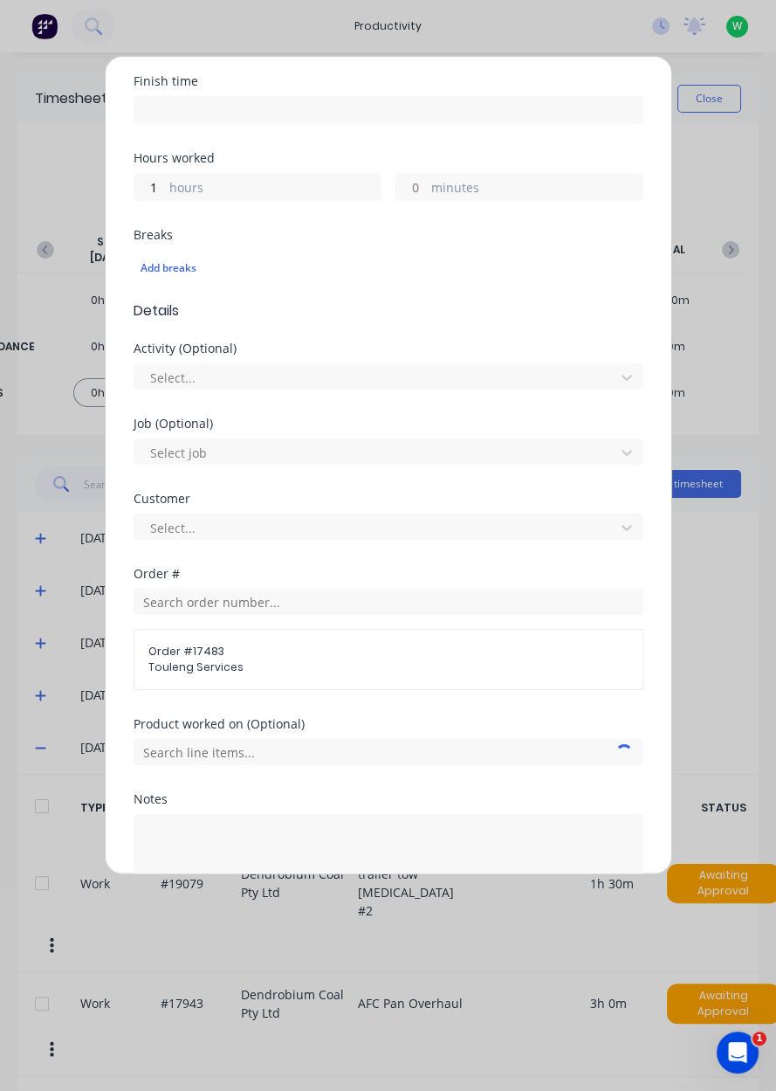
scroll to position [314, 0]
click at [318, 753] on input "text" at bounding box center [389, 752] width 510 height 26
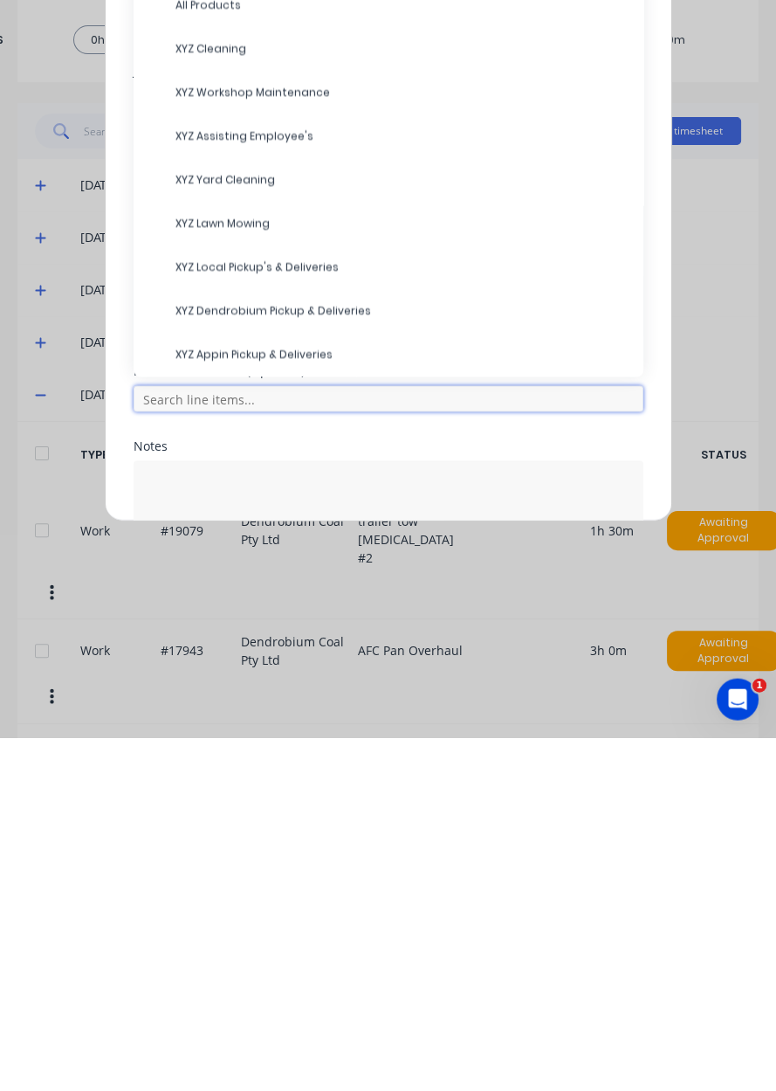
scroll to position [424, 0]
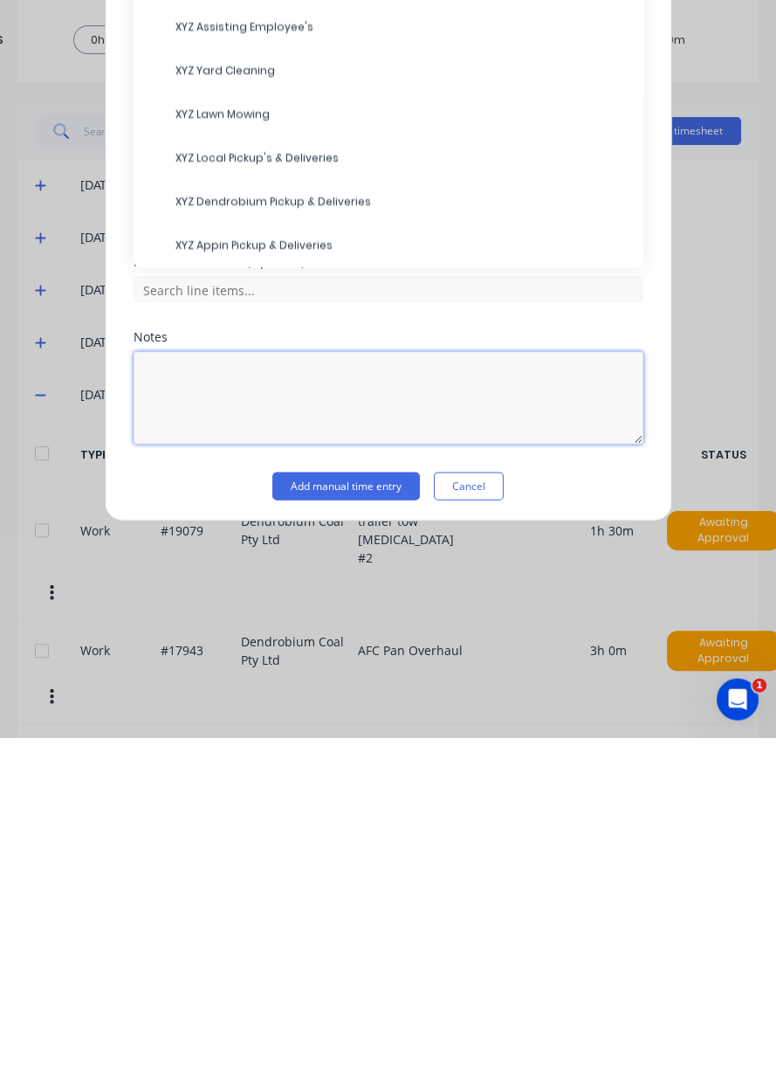
click at [277, 791] on textarea at bounding box center [389, 751] width 510 height 93
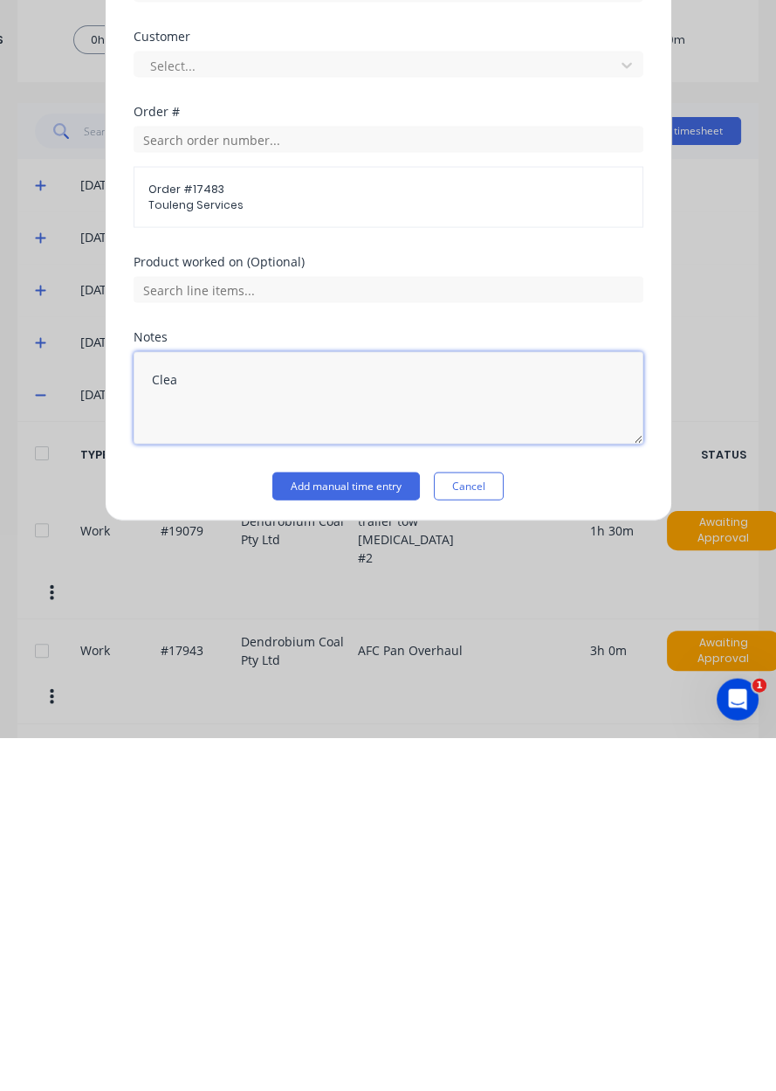
type textarea "Clean"
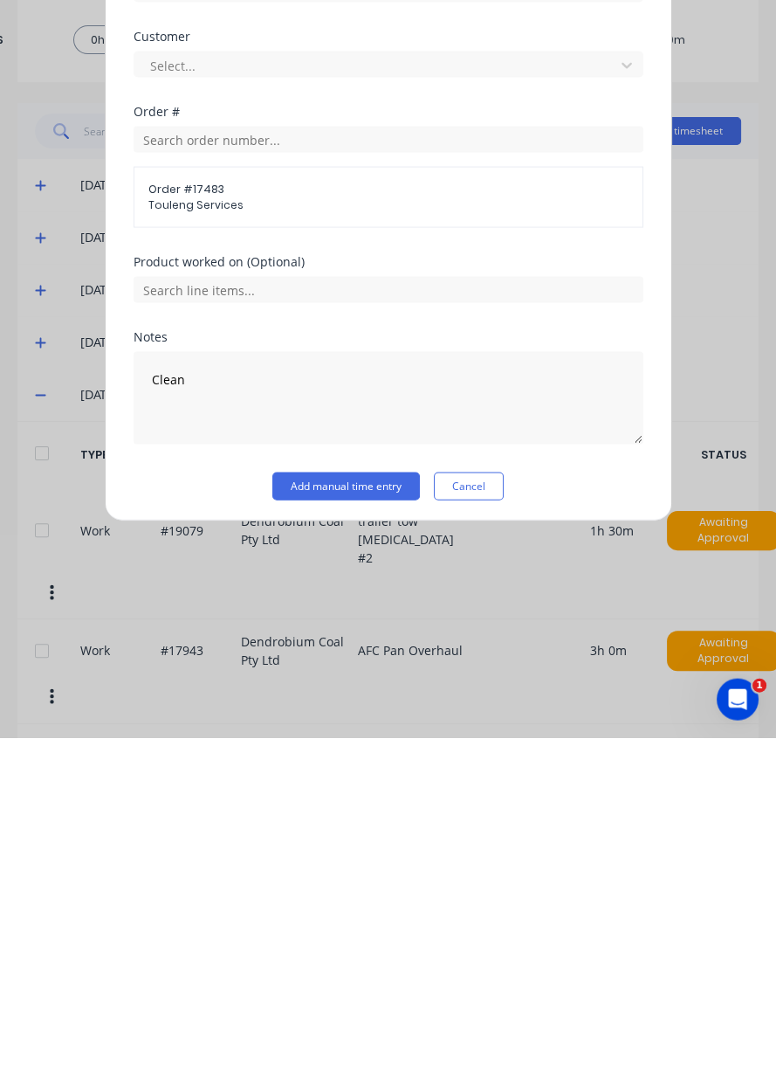
click at [337, 830] on button "Add manual time entry" at bounding box center [346, 839] width 148 height 28
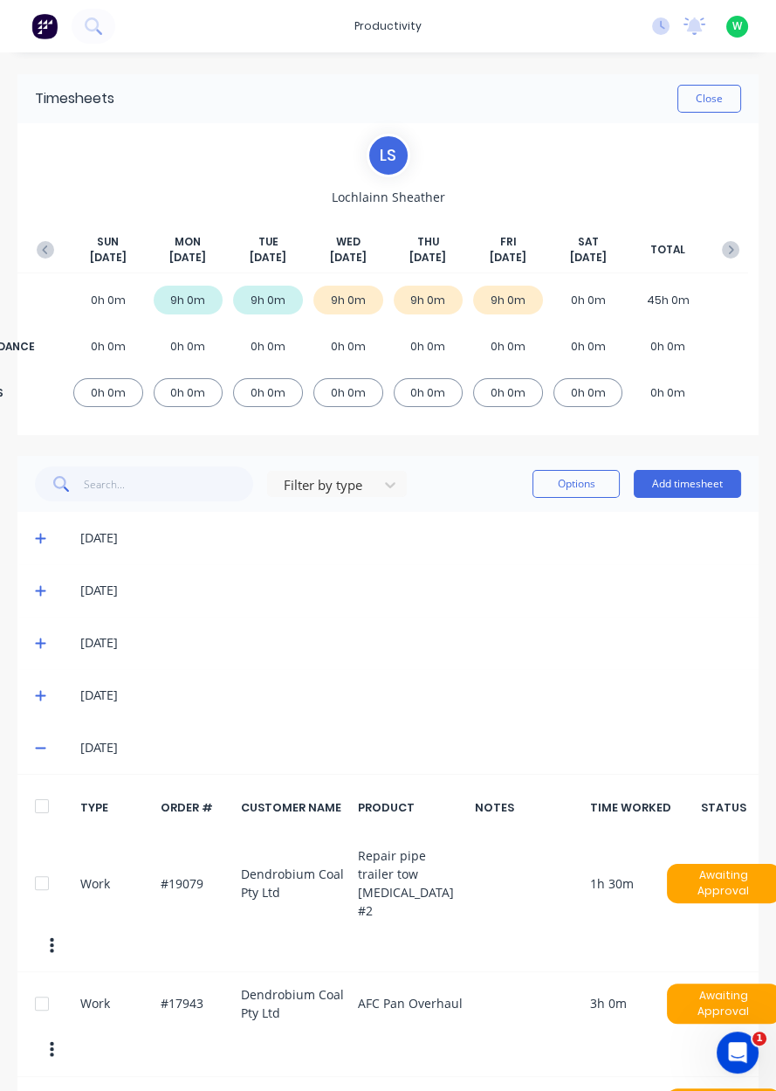
click at [708, 482] on button "Add timesheet" at bounding box center [687, 484] width 107 height 28
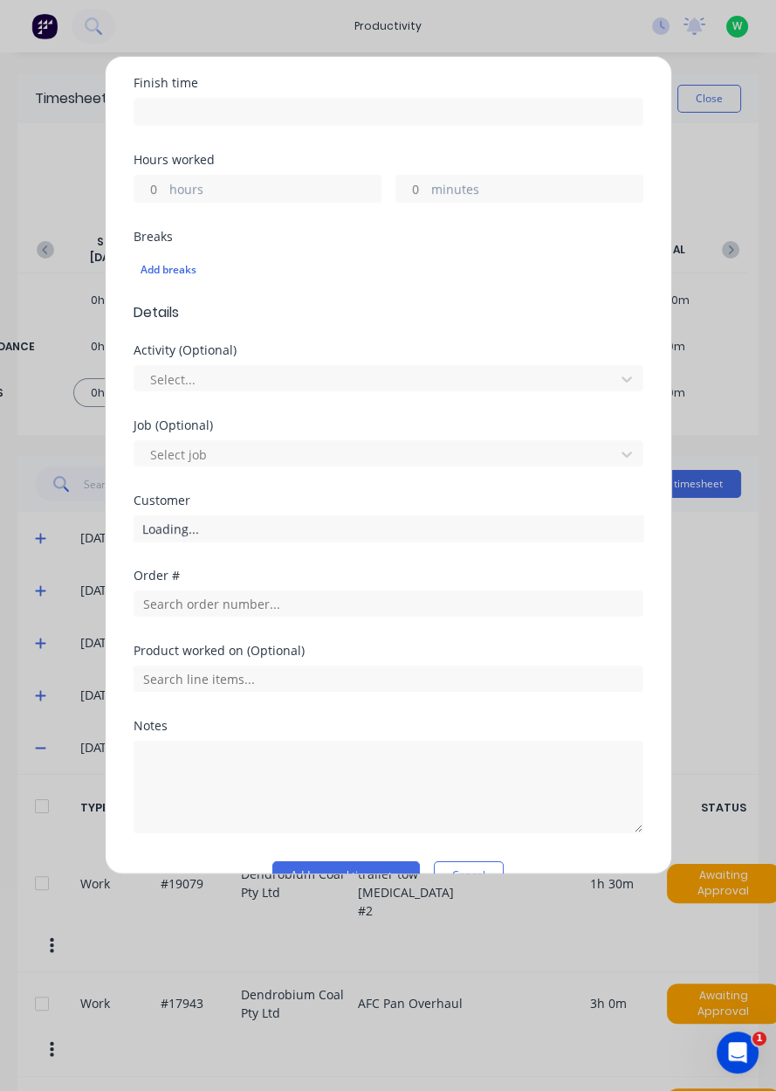
scroll to position [349, 0]
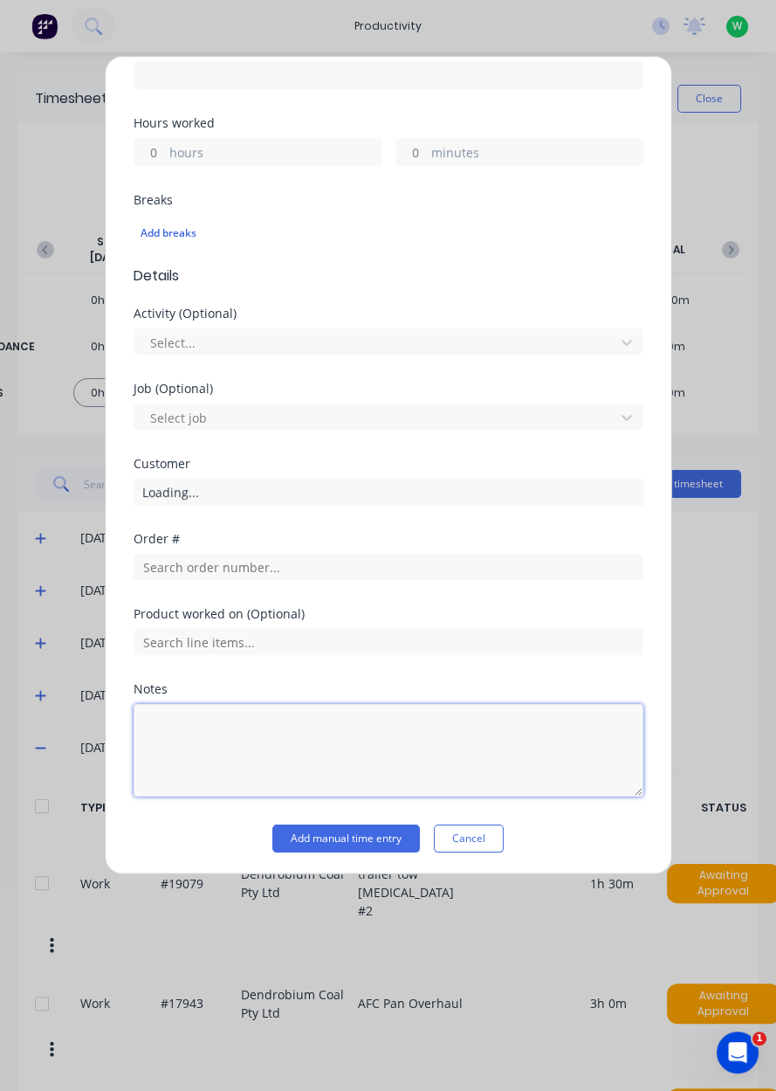
click at [233, 734] on textarea at bounding box center [389, 750] width 510 height 93
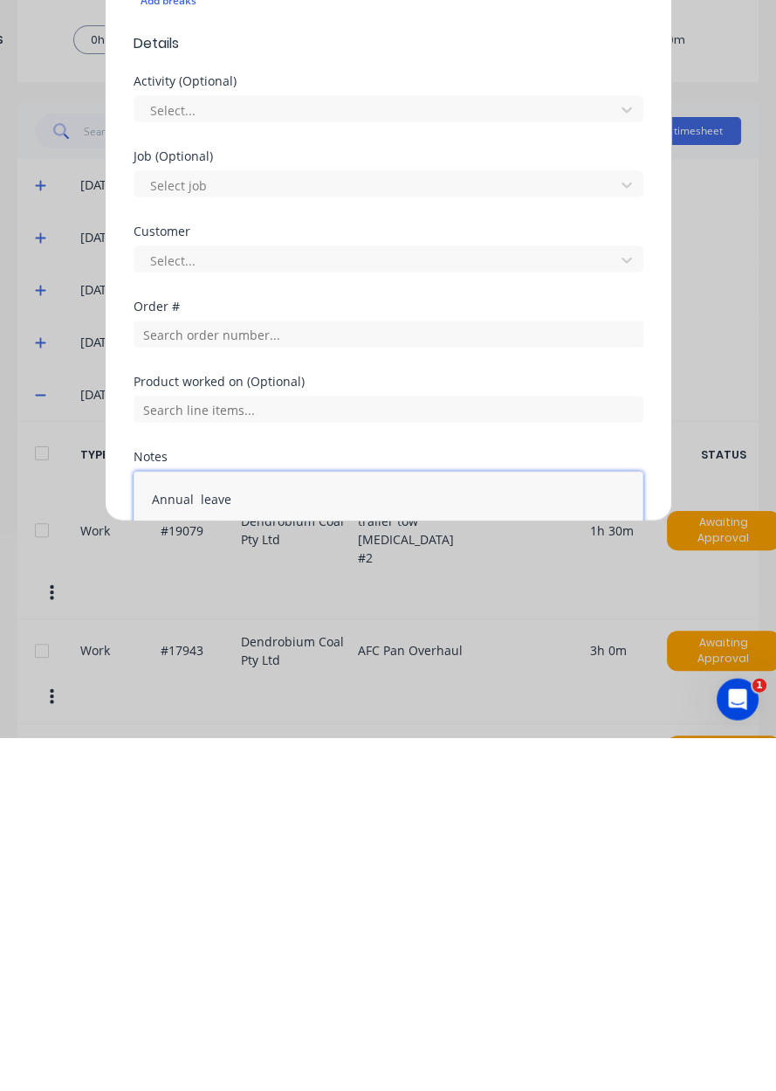
scroll to position [0, 0]
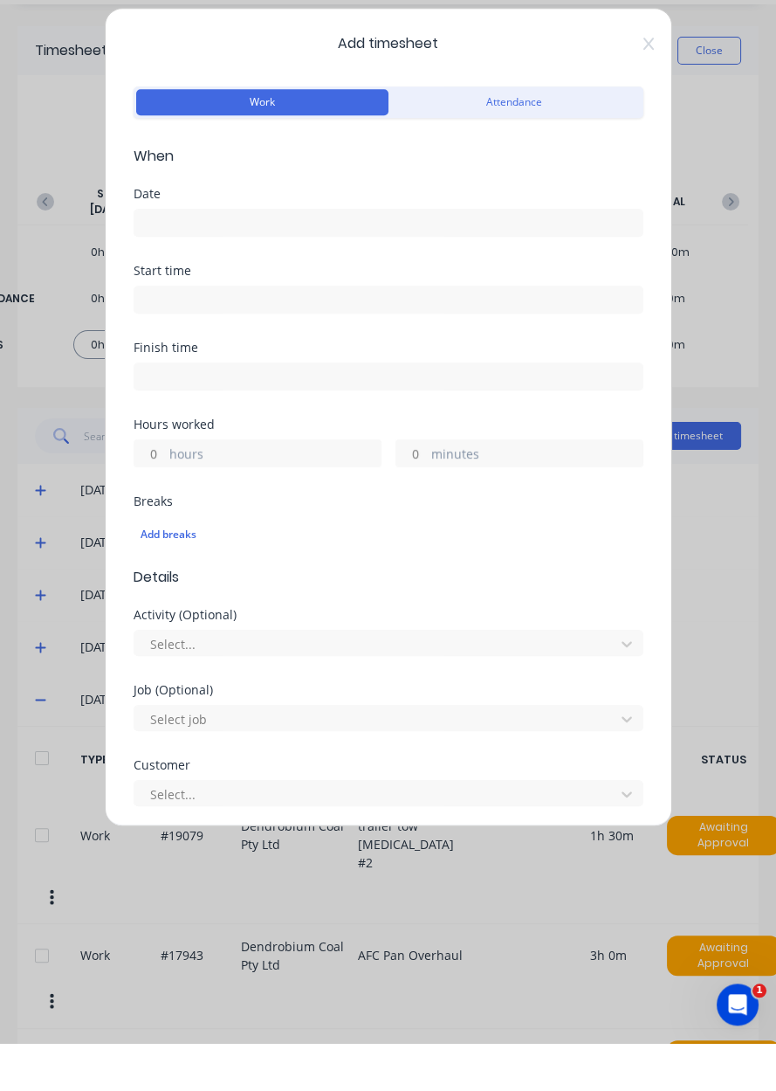
type textarea "Annual leave"
click at [257, 273] on form "Work Attendance When Date Start time Finish time Hours worked hours minutes Bre…" at bounding box center [389, 665] width 510 height 1071
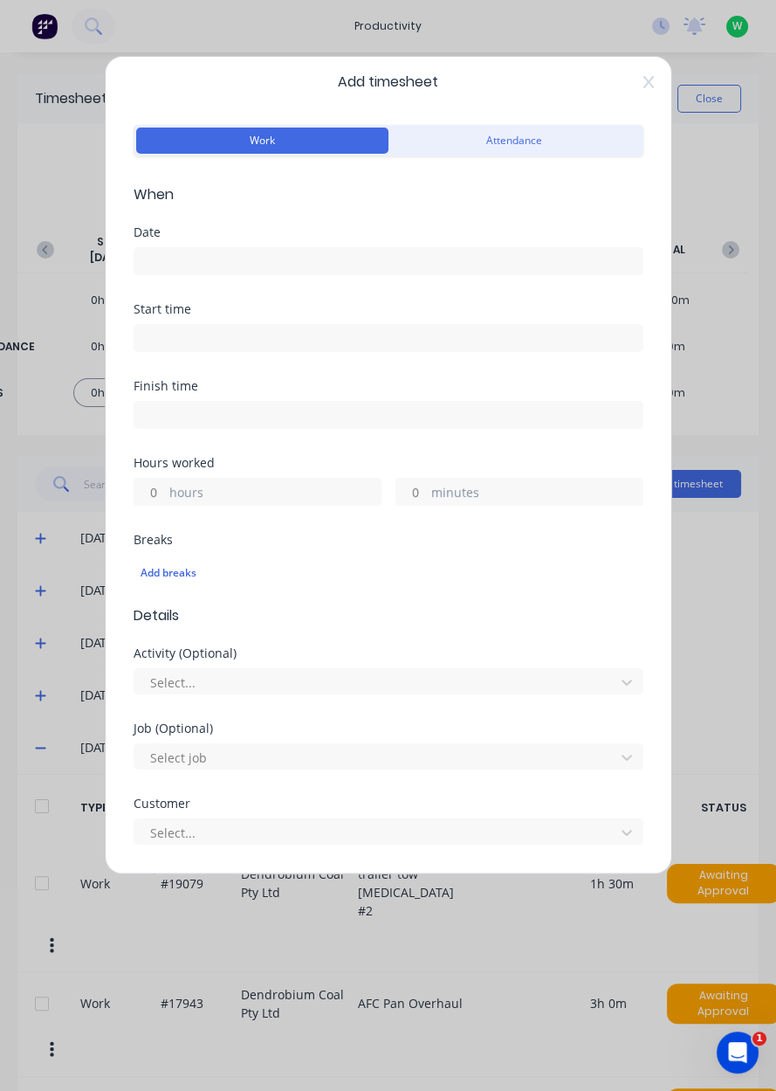
scroll to position [7, 0]
click at [227, 267] on input at bounding box center [388, 264] width 508 height 26
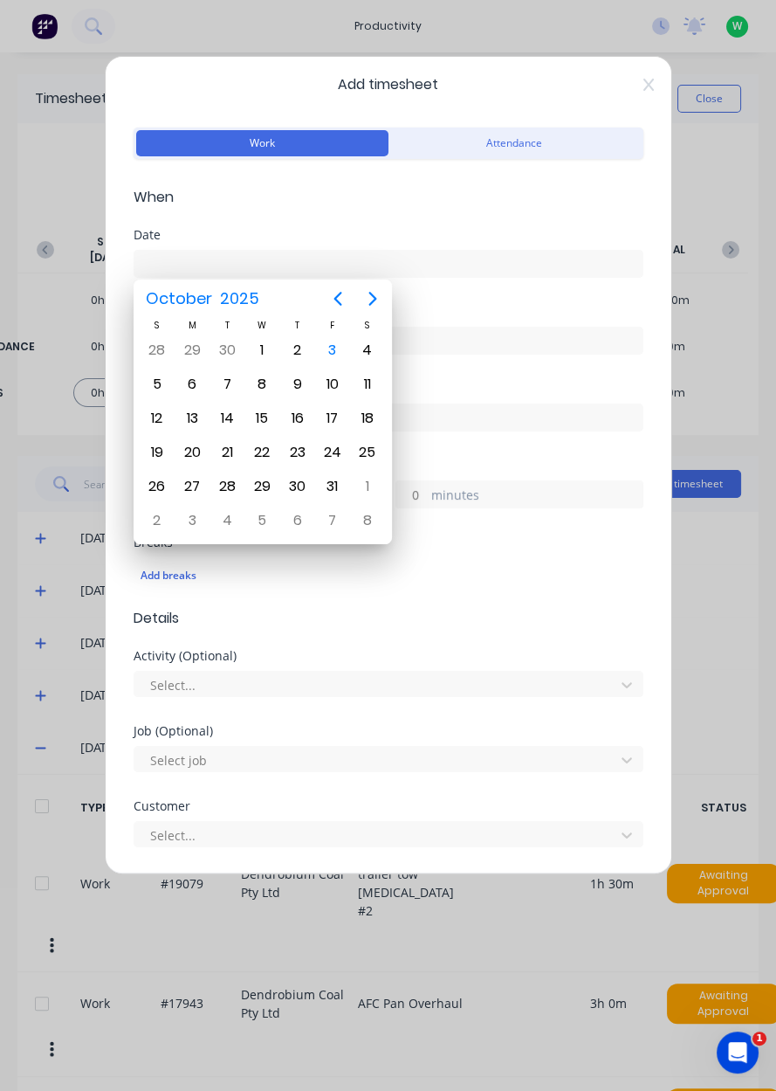
click at [266, 386] on div "8" at bounding box center [262, 384] width 26 height 26
type input "[DATE]"
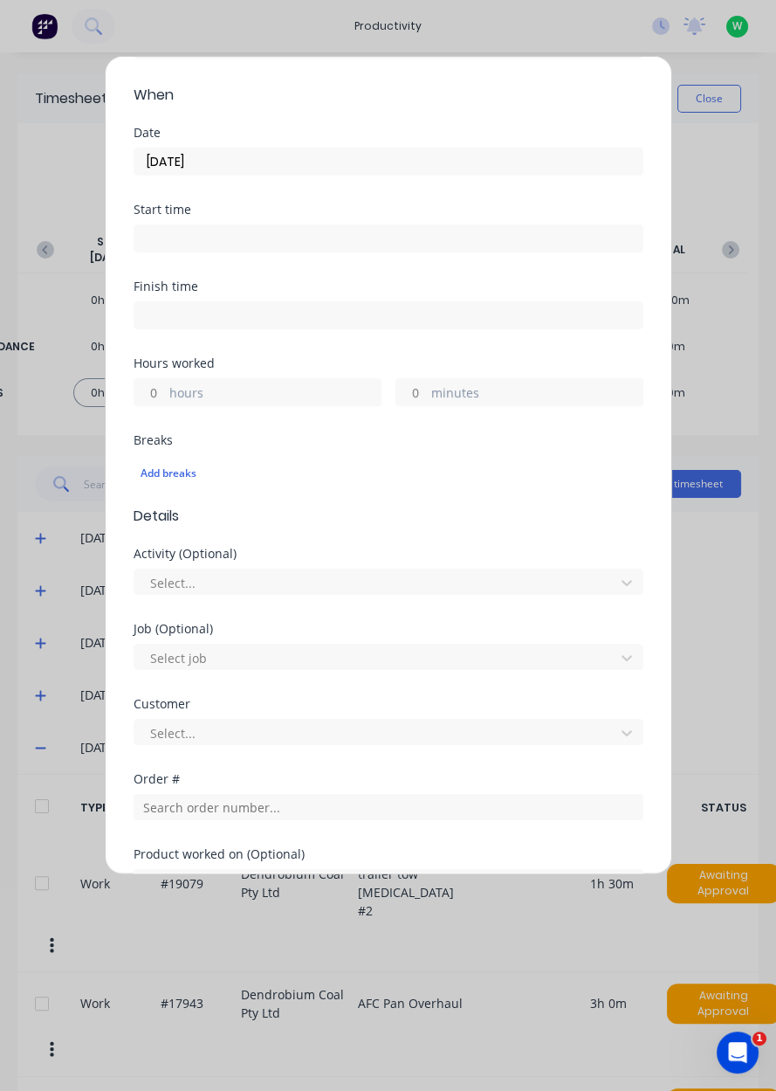
scroll to position [104, 0]
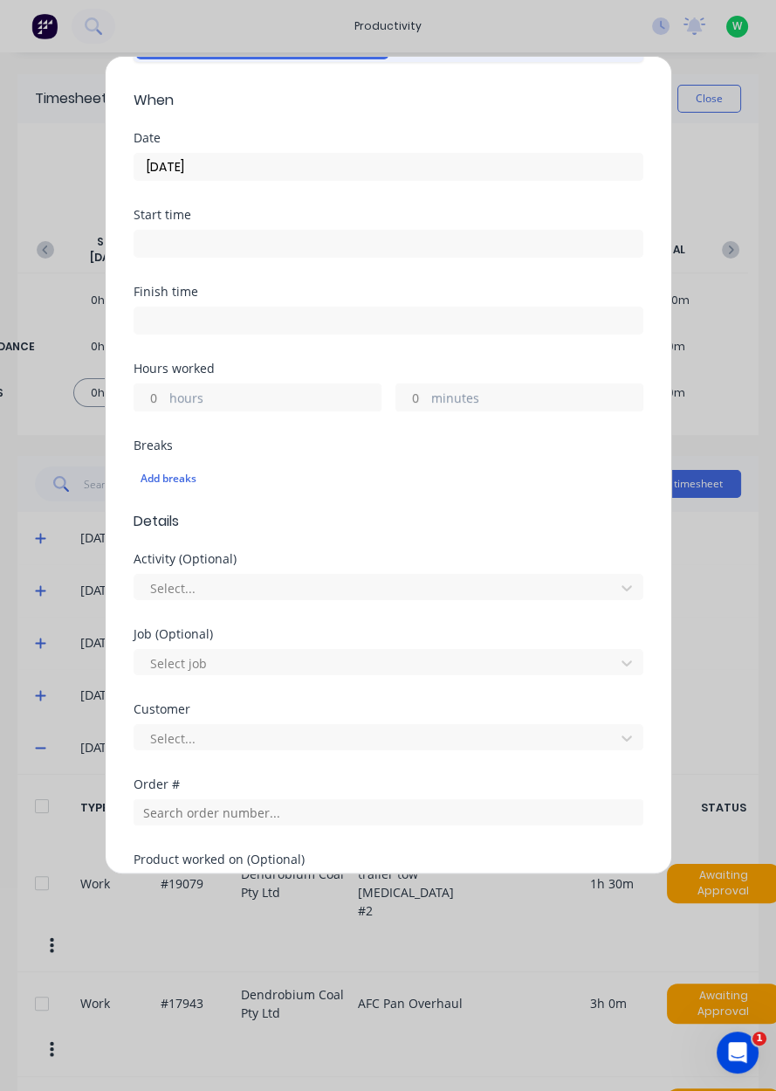
click at [155, 400] on input "hours" at bounding box center [149, 397] width 31 height 26
type input "8"
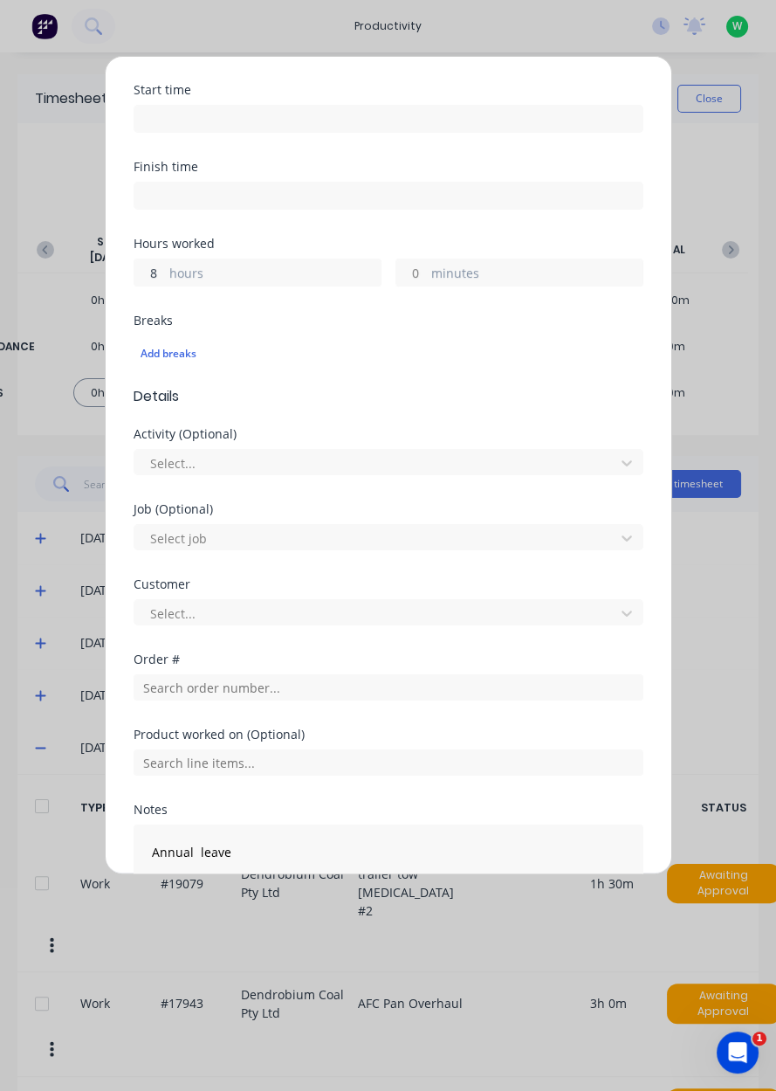
scroll to position [349, 0]
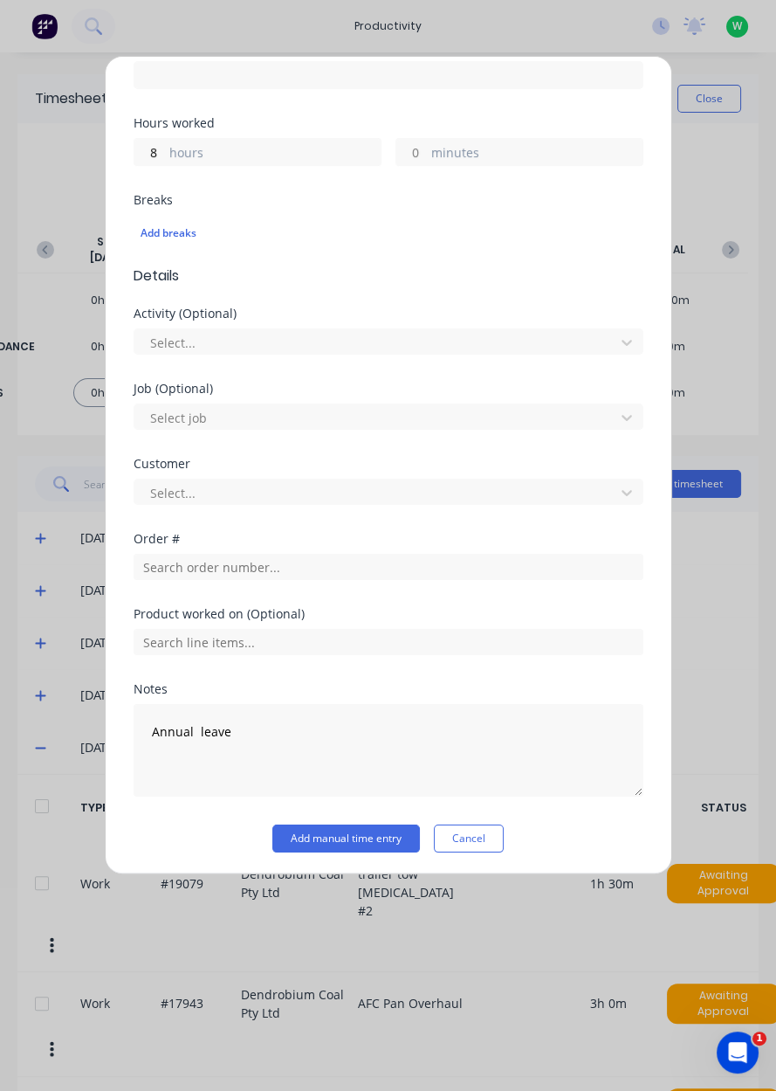
click at [395, 829] on button "Add manual time entry" at bounding box center [346, 838] width 148 height 28
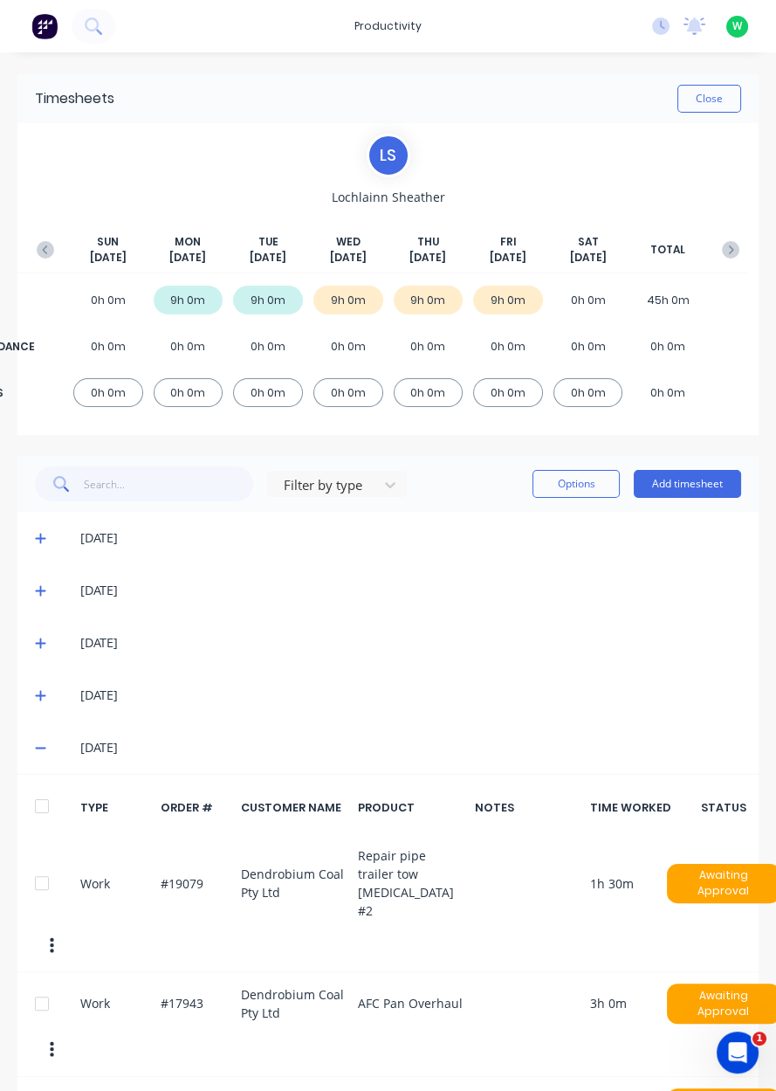
click at [738, 251] on icon "button" at bounding box center [730, 249] width 17 height 17
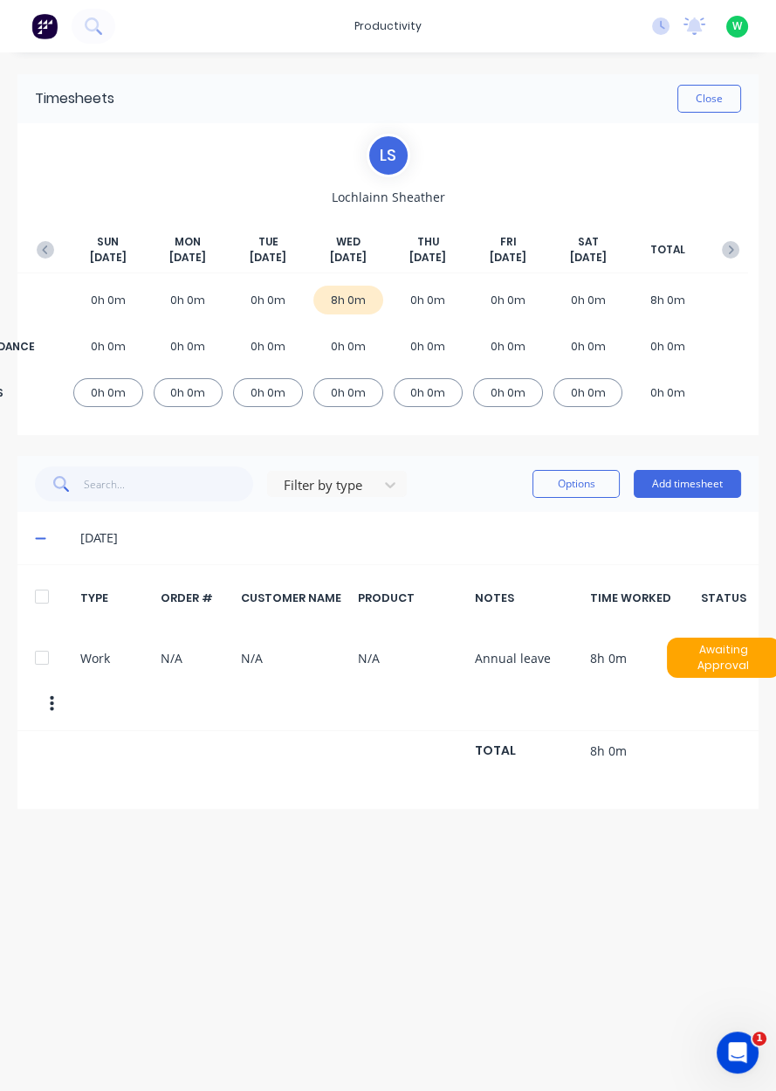
click at [257, 263] on span "[DATE]" at bounding box center [268, 258] width 37 height 16
click at [250, 246] on div "[DATE]" at bounding box center [268, 249] width 70 height 31
click at [253, 256] on span "[DATE]" at bounding box center [268, 258] width 37 height 16
click at [258, 299] on div "0h 0m" at bounding box center [268, 300] width 70 height 29
click at [258, 301] on div "0h 0m" at bounding box center [268, 300] width 70 height 29
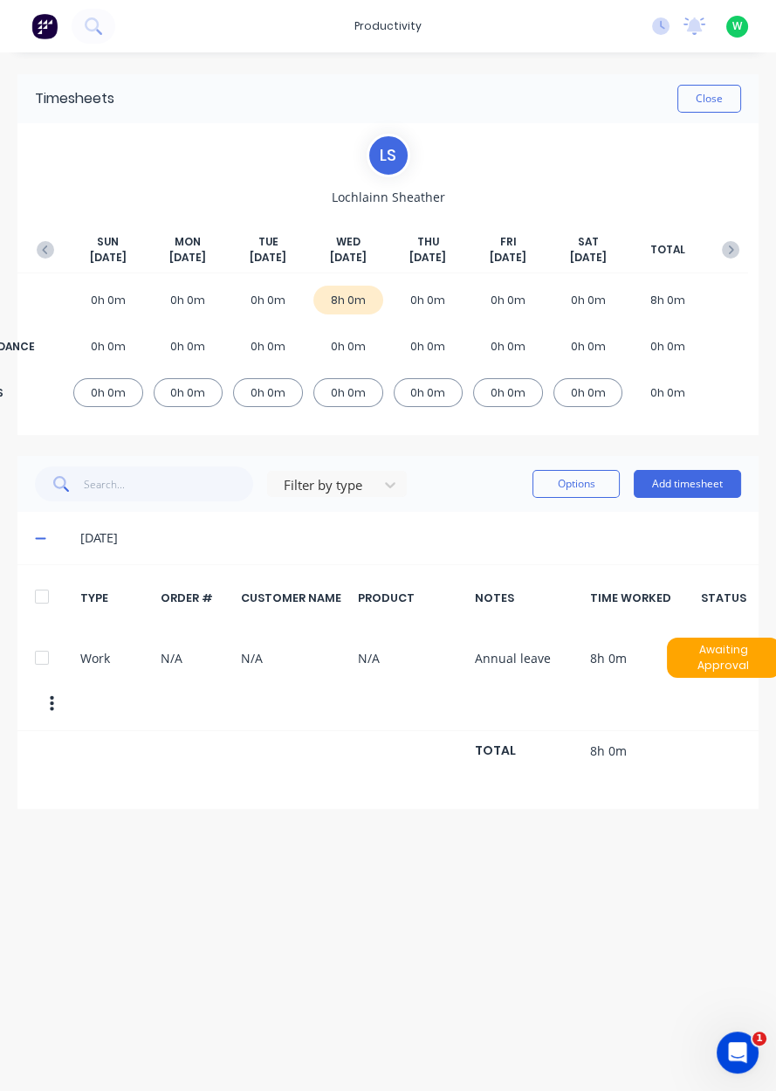
click at [259, 395] on div "0h 0m" at bounding box center [268, 392] width 70 height 29
click at [720, 488] on button "Add timesheet" at bounding box center [687, 484] width 107 height 28
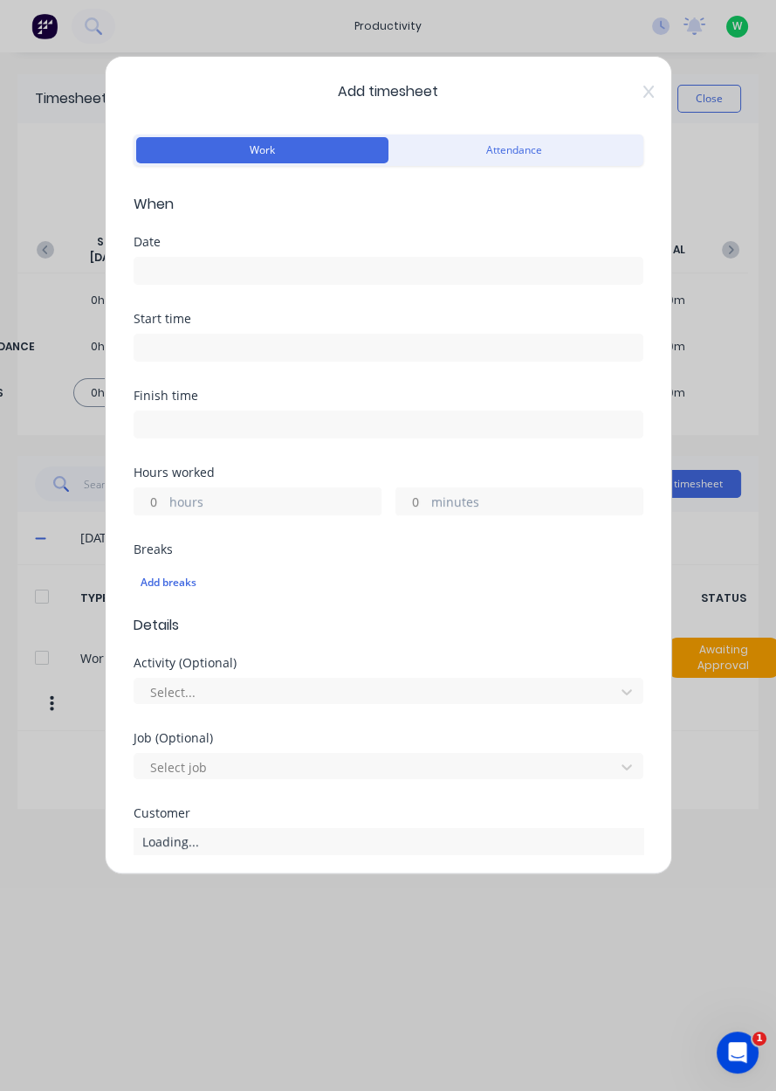
click at [158, 499] on input "hours" at bounding box center [149, 501] width 31 height 26
type input "8"
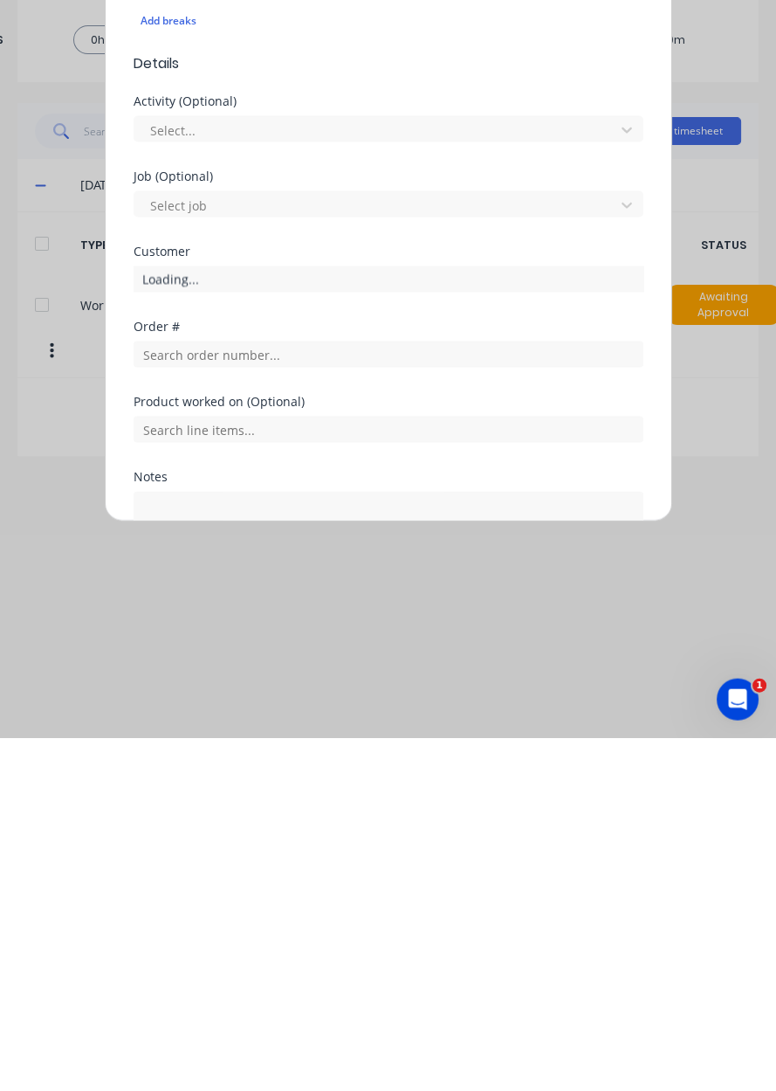
scroll to position [289, 0]
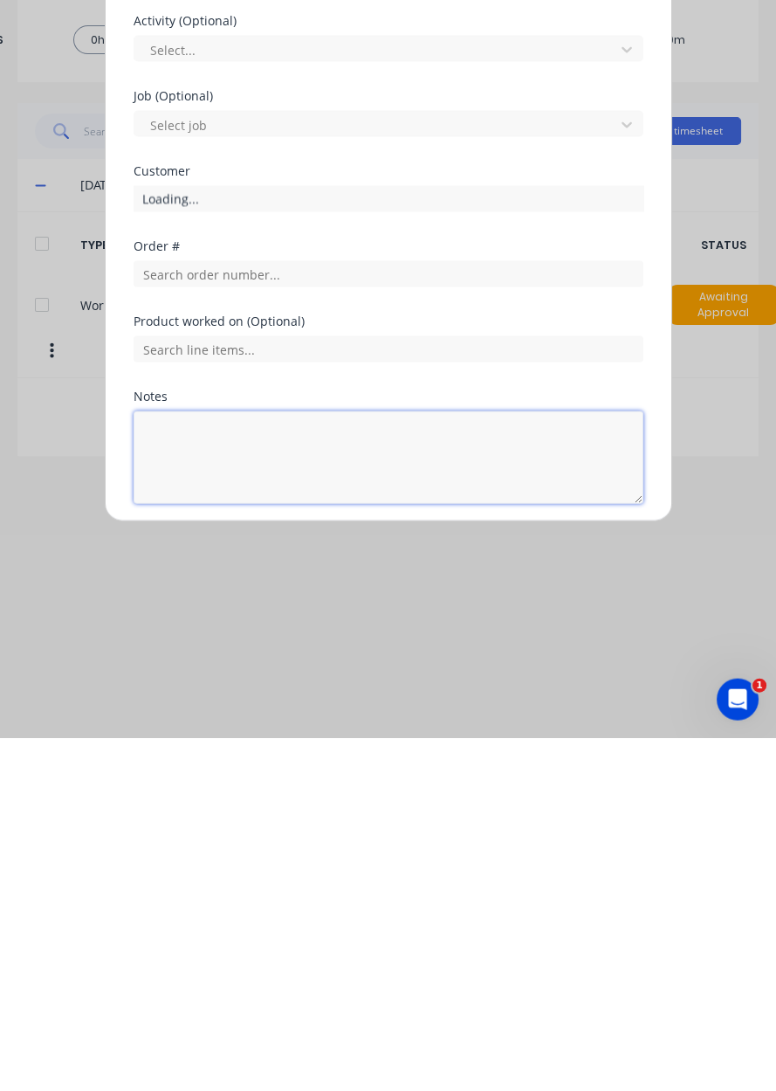
click at [168, 798] on textarea at bounding box center [389, 810] width 510 height 93
type textarea "Rdo"
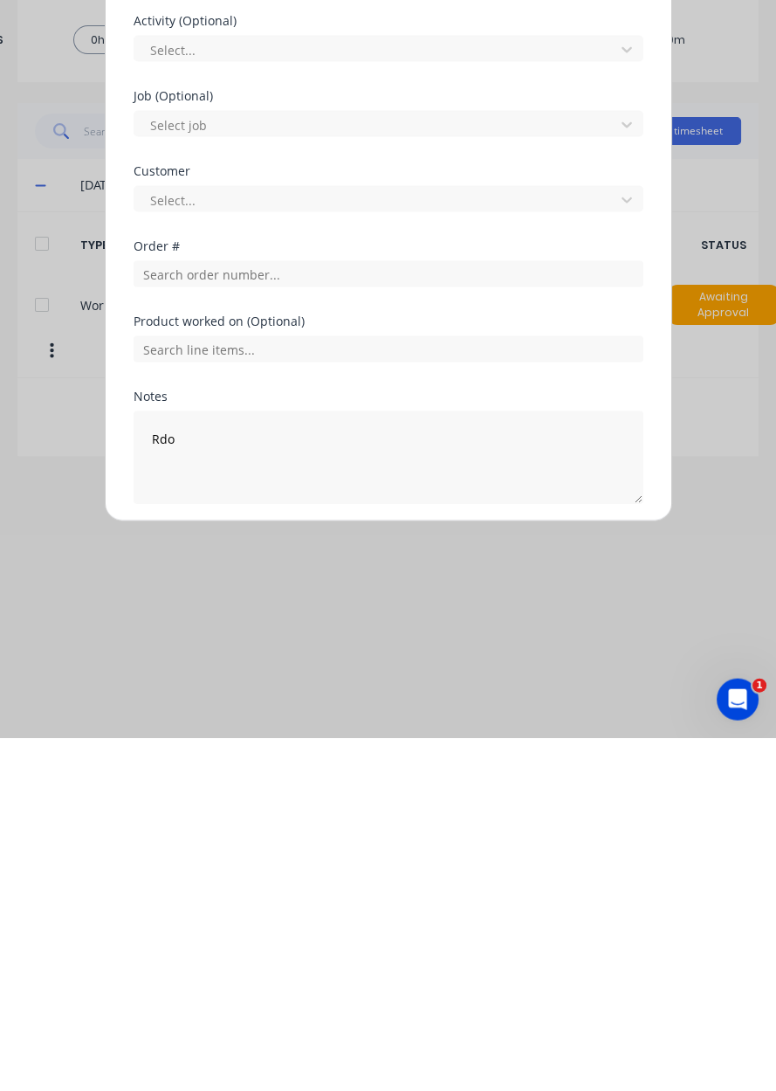
click at [288, 885] on button "Add manual time entry" at bounding box center [346, 899] width 148 height 28
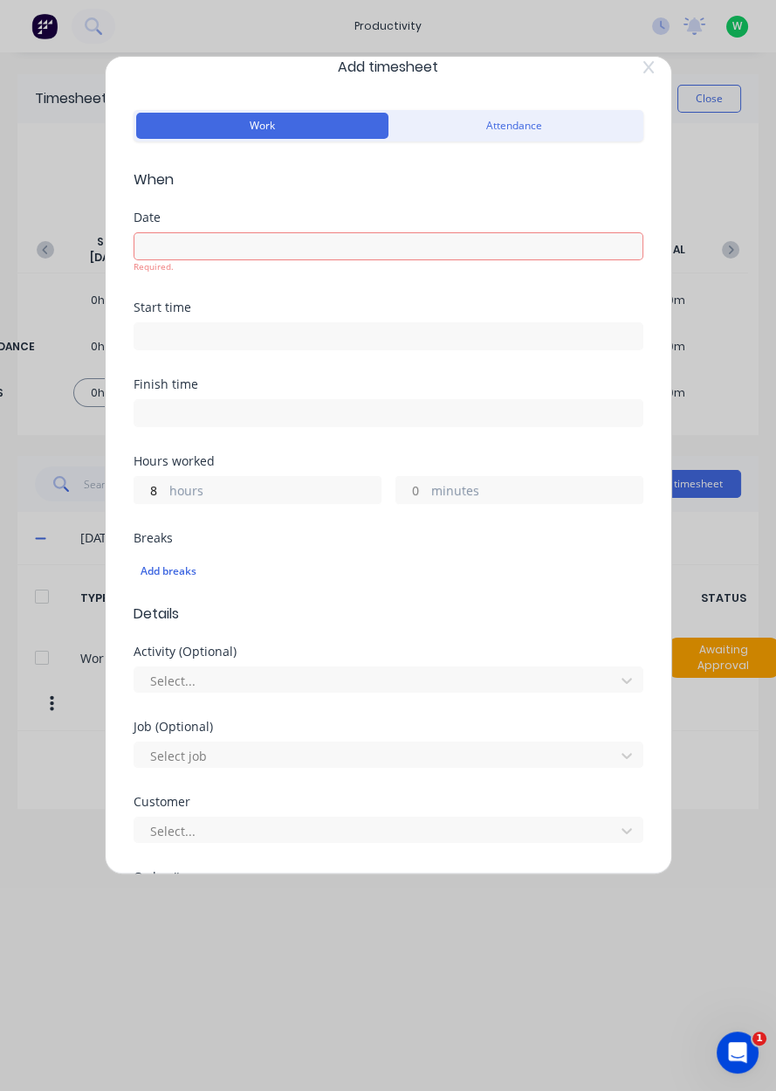
scroll to position [0, 0]
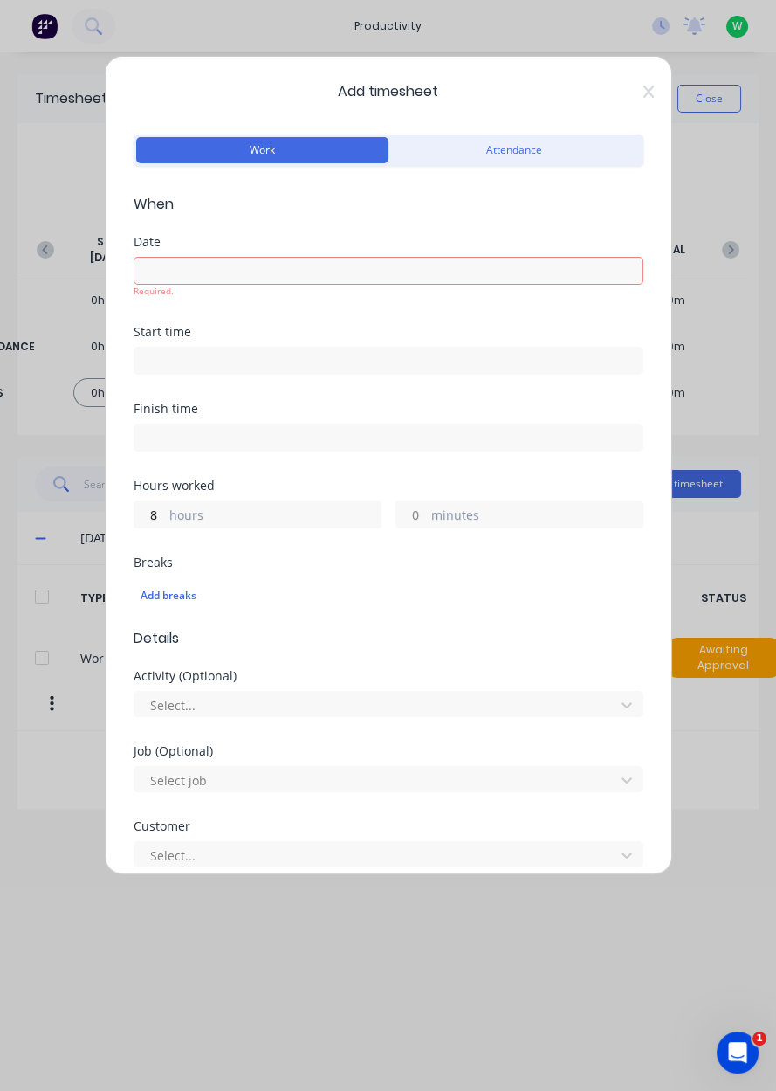
click at [164, 279] on input at bounding box center [388, 271] width 508 height 26
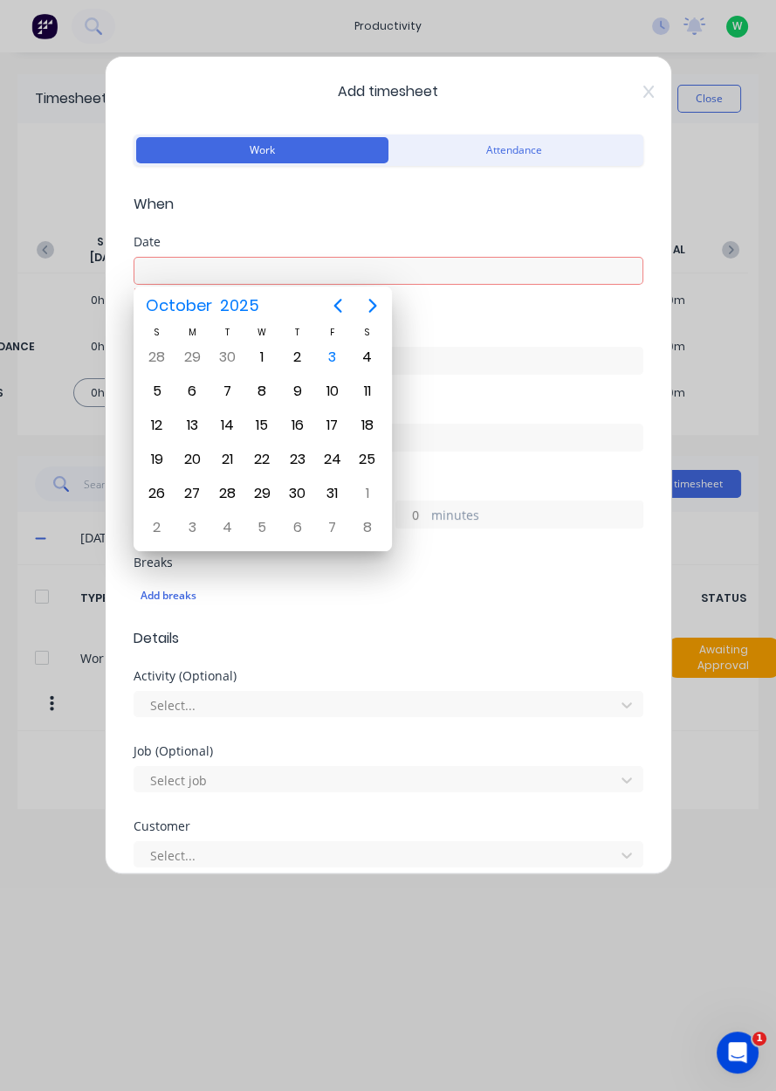
click at [224, 386] on div "7" at bounding box center [227, 391] width 26 height 26
type input "[DATE]"
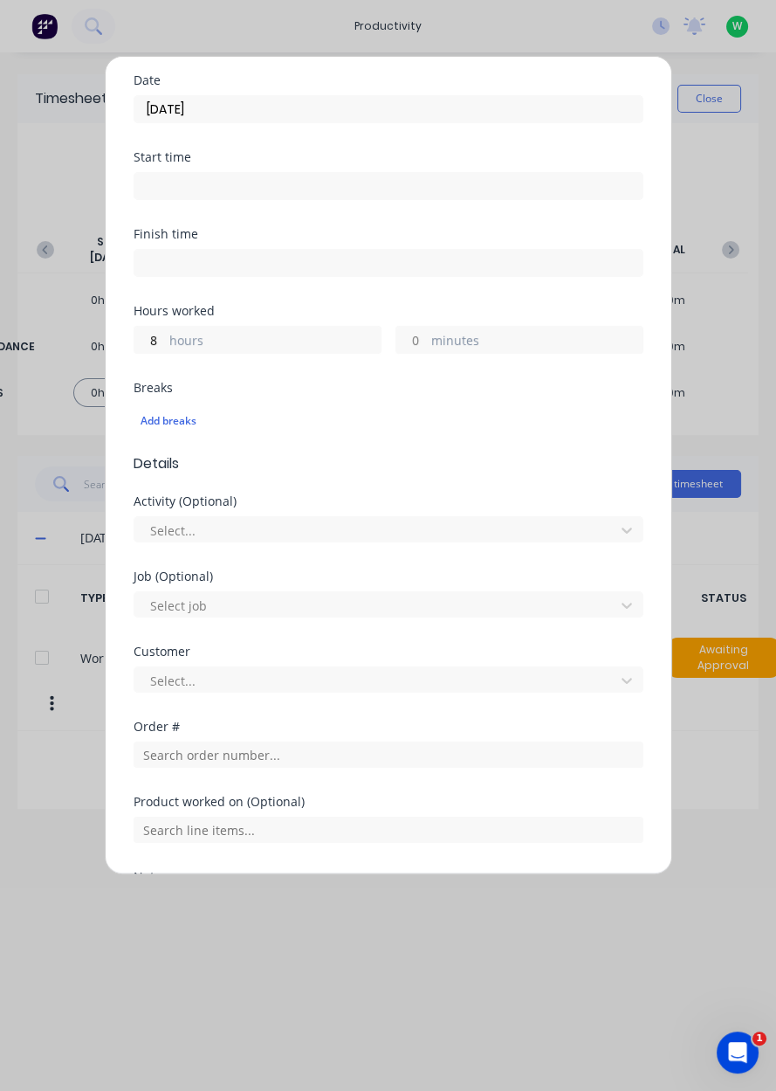
scroll to position [289, 0]
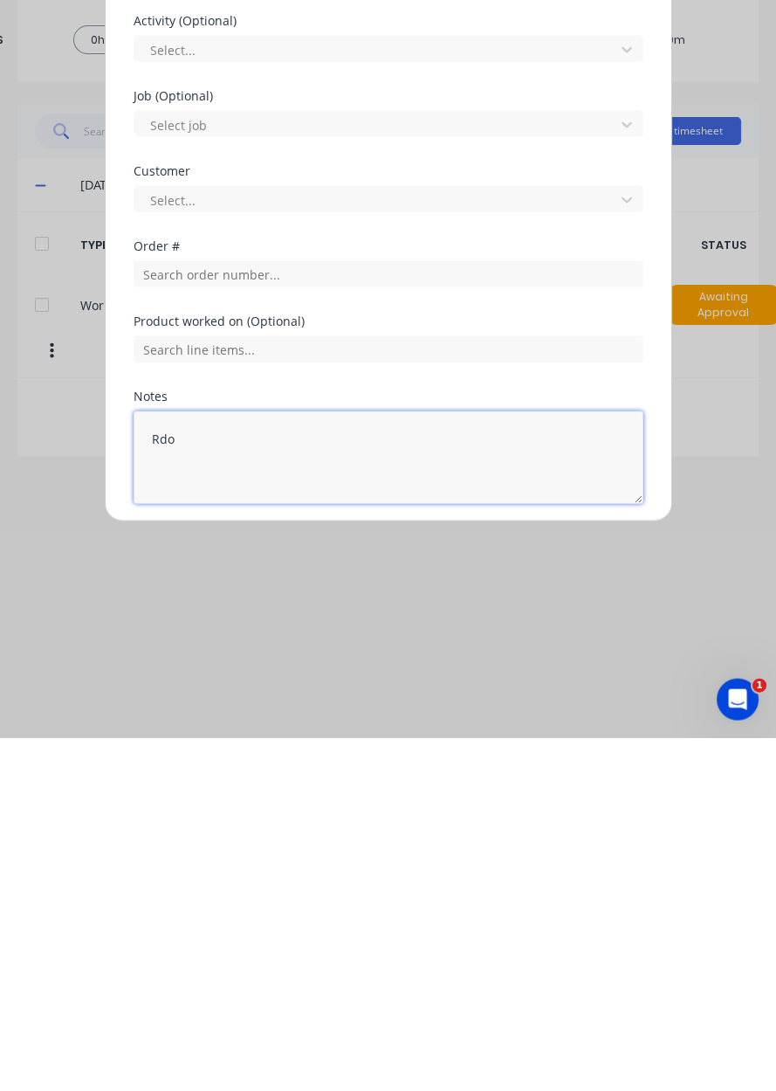
click at [302, 851] on textarea "Rdo" at bounding box center [389, 810] width 510 height 93
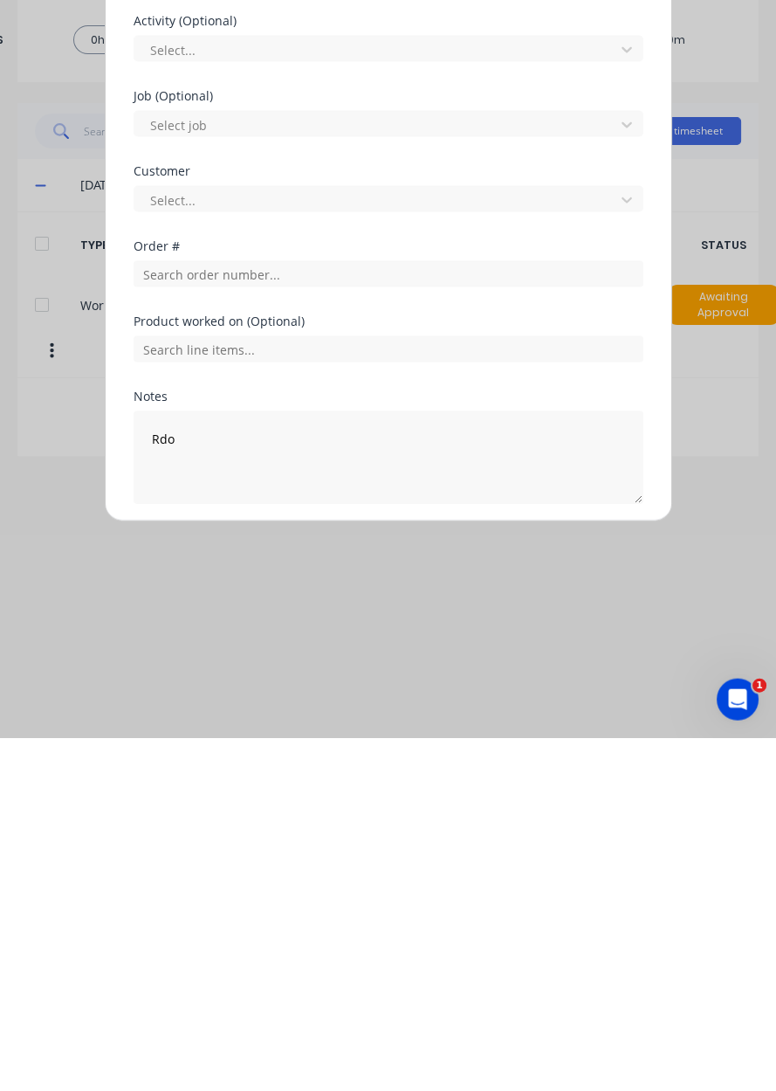
click at [294, 890] on button "Add manual time entry" at bounding box center [346, 899] width 148 height 28
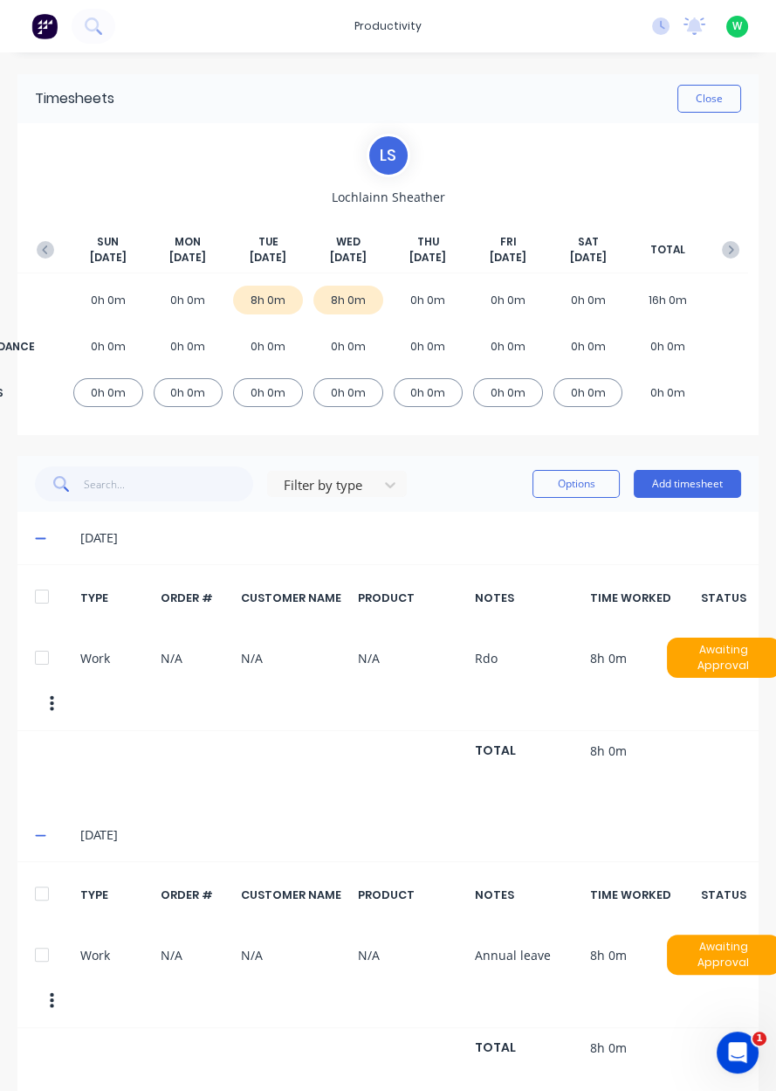
click at [711, 483] on button "Add timesheet" at bounding box center [687, 484] width 107 height 28
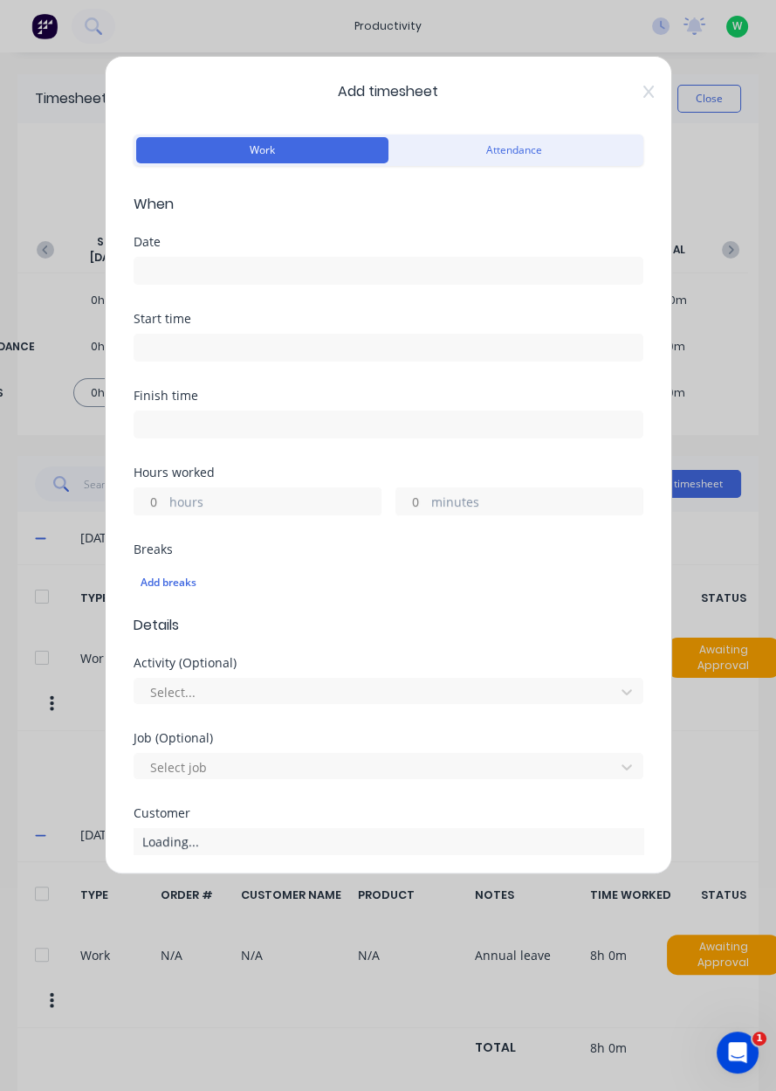
click at [137, 257] on label at bounding box center [389, 271] width 510 height 28
click at [137, 258] on input at bounding box center [388, 271] width 508 height 26
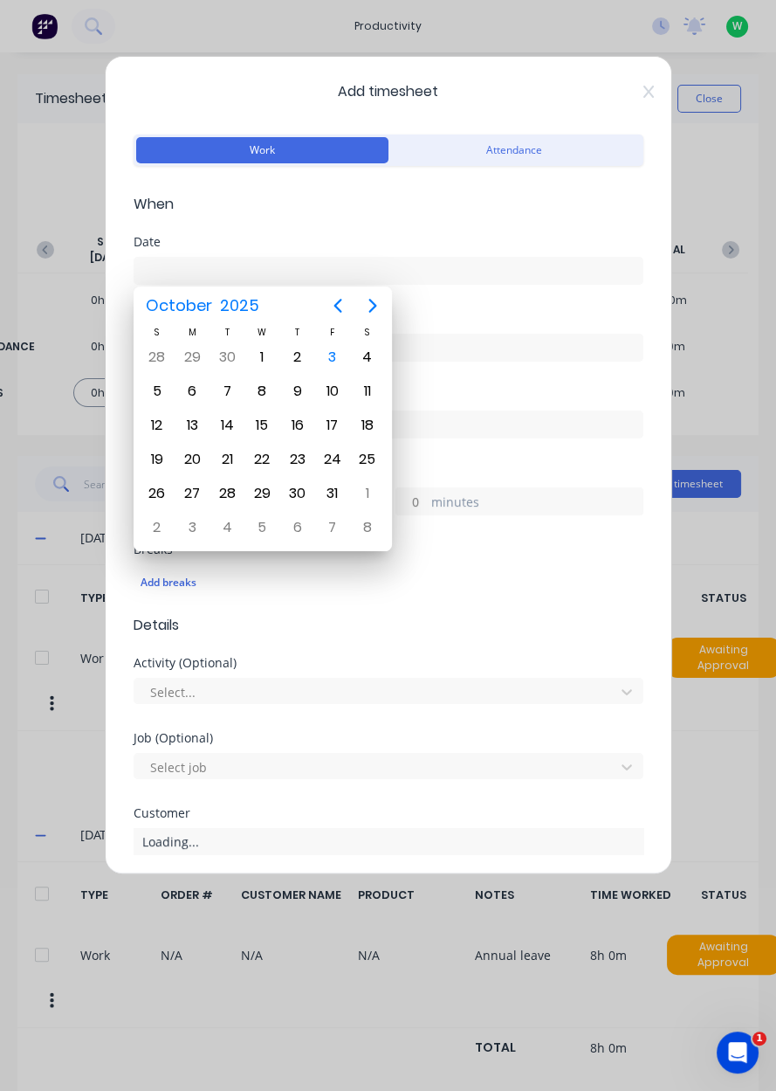
click at [300, 389] on div "9" at bounding box center [298, 391] width 26 height 26
type input "[DATE]"
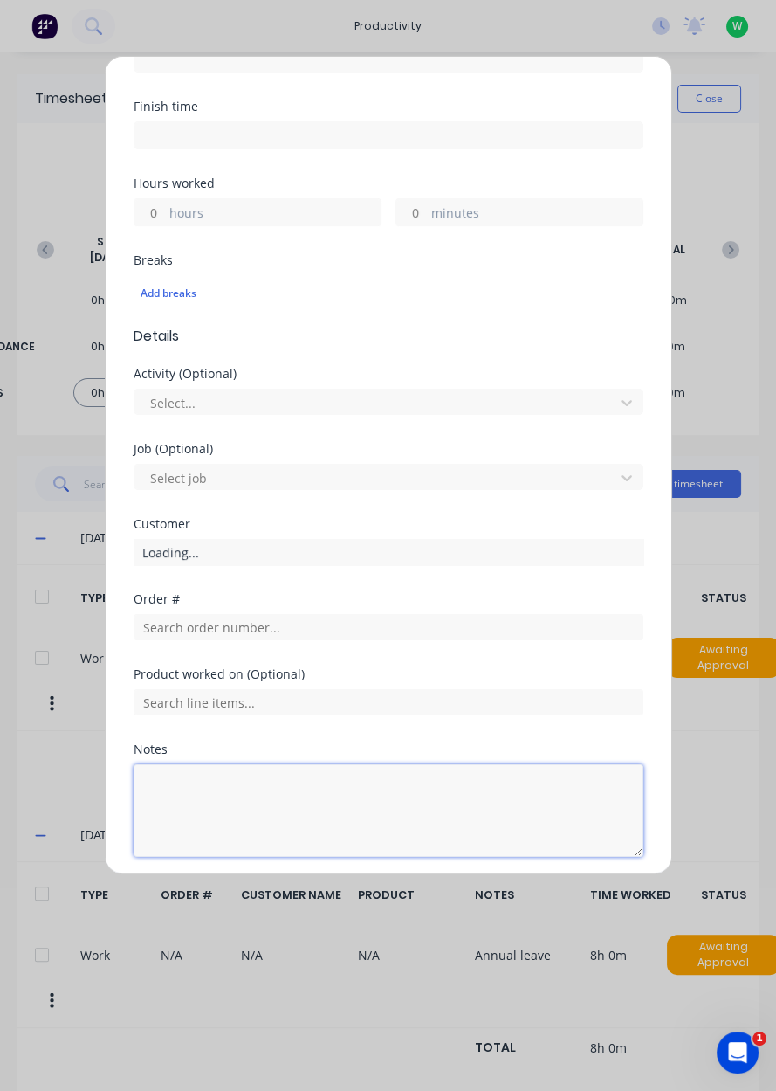
click at [165, 779] on textarea at bounding box center [389, 810] width 510 height 93
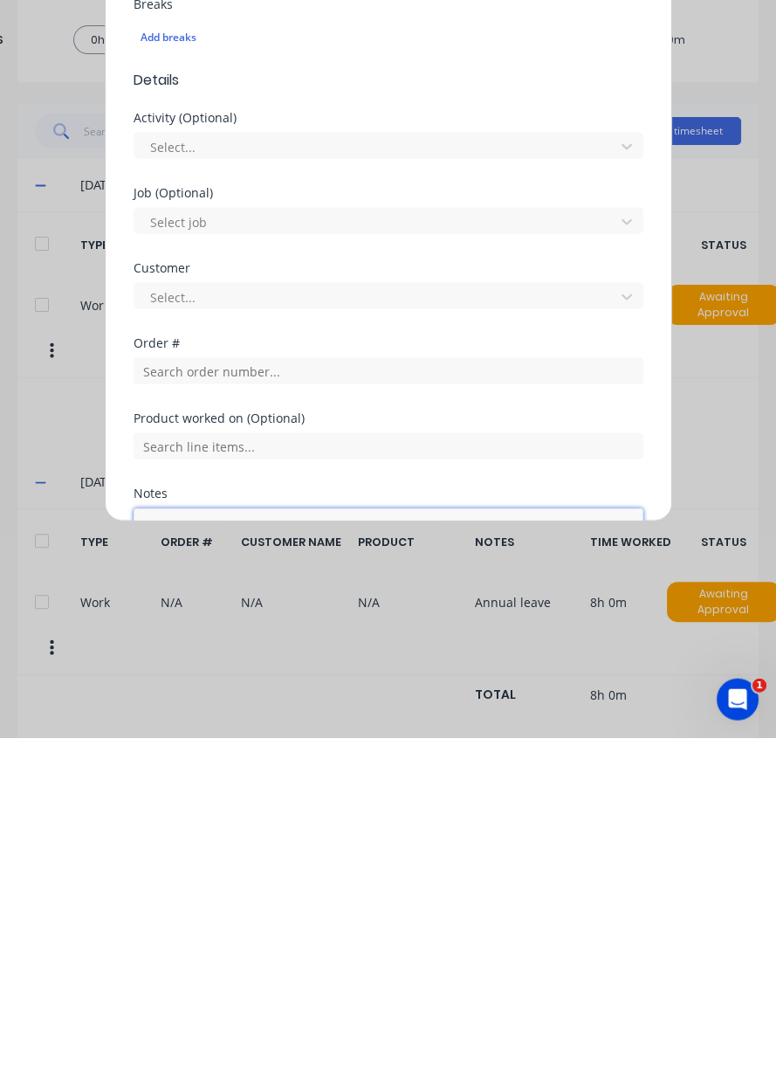
scroll to position [0, 0]
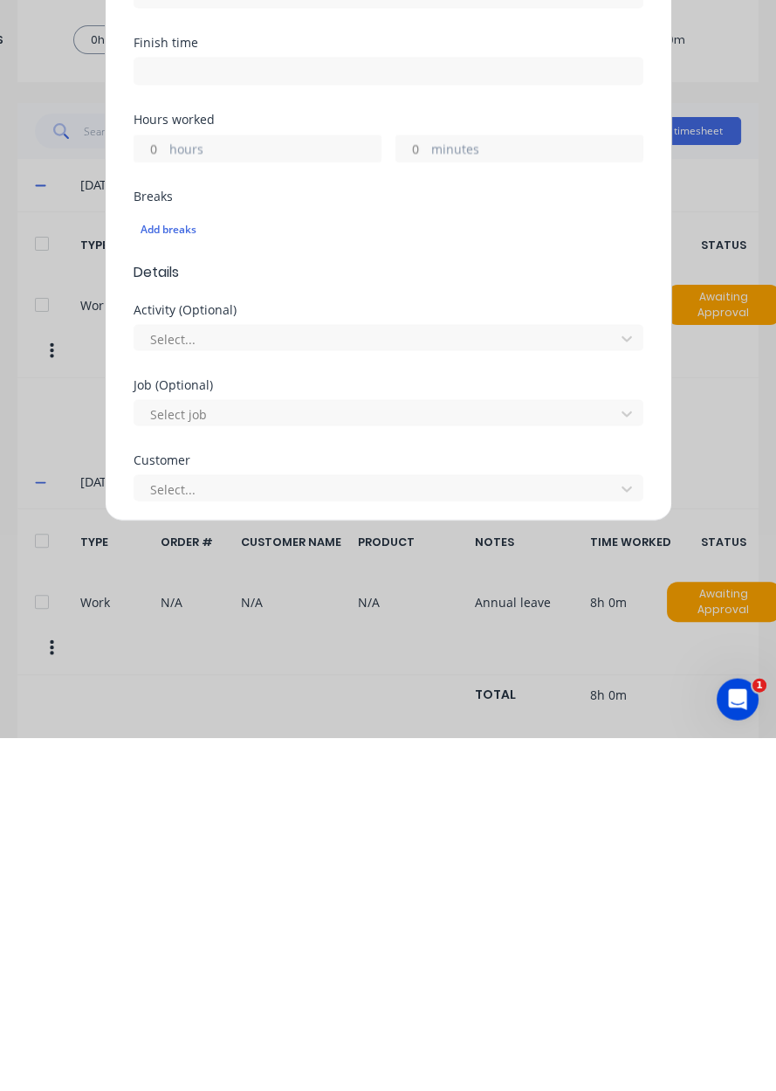
type textarea "Annual leave"
click at [144, 499] on input "hours" at bounding box center [149, 501] width 31 height 26
type input "8"
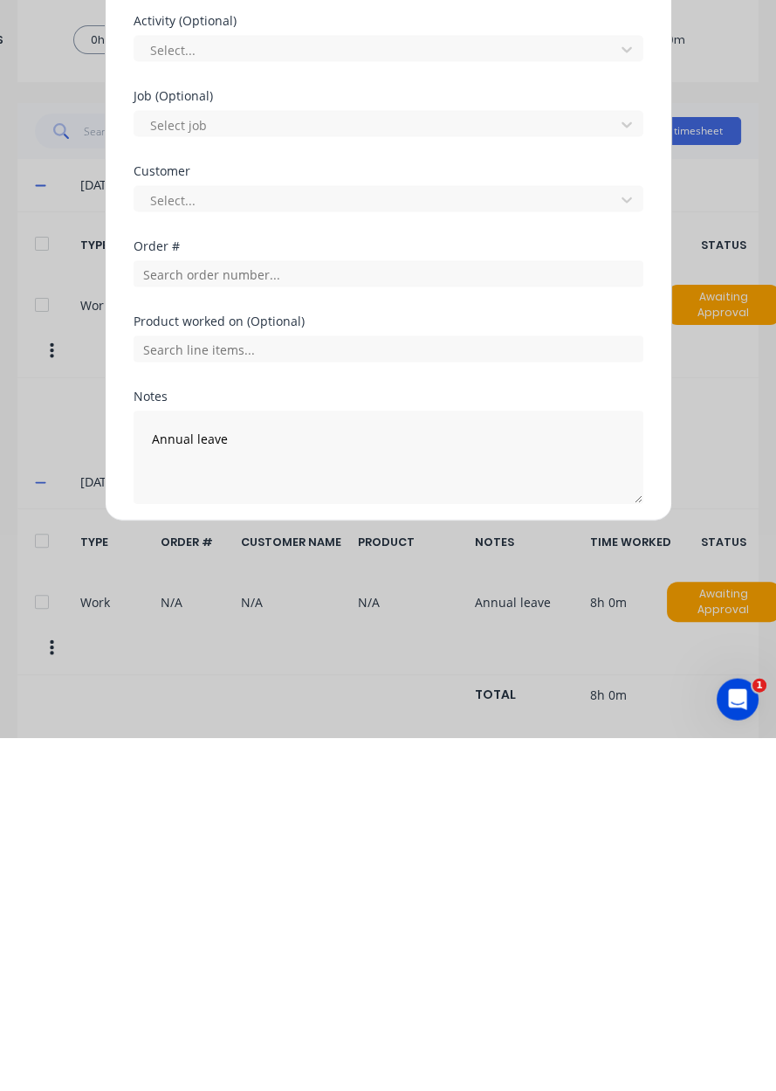
click at [383, 899] on button "Add manual time entry" at bounding box center [346, 899] width 148 height 28
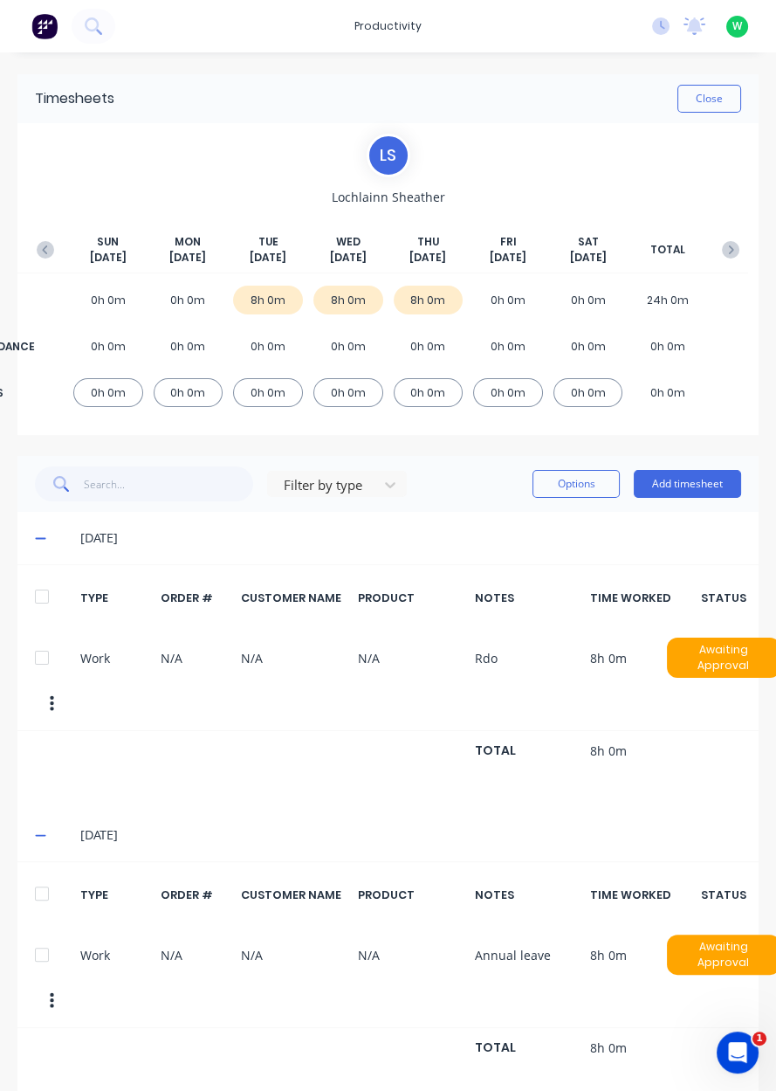
click at [696, 484] on button "Add timesheet" at bounding box center [687, 484] width 107 height 28
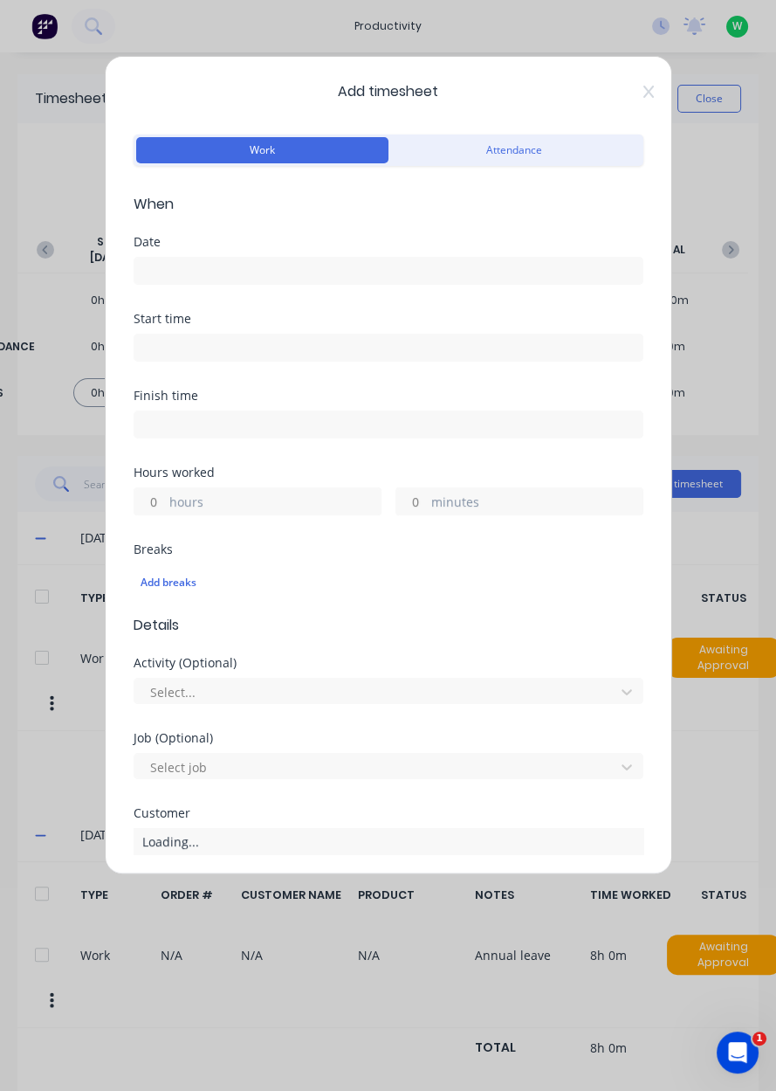
click at [156, 267] on input at bounding box center [388, 271] width 508 height 26
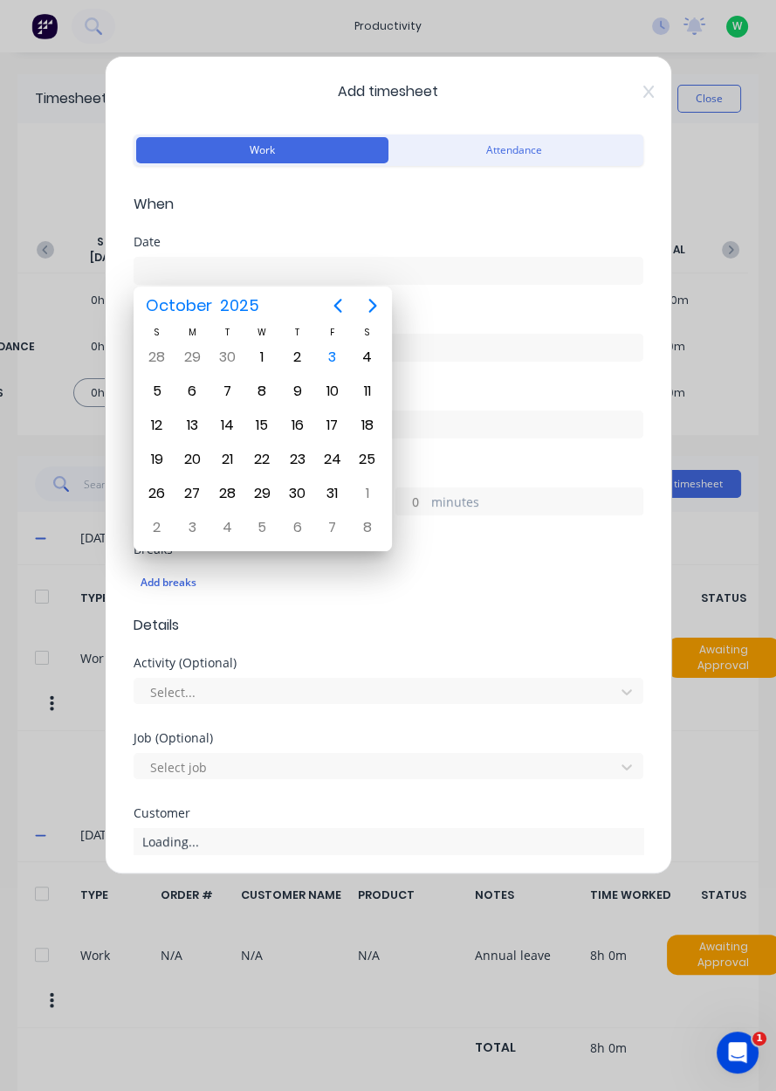
click at [341, 396] on div "10" at bounding box center [333, 391] width 26 height 26
type input "[DATE]"
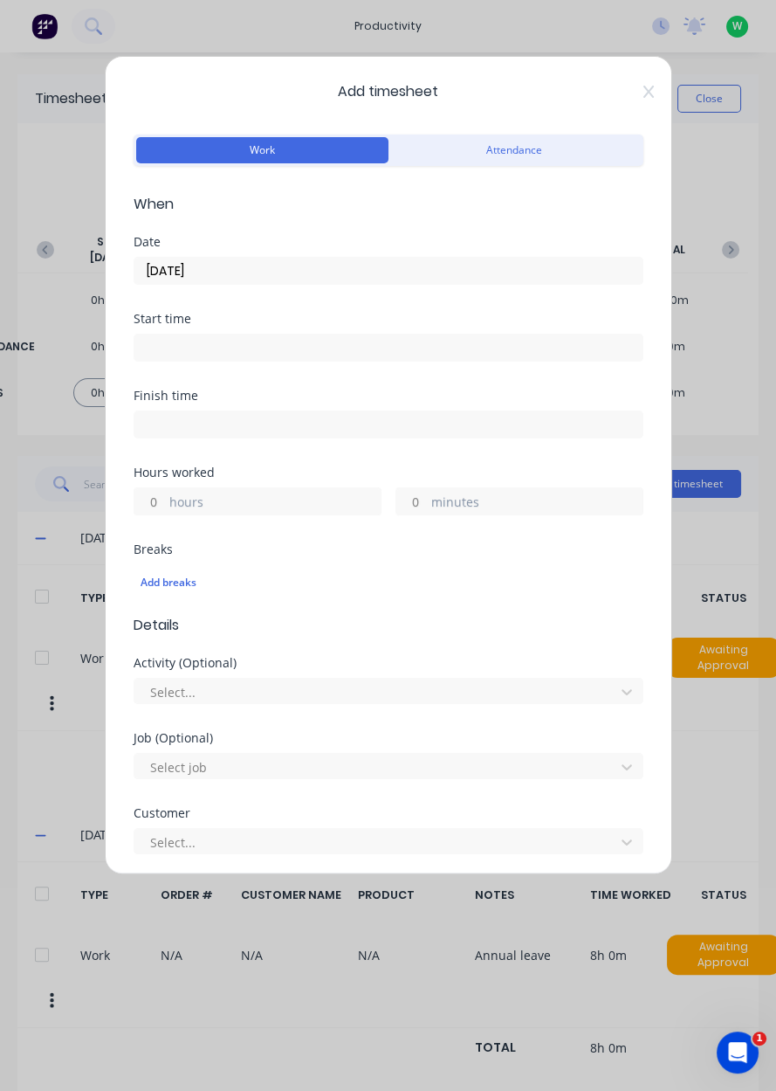
click at [157, 505] on input "hours" at bounding box center [149, 501] width 31 height 26
type input "8"
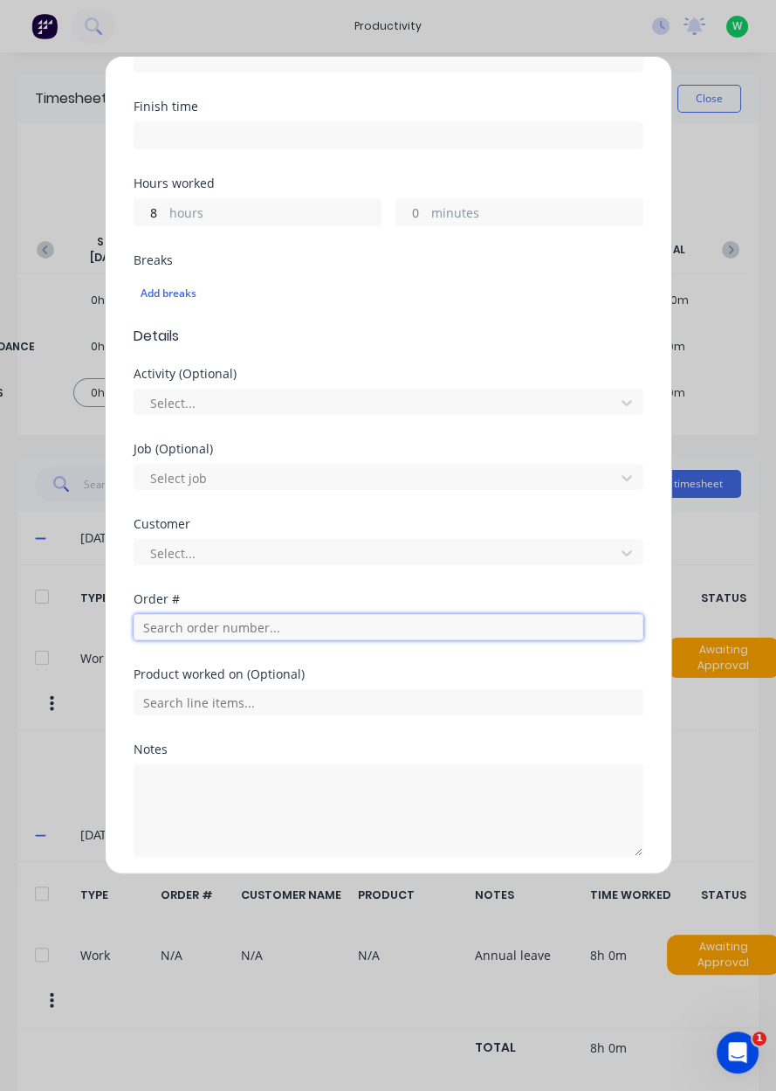
click at [506, 616] on input "text" at bounding box center [389, 627] width 510 height 26
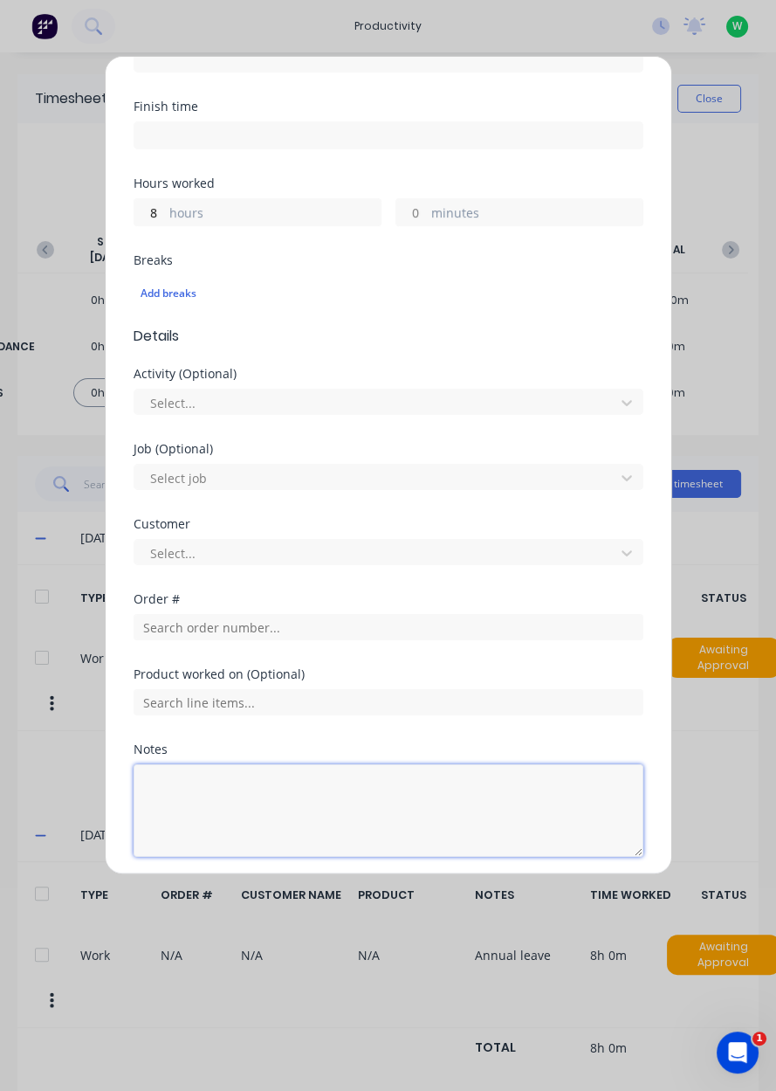
click at [466, 769] on textarea at bounding box center [389, 810] width 510 height 93
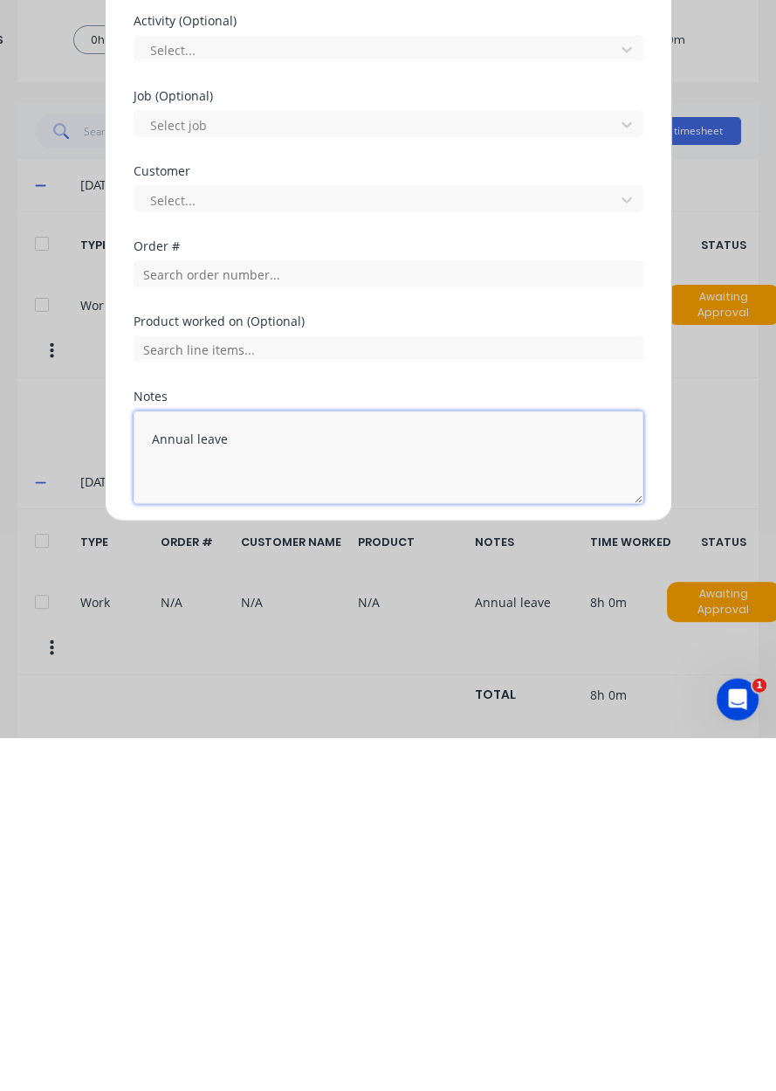
type textarea "Annual leave"
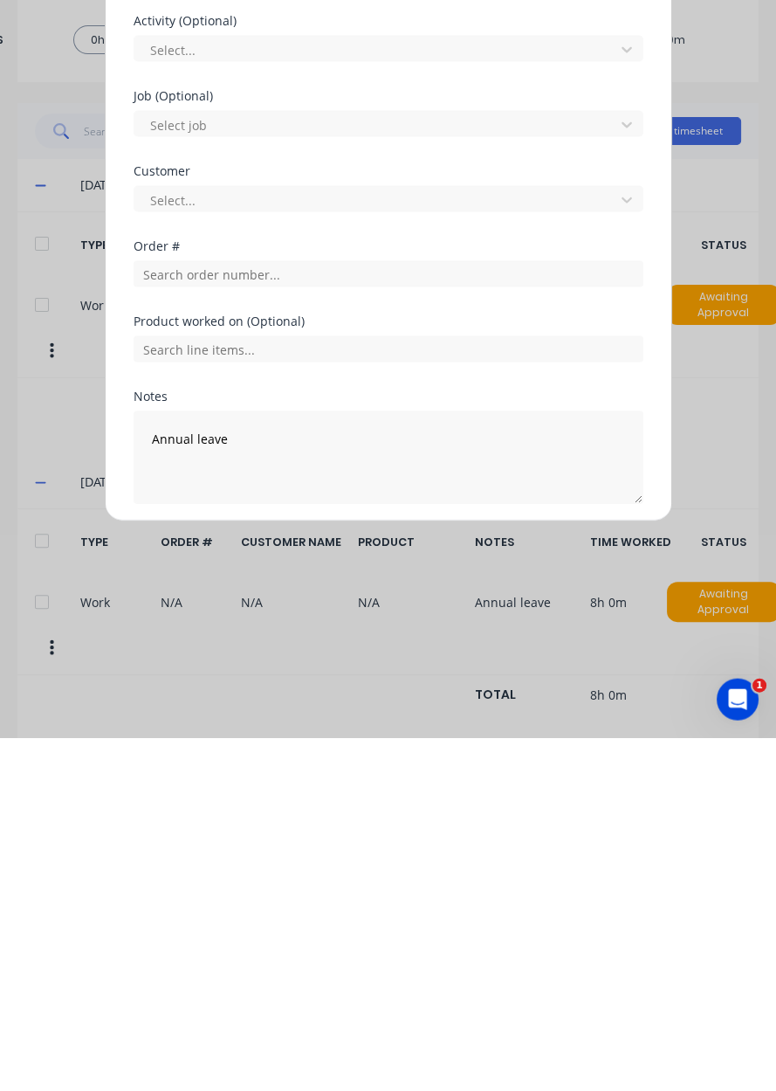
click at [300, 891] on button "Add manual time entry" at bounding box center [346, 899] width 148 height 28
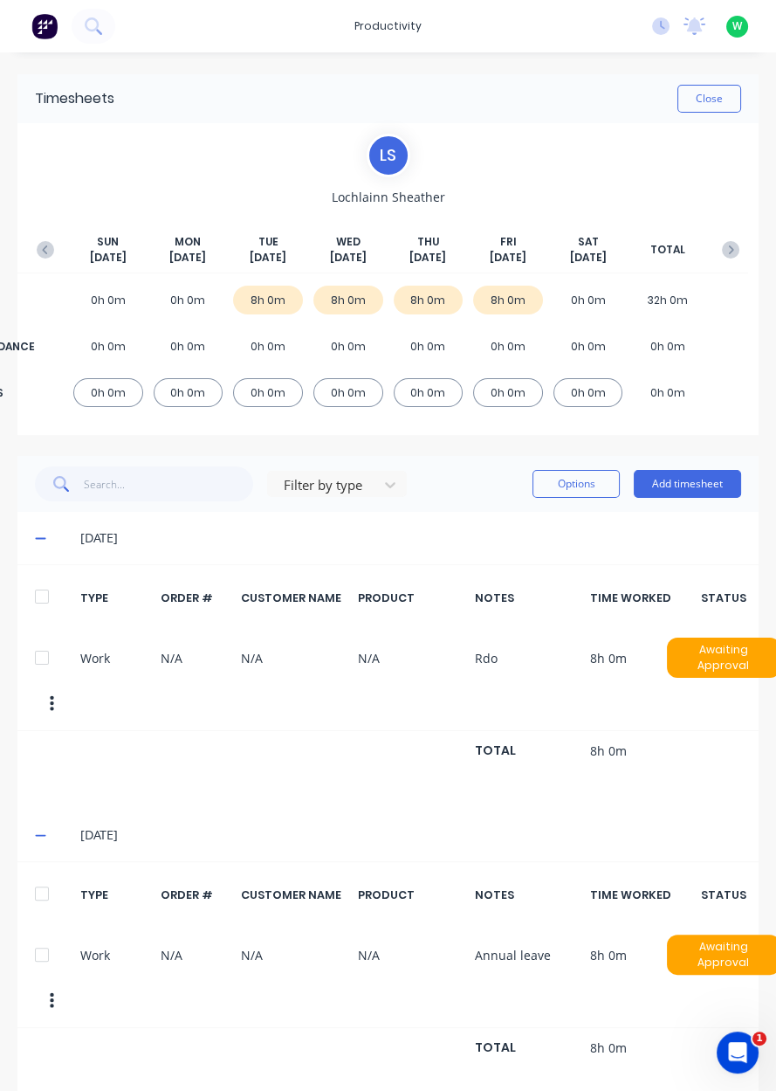
click at [691, 486] on button "Add timesheet" at bounding box center [687, 484] width 107 height 28
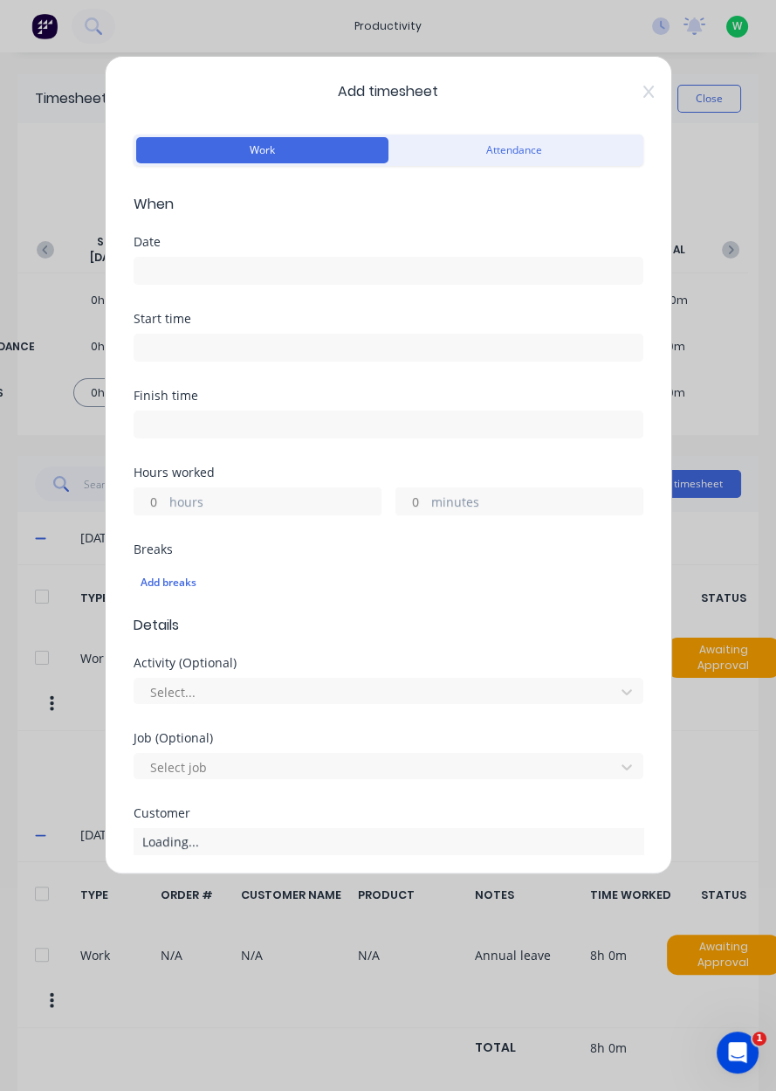
click at [151, 273] on input at bounding box center [388, 271] width 508 height 26
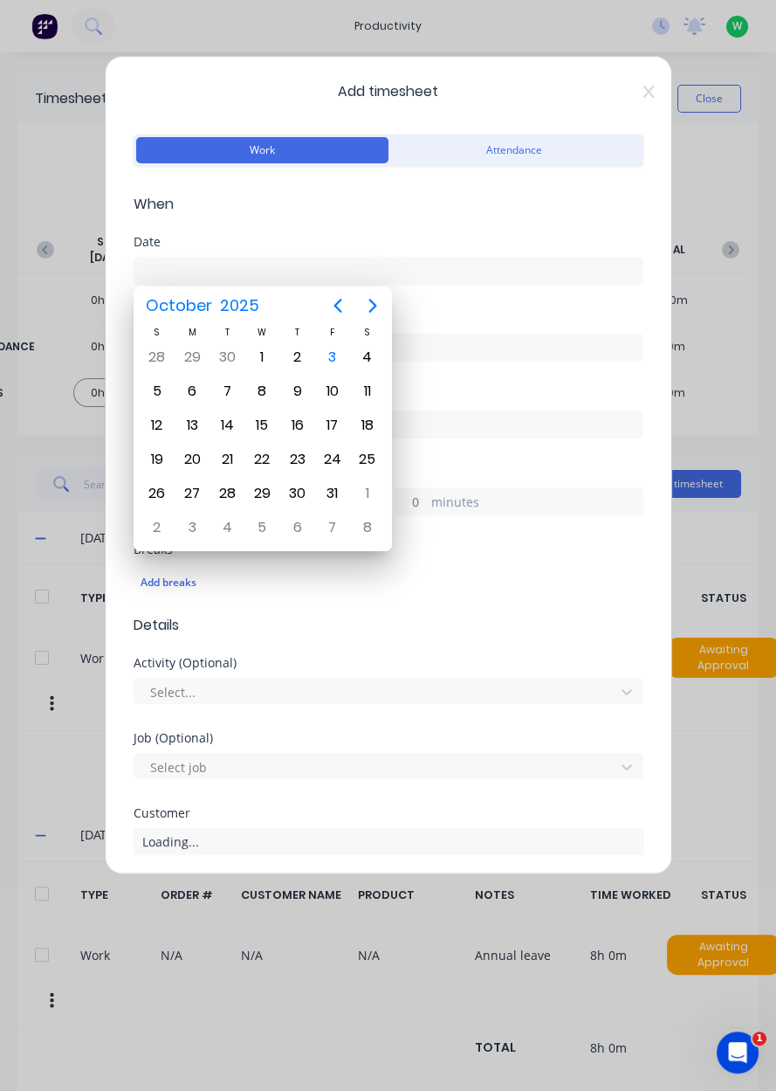
click at [189, 424] on div "13" at bounding box center [192, 425] width 26 height 26
type input "[DATE]"
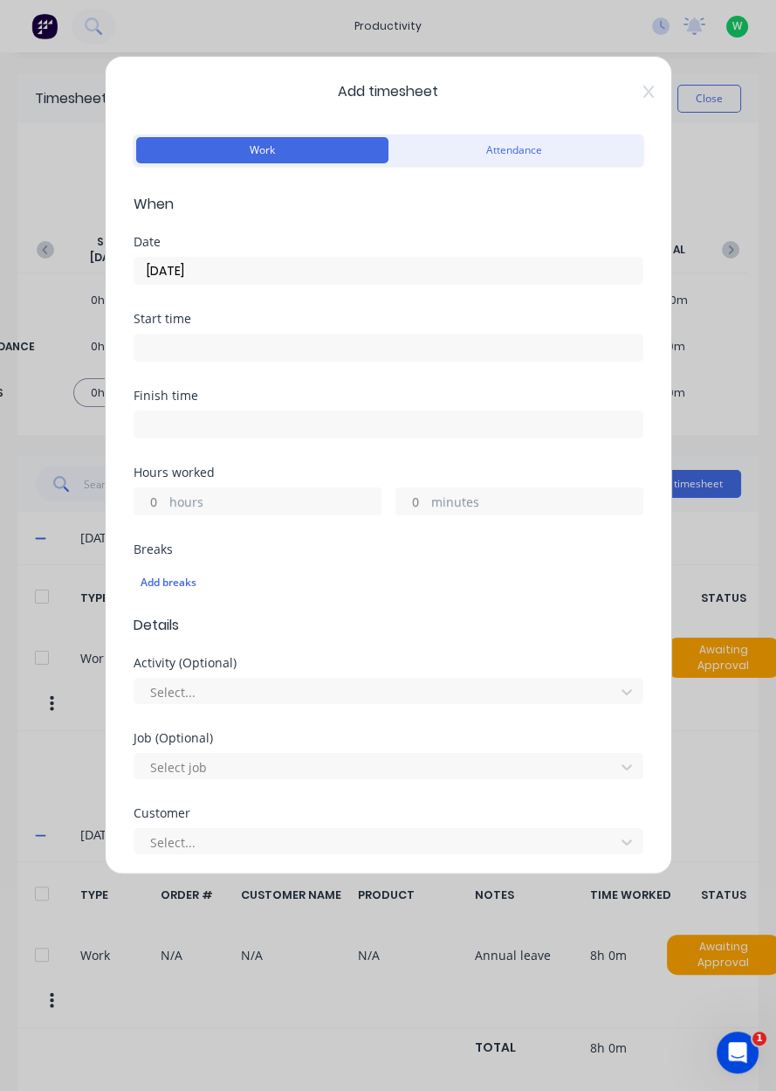
click at [148, 499] on input "hours" at bounding box center [149, 501] width 31 height 26
type input "8"
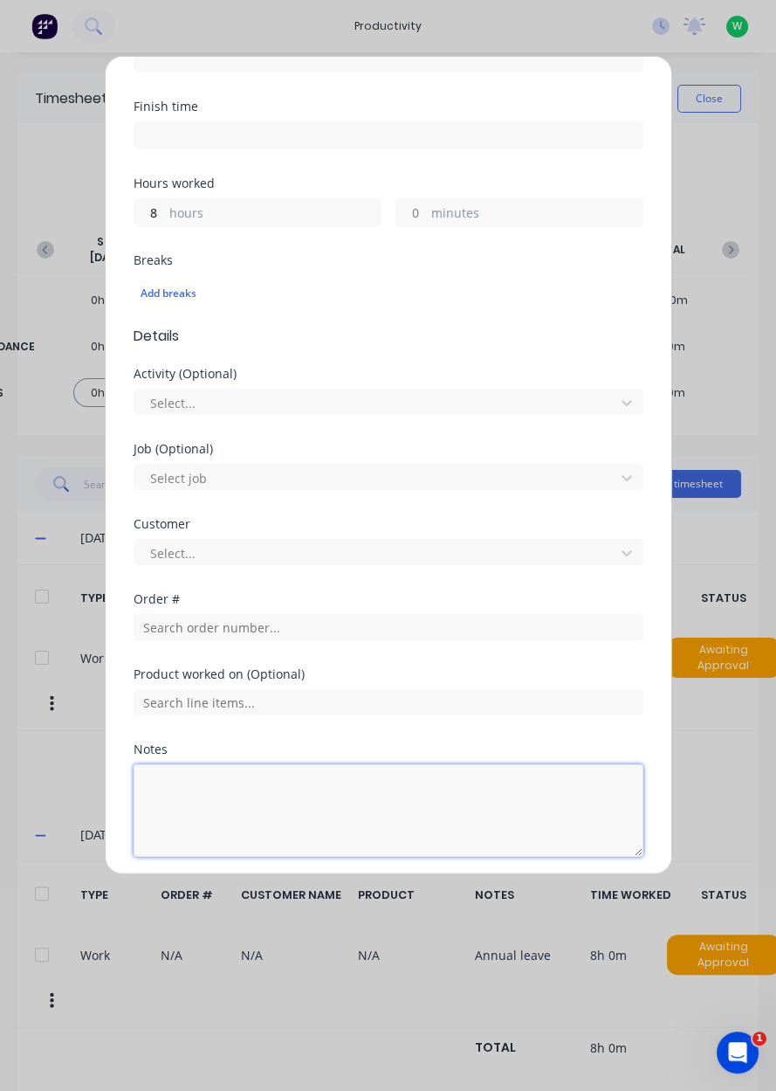
click at [164, 796] on textarea at bounding box center [389, 810] width 510 height 93
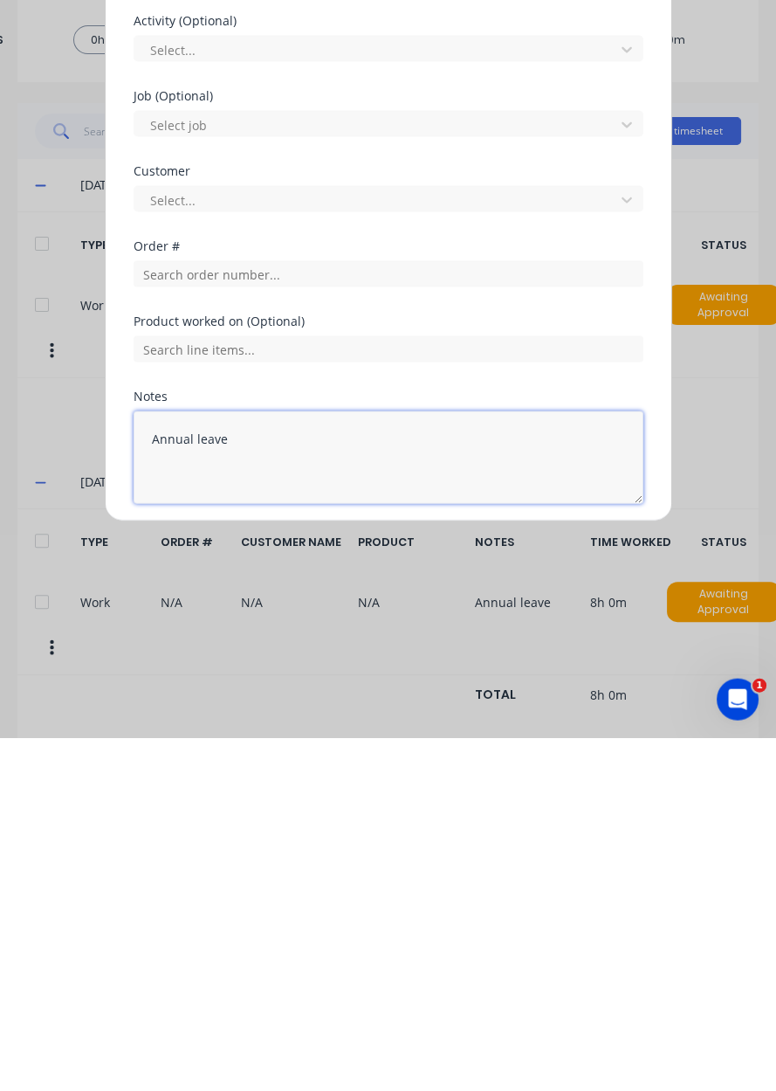
type textarea "Annual leave"
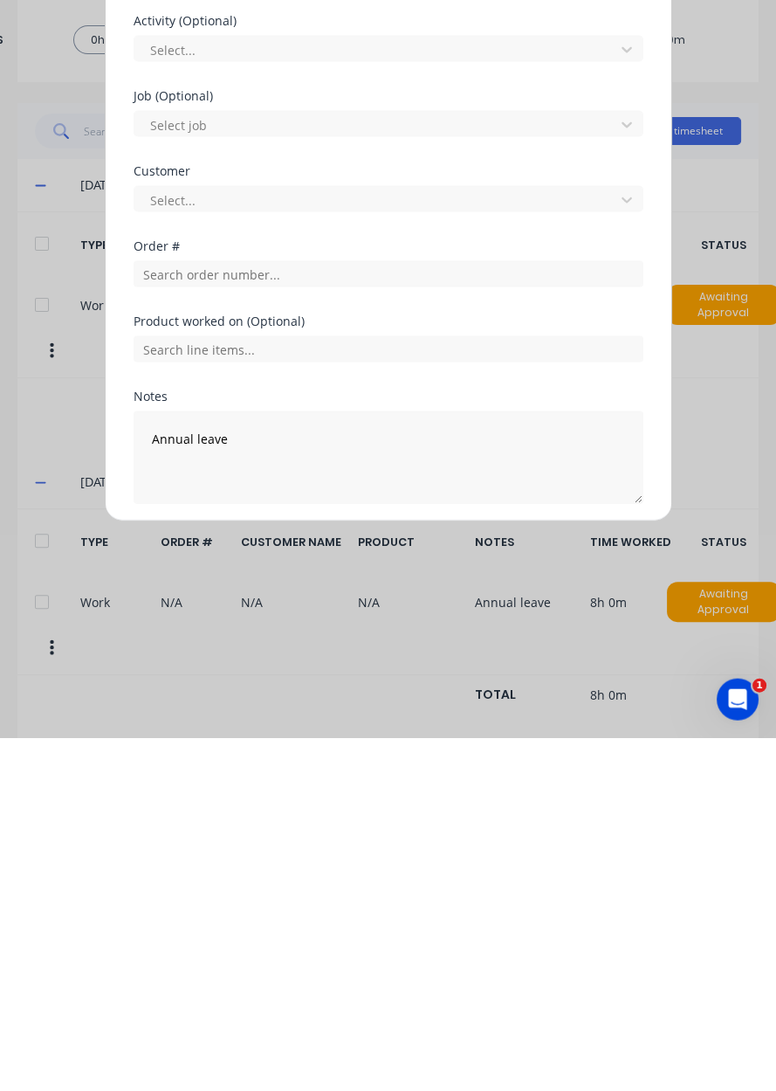
click at [309, 897] on button "Add manual time entry" at bounding box center [346, 899] width 148 height 28
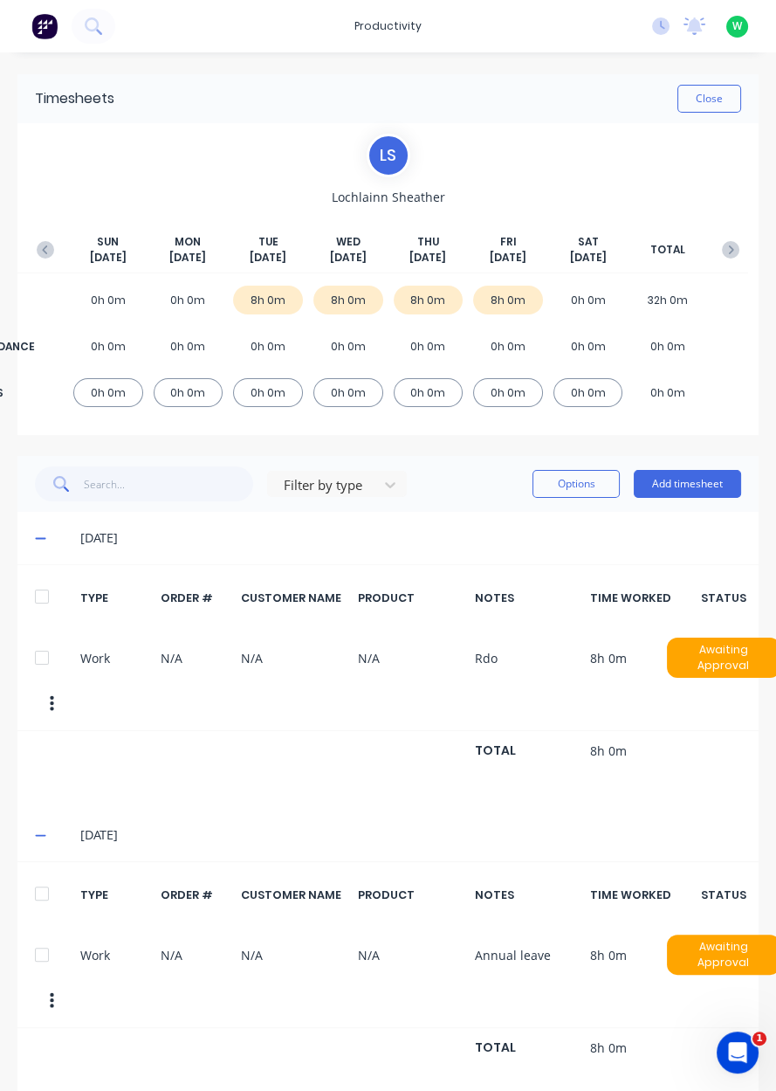
click at [182, 286] on div "0h 0m" at bounding box center [189, 300] width 70 height 29
click at [701, 484] on button "Add timesheet" at bounding box center [687, 484] width 107 height 28
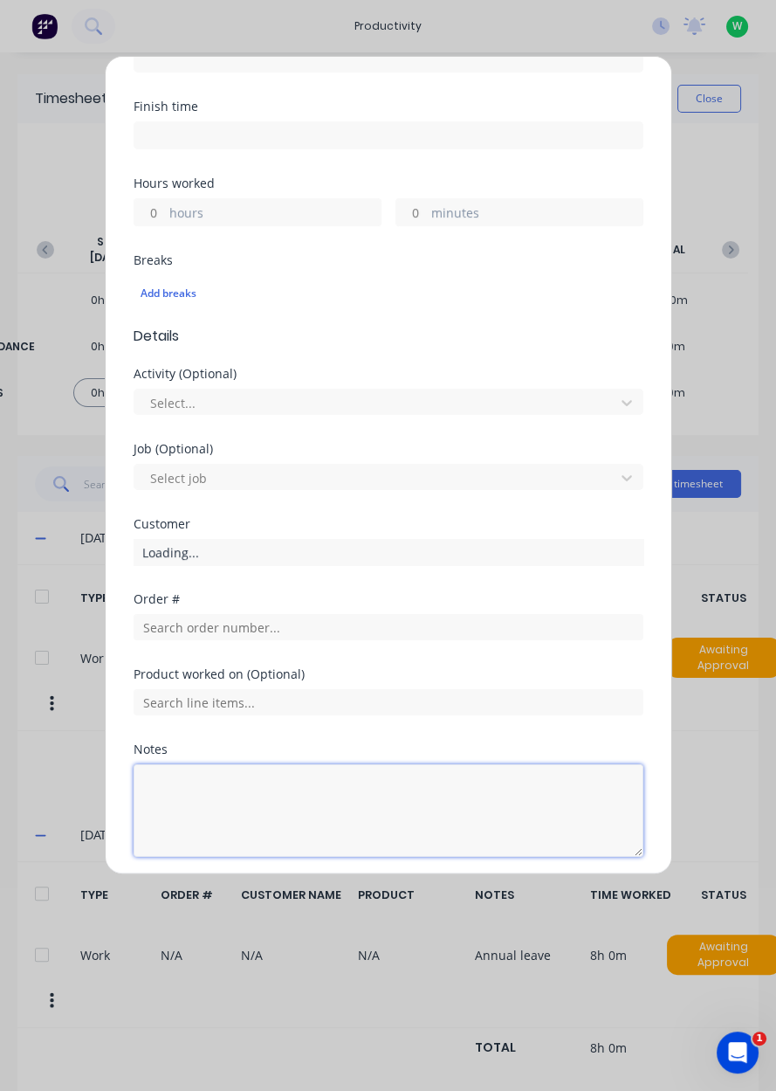
click at [175, 786] on textarea at bounding box center [389, 810] width 510 height 93
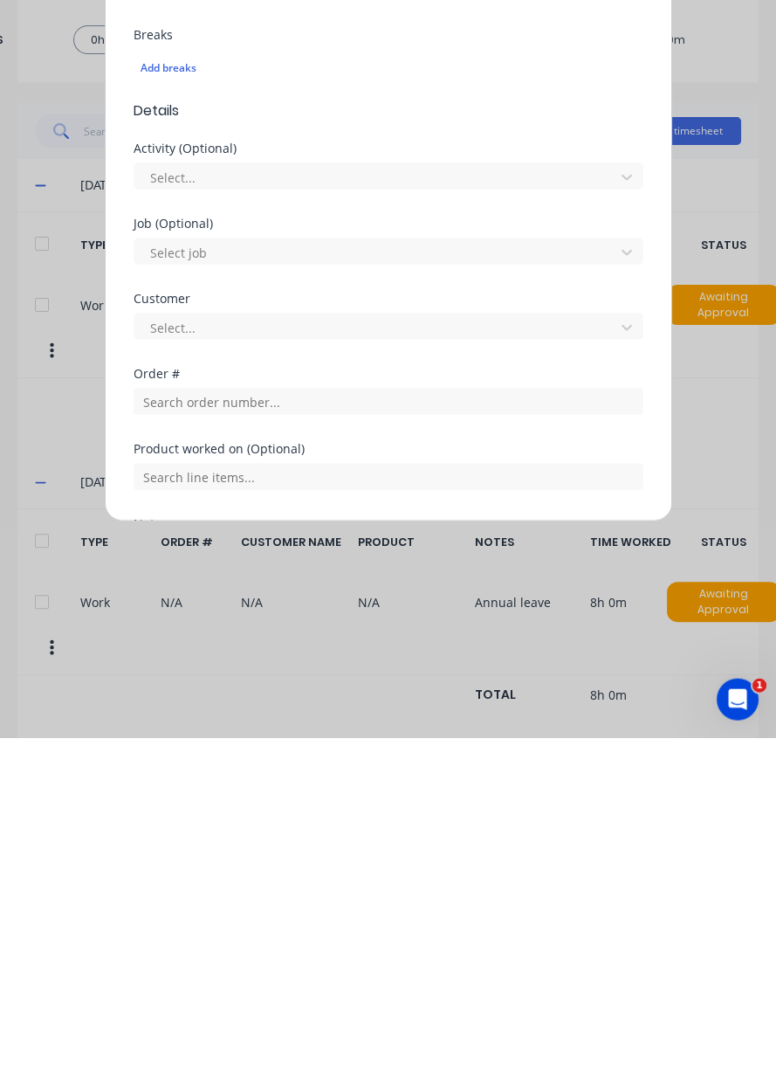
scroll to position [0, 0]
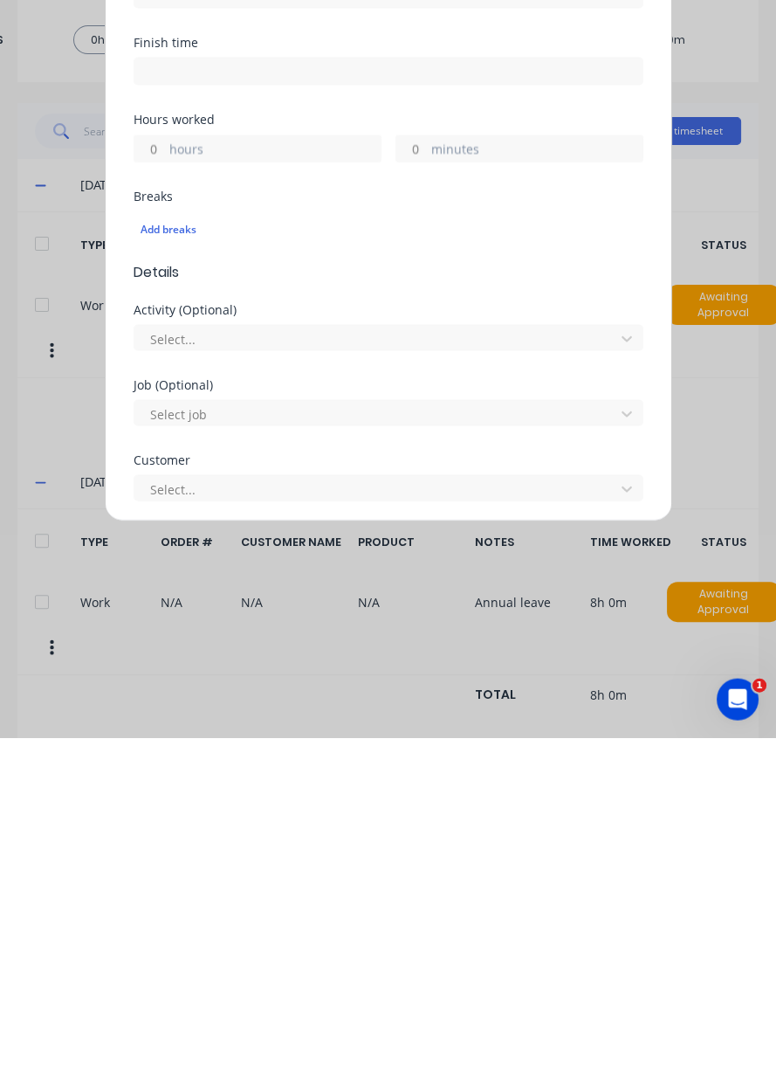
type textarea "Public holiday"
click at [147, 501] on input "hours" at bounding box center [149, 501] width 31 height 26
type input "8"
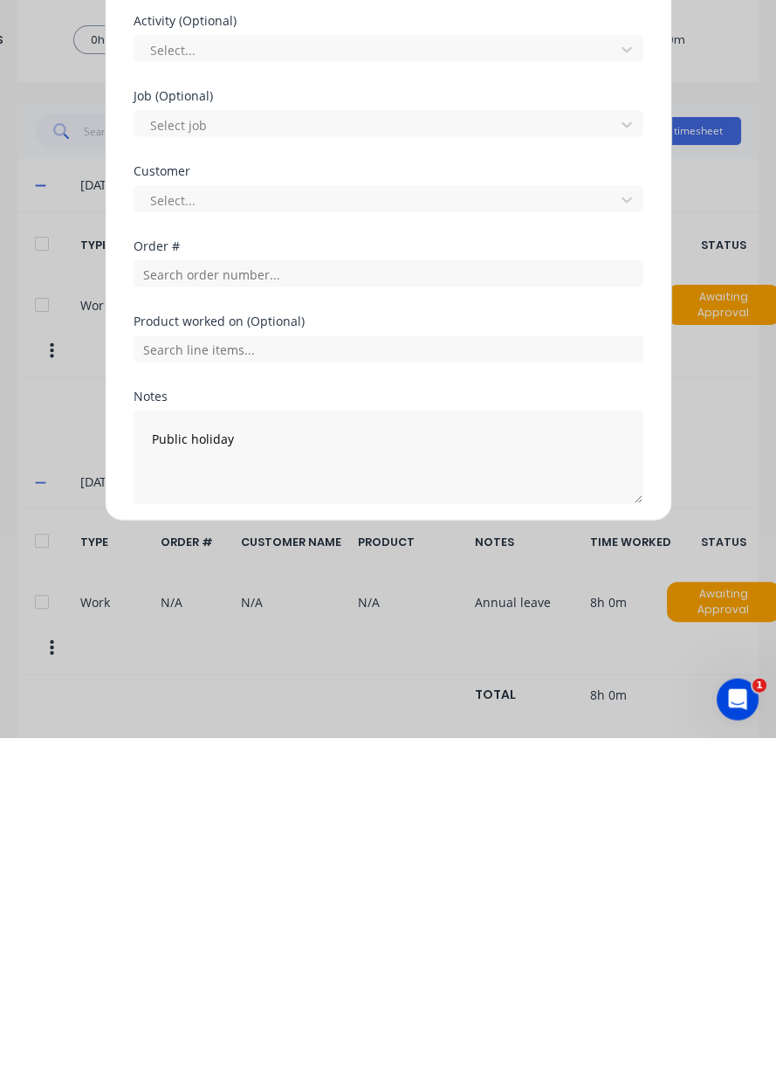
click at [400, 895] on button "Add manual time entry" at bounding box center [346, 899] width 148 height 28
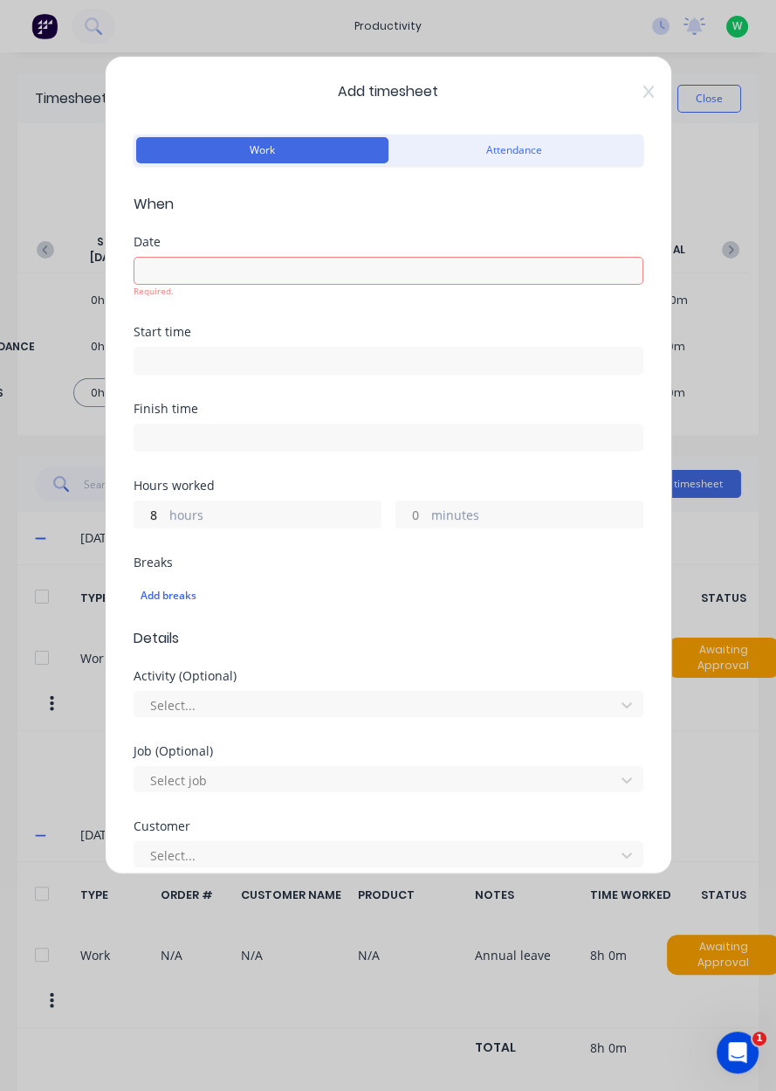
click at [168, 267] on input at bounding box center [388, 271] width 508 height 26
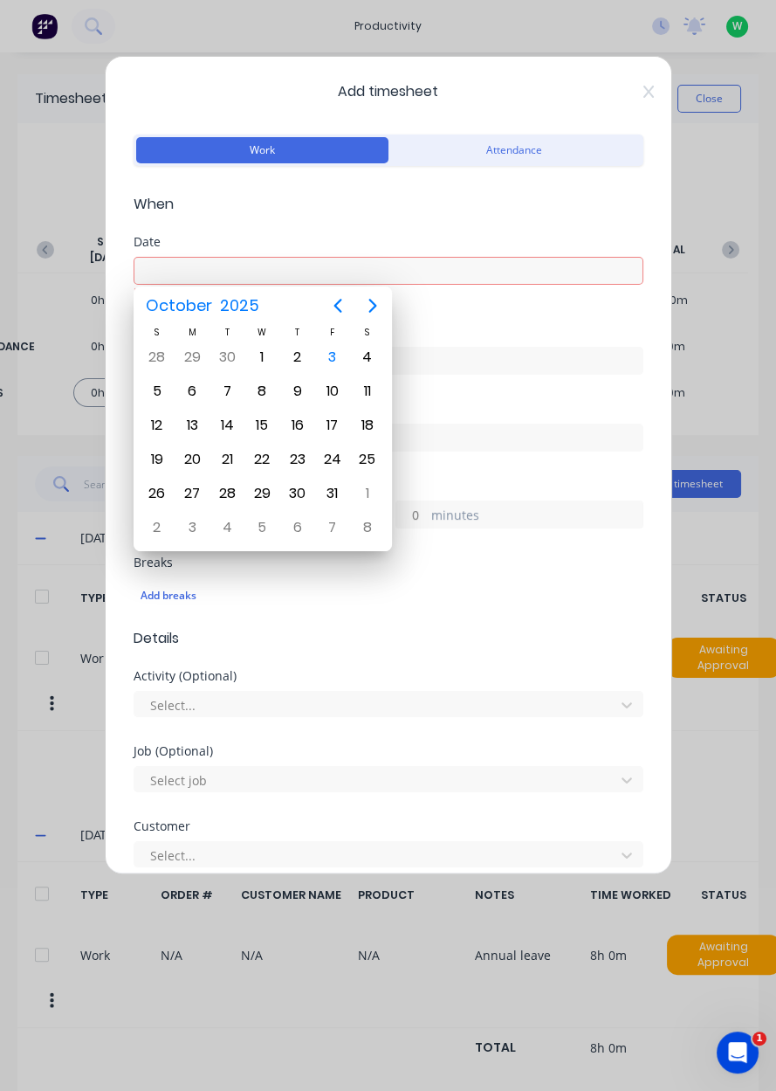
click at [191, 389] on div "6" at bounding box center [192, 391] width 26 height 26
type input "[DATE]"
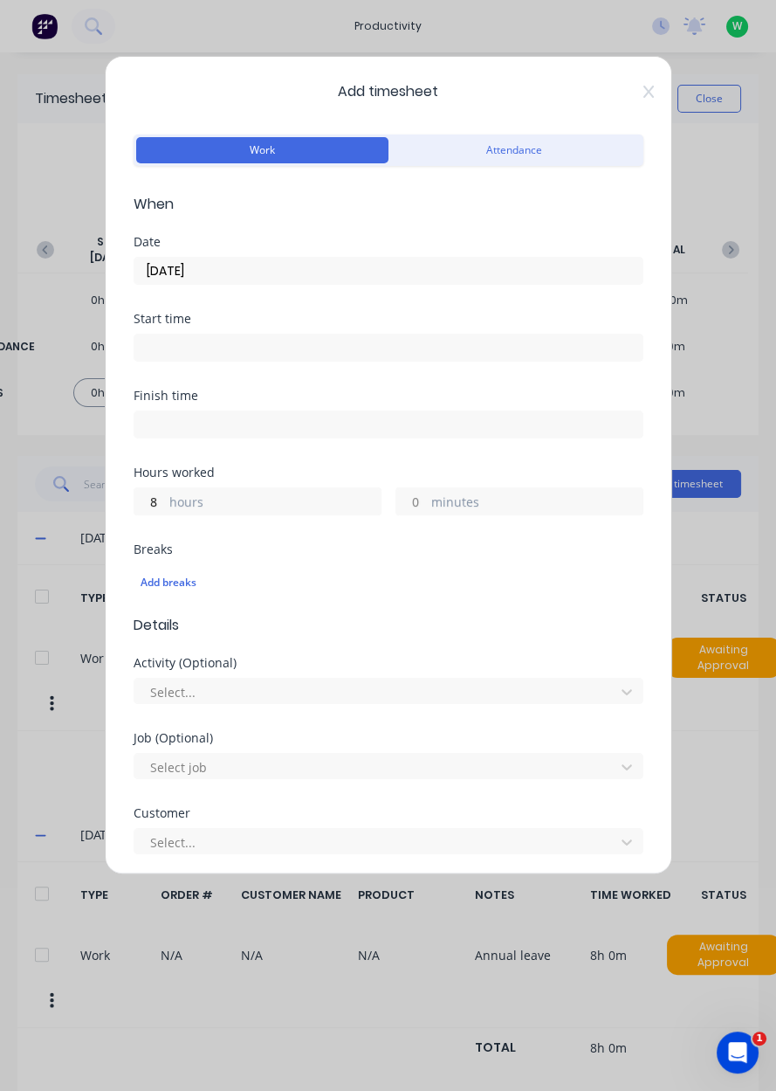
scroll to position [289, 0]
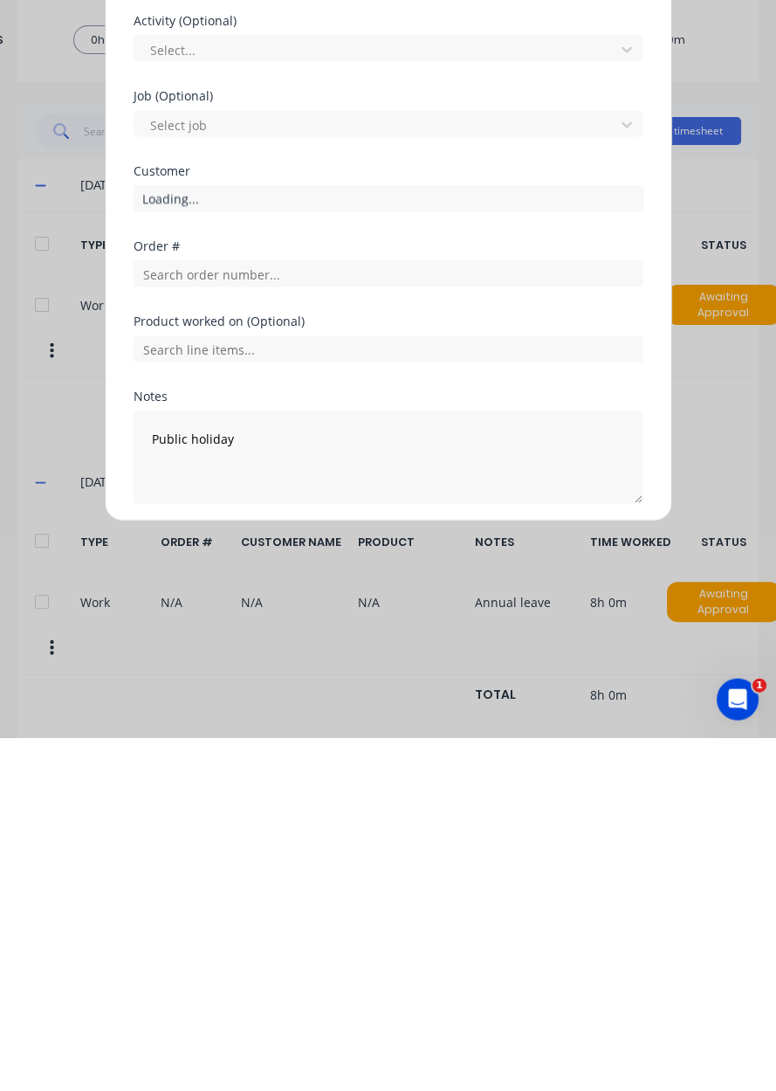
click at [300, 892] on button "Add manual time entry" at bounding box center [346, 899] width 148 height 28
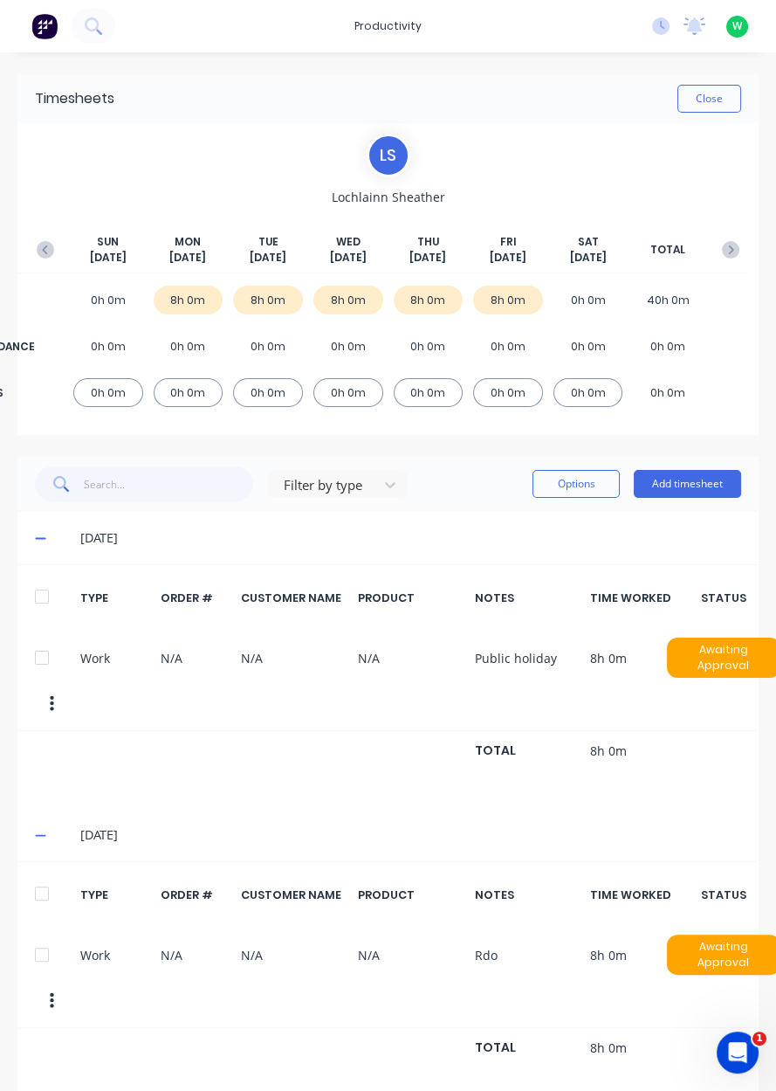
click at [741, 245] on button "button" at bounding box center [730, 249] width 35 height 31
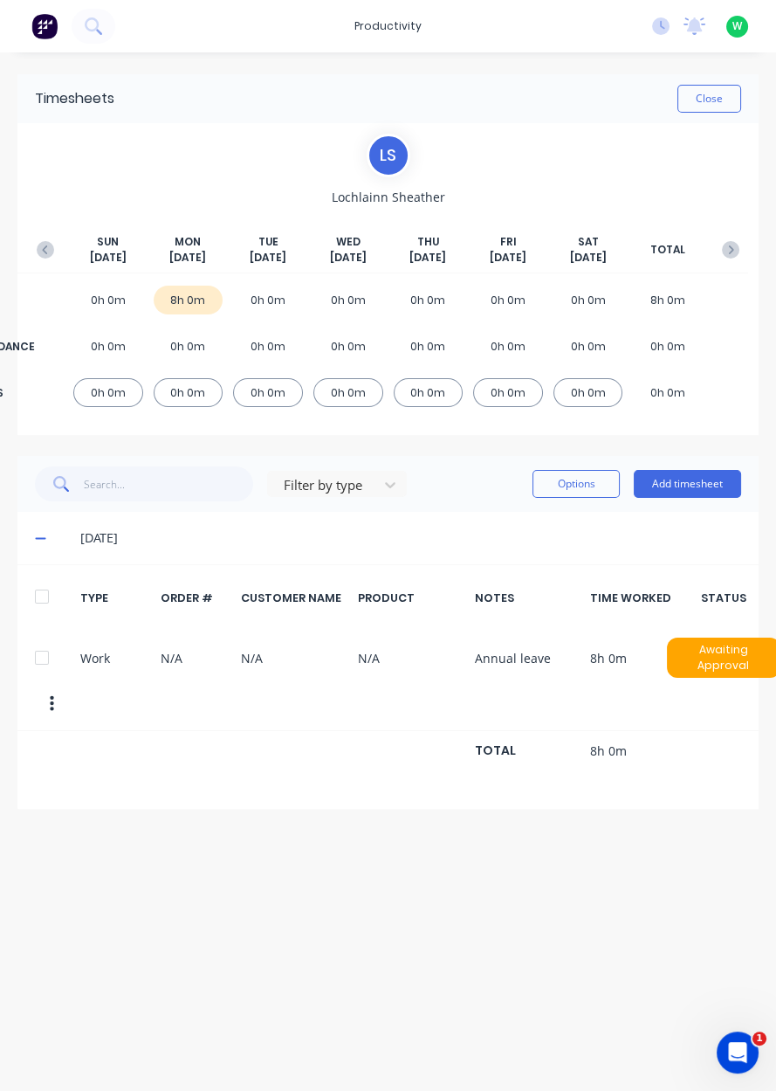
click at [705, 479] on button "Add timesheet" at bounding box center [687, 484] width 107 height 28
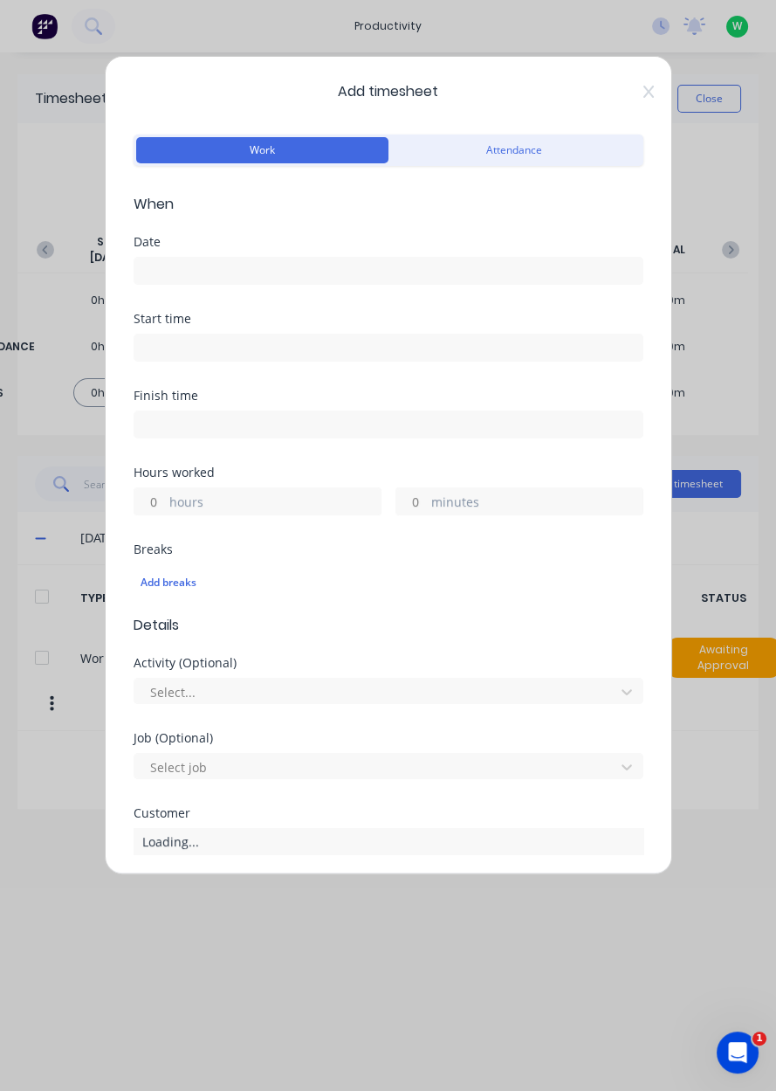
click at [145, 506] on input "hours" at bounding box center [149, 501] width 31 height 26
type input "8"
click at [148, 270] on input at bounding box center [388, 271] width 508 height 26
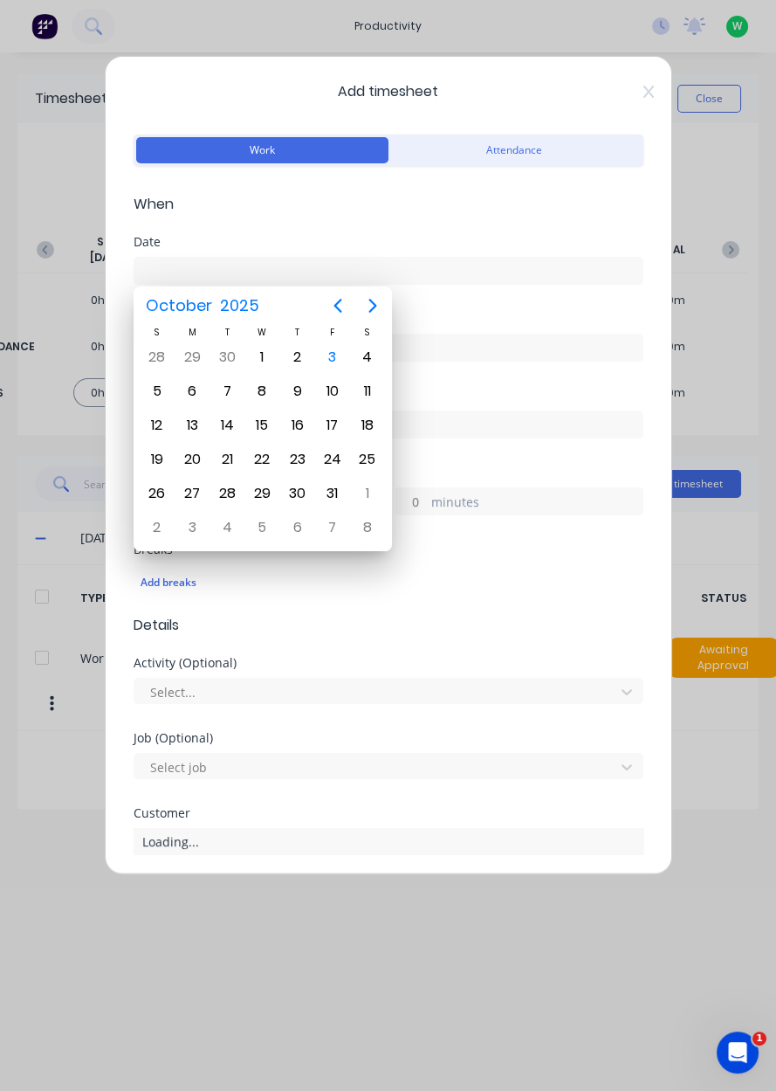
click at [231, 419] on div "14" at bounding box center [227, 425] width 26 height 26
type input "[DATE]"
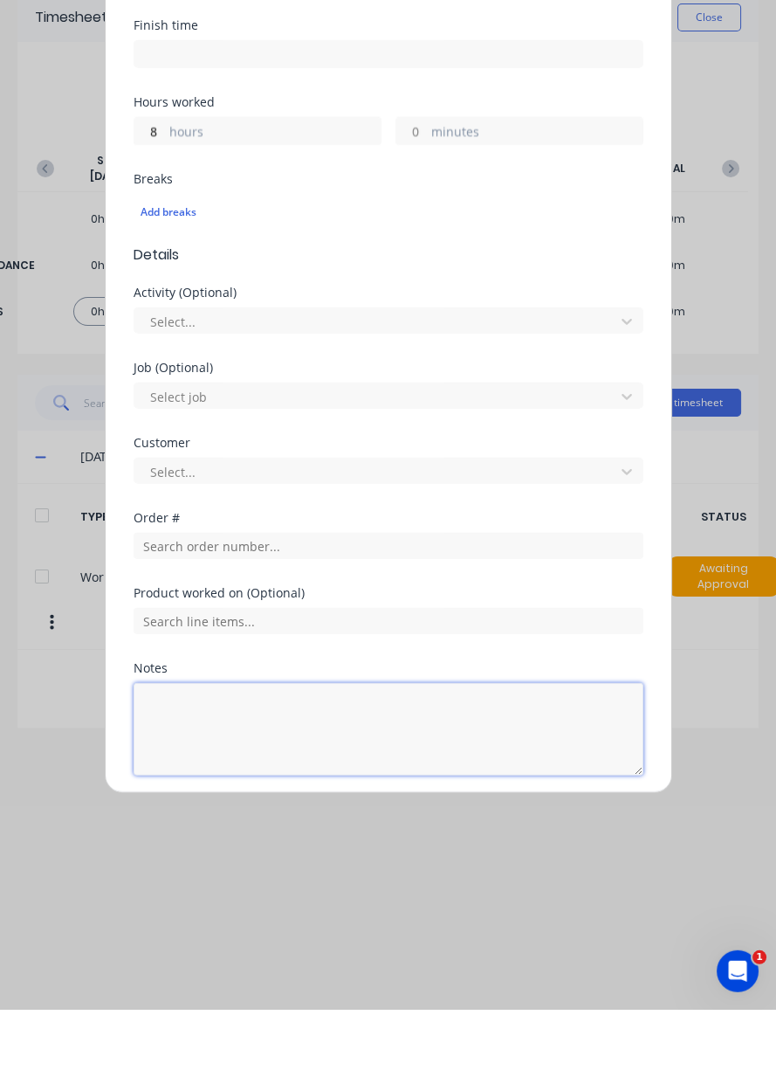
click at [187, 783] on textarea at bounding box center [389, 810] width 510 height 93
type textarea "Annual leave"
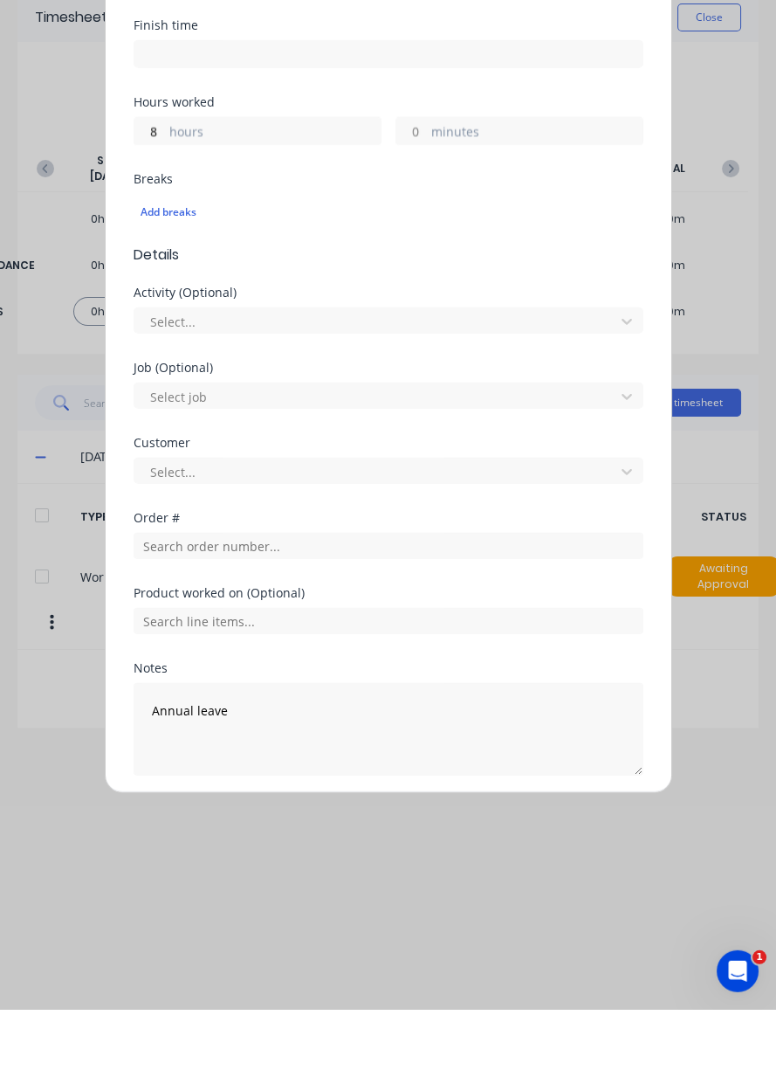
click at [391, 872] on div "Notes Annual leave" at bounding box center [389, 813] width 510 height 141
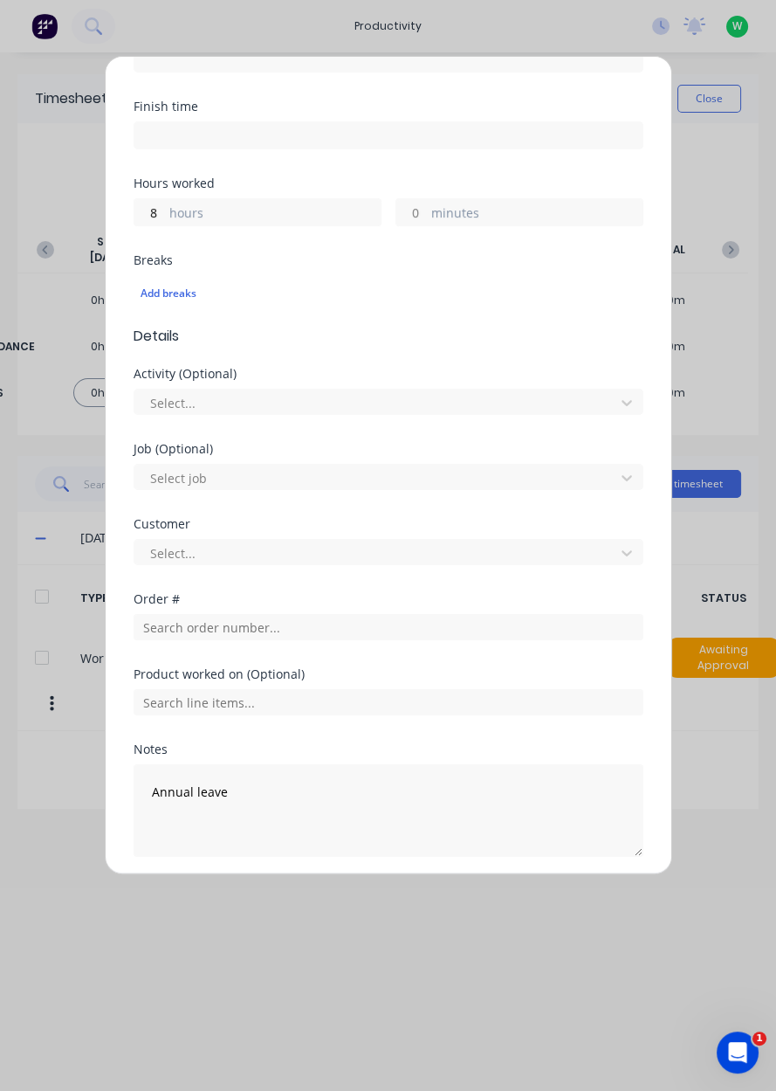
click at [375, 892] on button "Add manual time entry" at bounding box center [346, 899] width 148 height 28
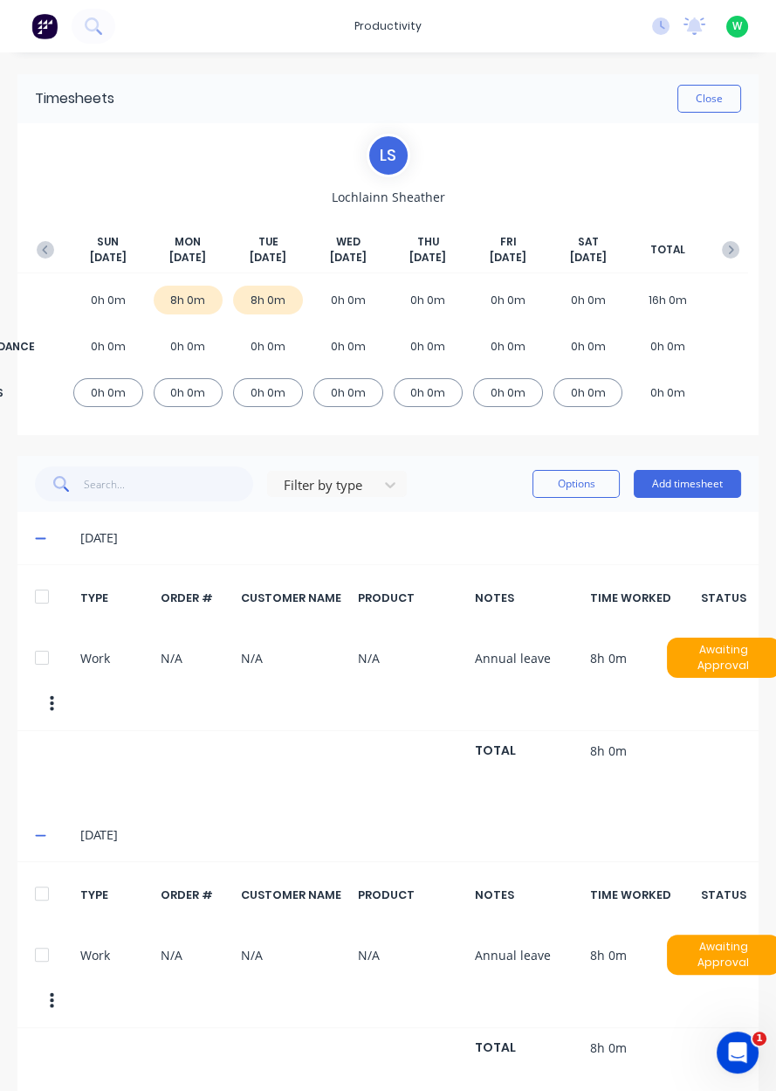
click at [39, 242] on icon "button" at bounding box center [45, 249] width 17 height 17
click at [24, 536] on div "[DATE]" at bounding box center [387, 538] width 741 height 52
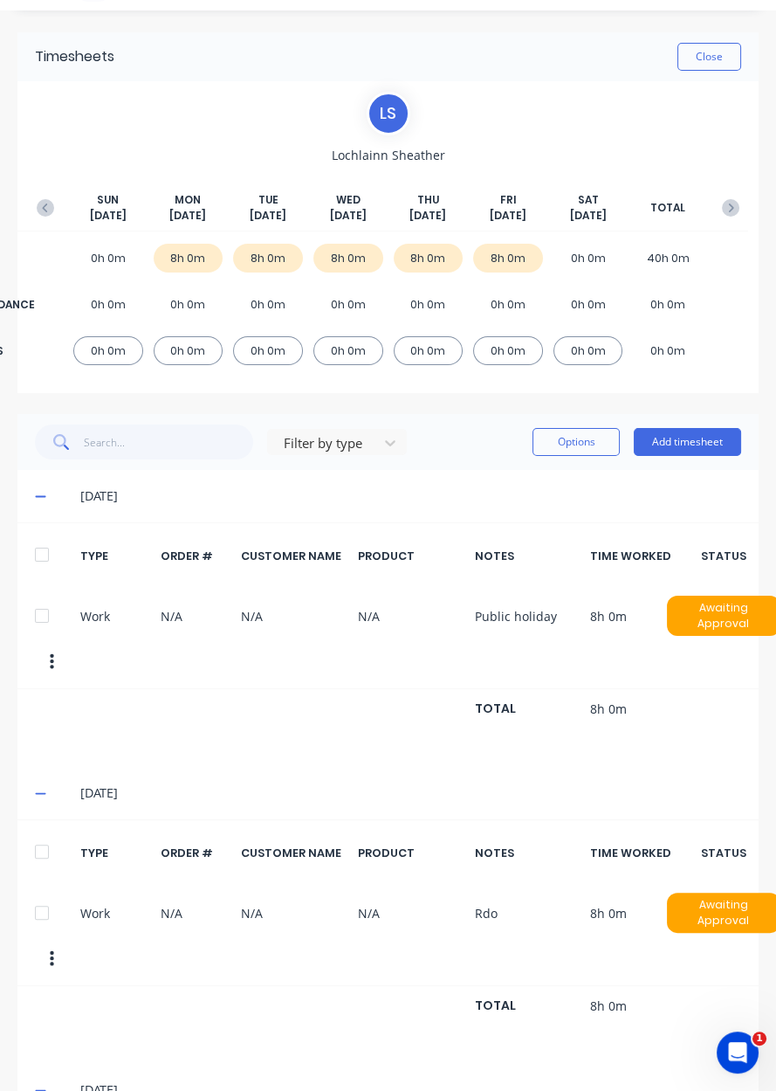
scroll to position [40, 0]
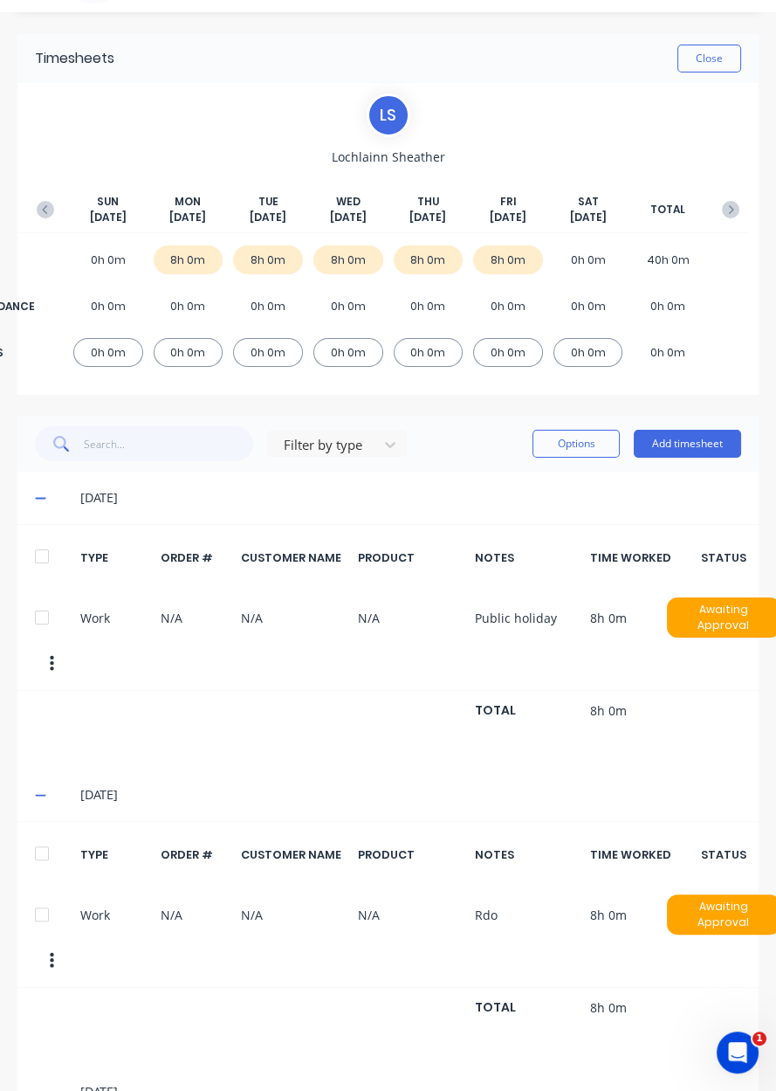
click at [733, 211] on icon "button" at bounding box center [730, 209] width 17 height 17
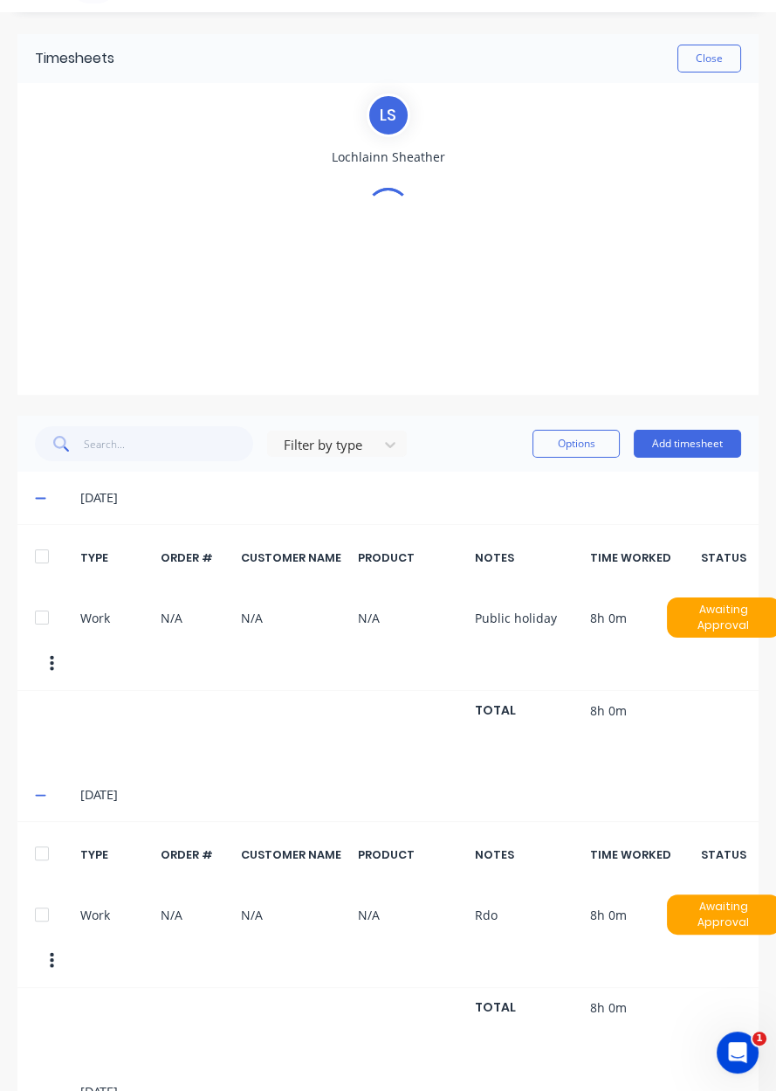
scroll to position [0, 0]
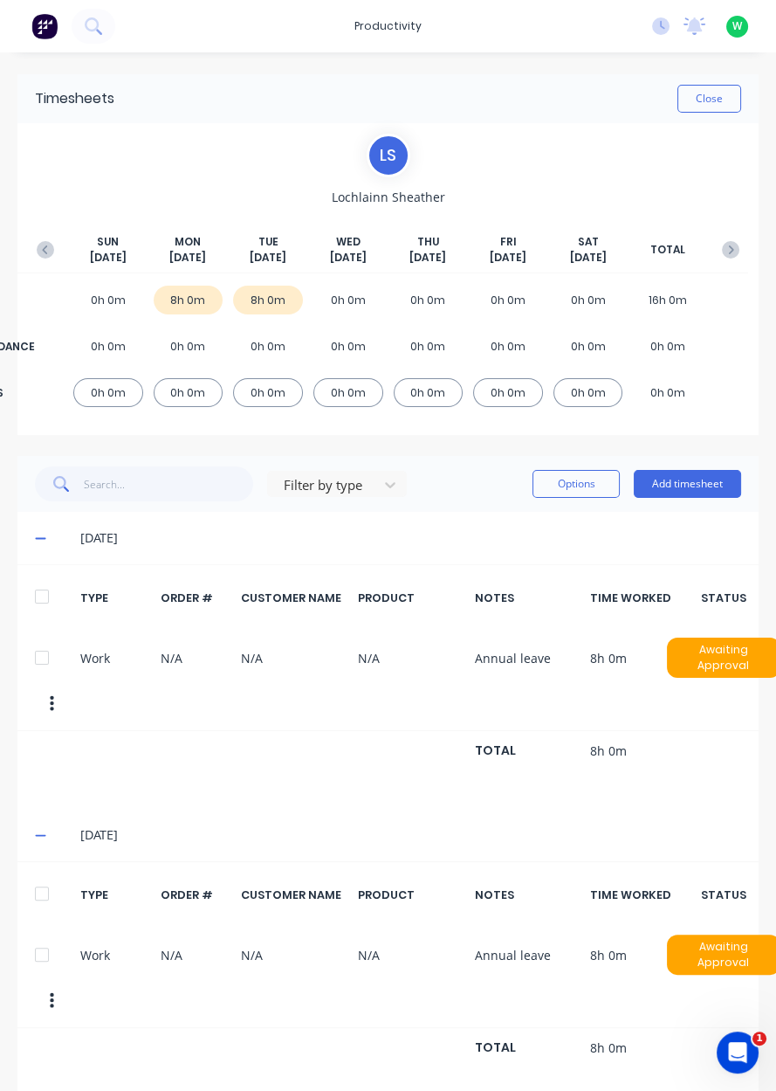
click at [32, 239] on button "button" at bounding box center [45, 249] width 35 height 31
click at [42, 247] on icon "button" at bounding box center [45, 249] width 17 height 17
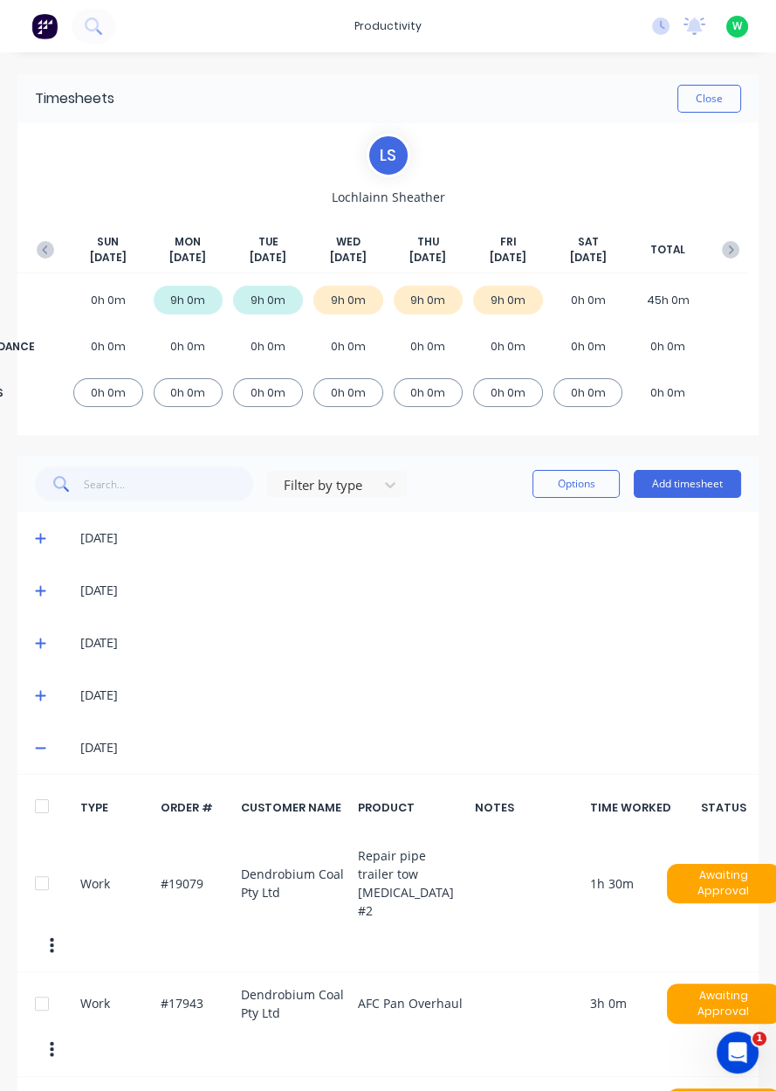
click at [736, 245] on icon "button" at bounding box center [730, 249] width 17 height 17
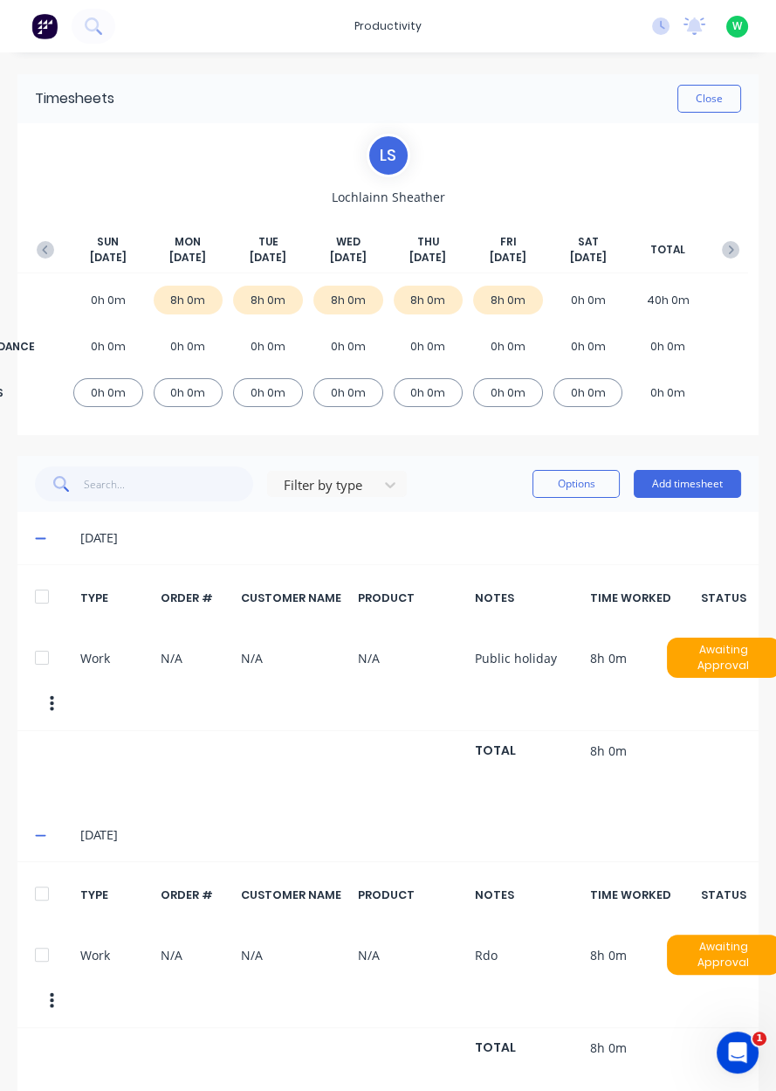
click at [700, 95] on button "Close" at bounding box center [710, 99] width 64 height 28
